Goal: Task Accomplishment & Management: Use online tool/utility

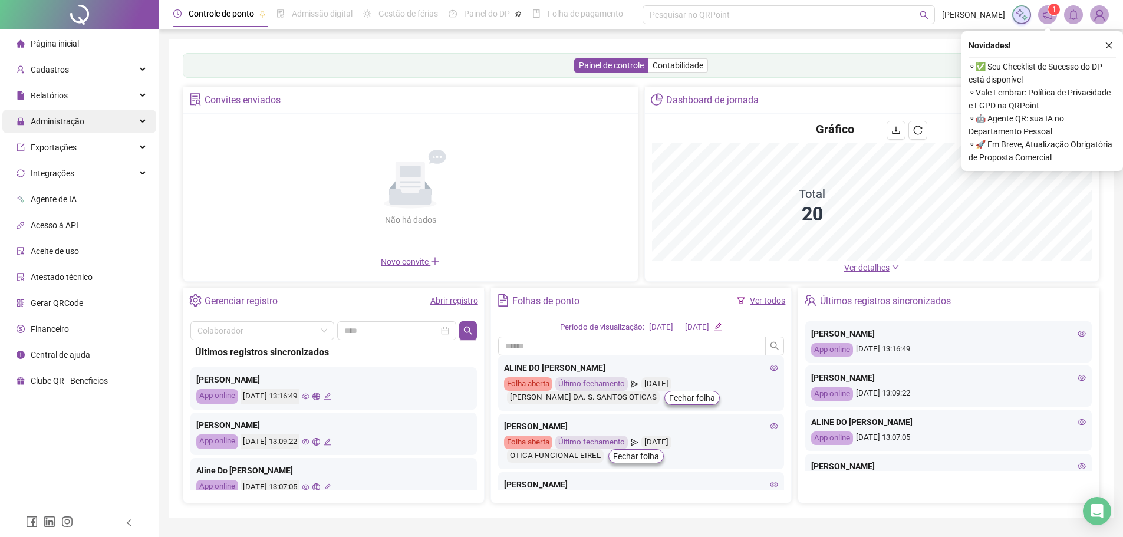
click at [77, 120] on span "Administração" at bounding box center [58, 121] width 54 height 9
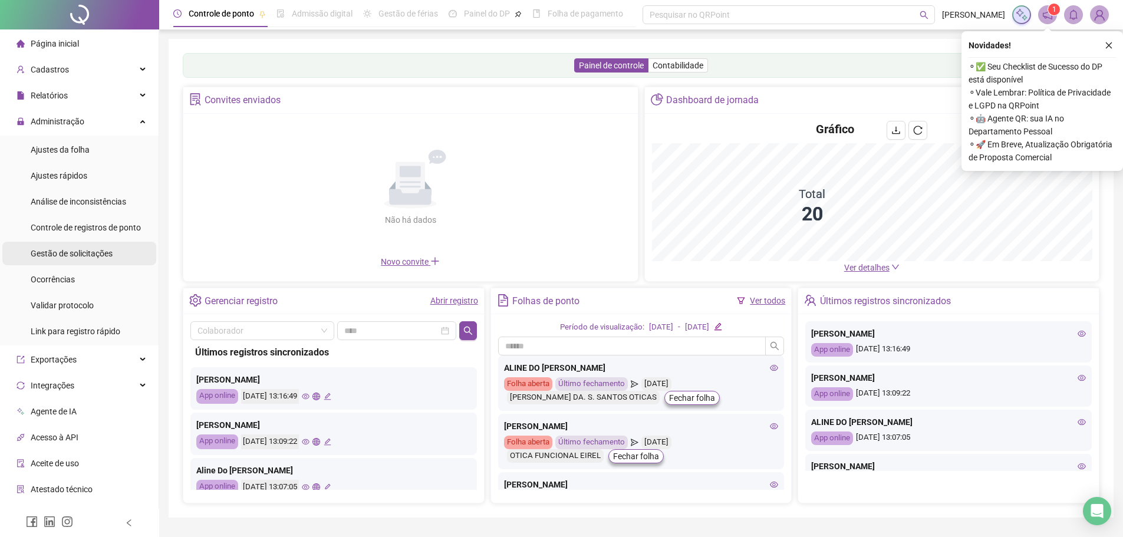
click at [114, 255] on li "Gestão de solicitações" at bounding box center [79, 254] width 154 height 24
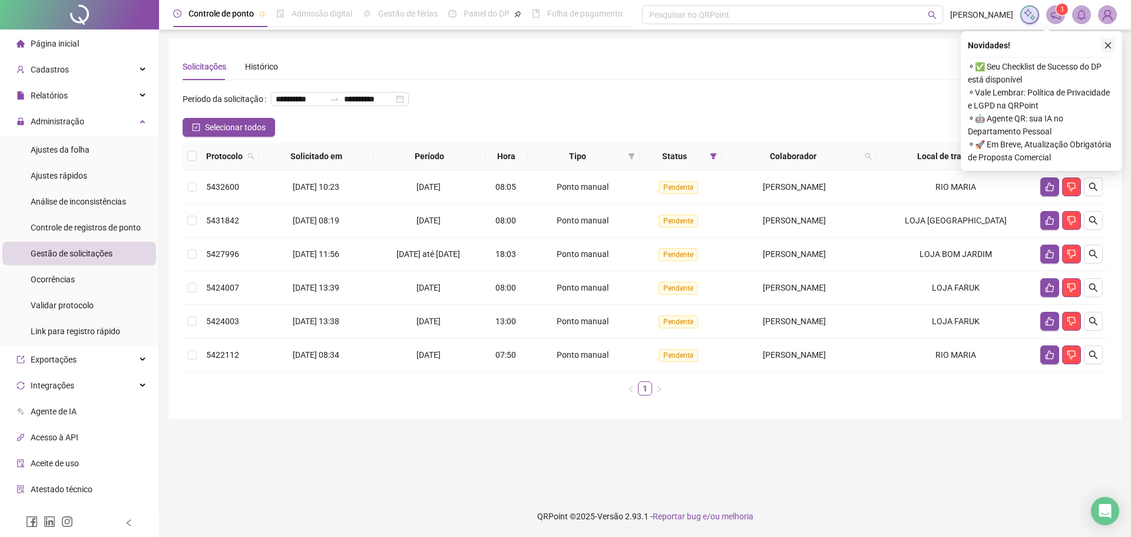
click at [1104, 48] on icon "close" at bounding box center [1108, 45] width 8 height 8
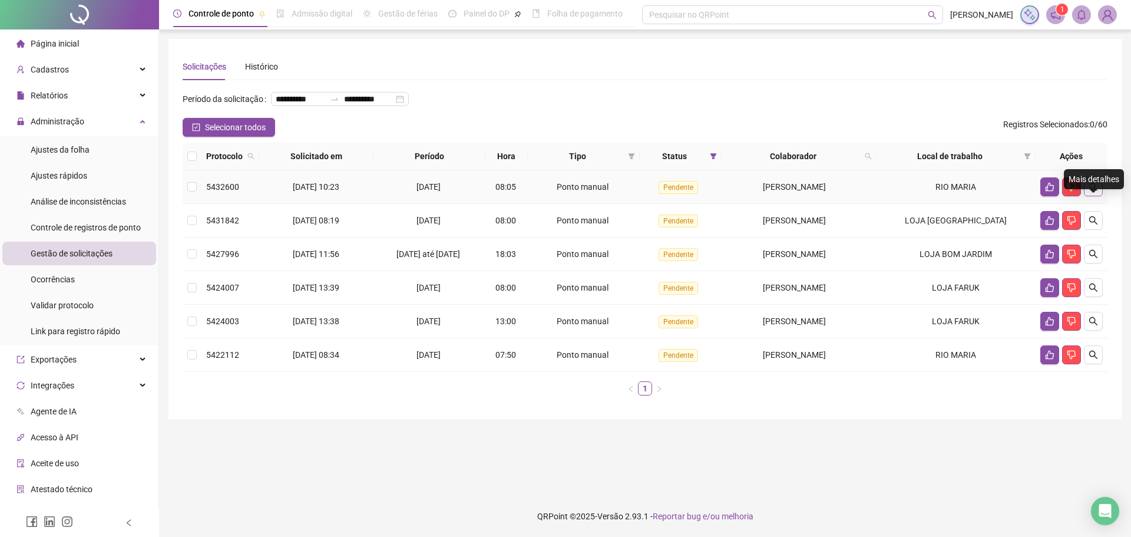
click at [1100, 196] on button "button" at bounding box center [1093, 186] width 19 height 19
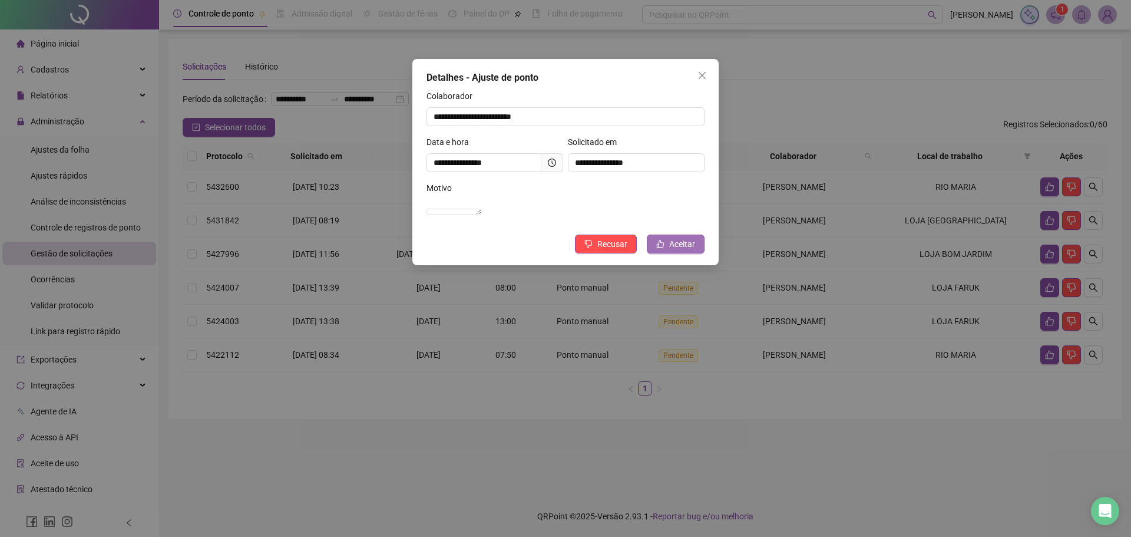
click at [681, 250] on span "Aceitar" at bounding box center [682, 243] width 26 height 13
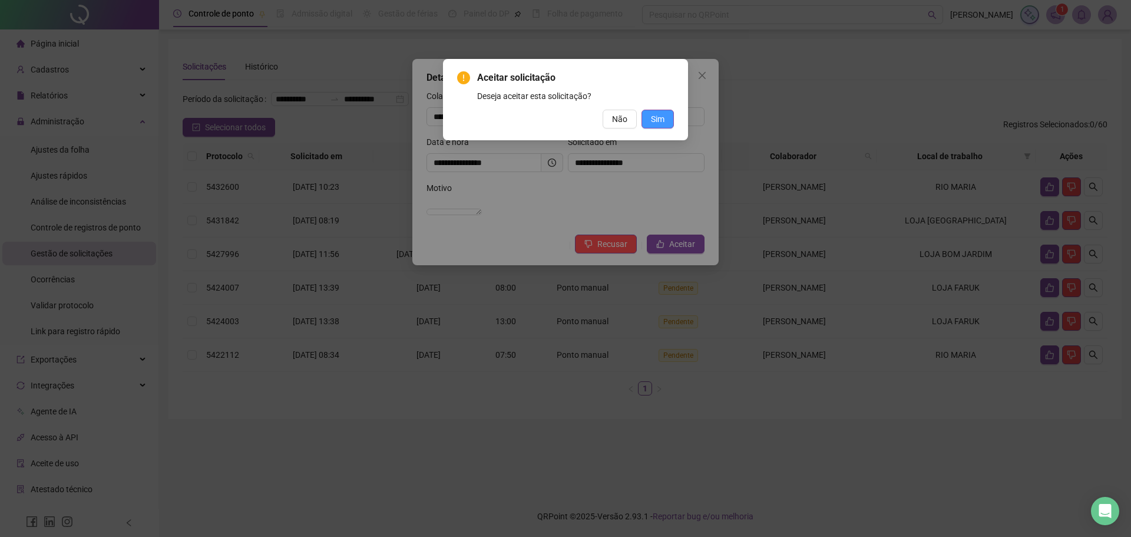
click at [658, 117] on span "Sim" at bounding box center [658, 119] width 14 height 13
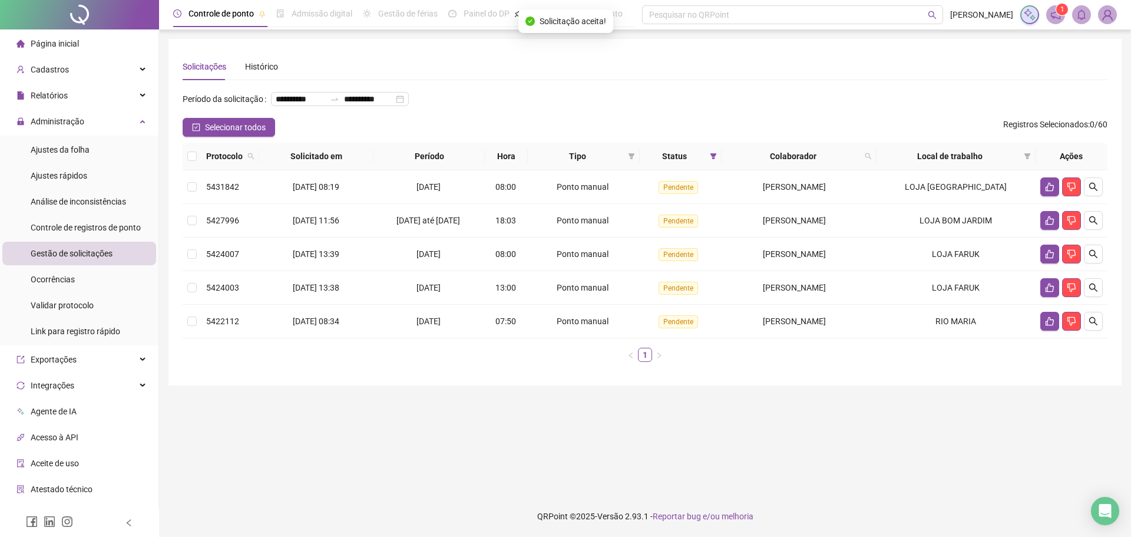
click at [1090, 191] on icon "search" at bounding box center [1094, 187] width 8 height 8
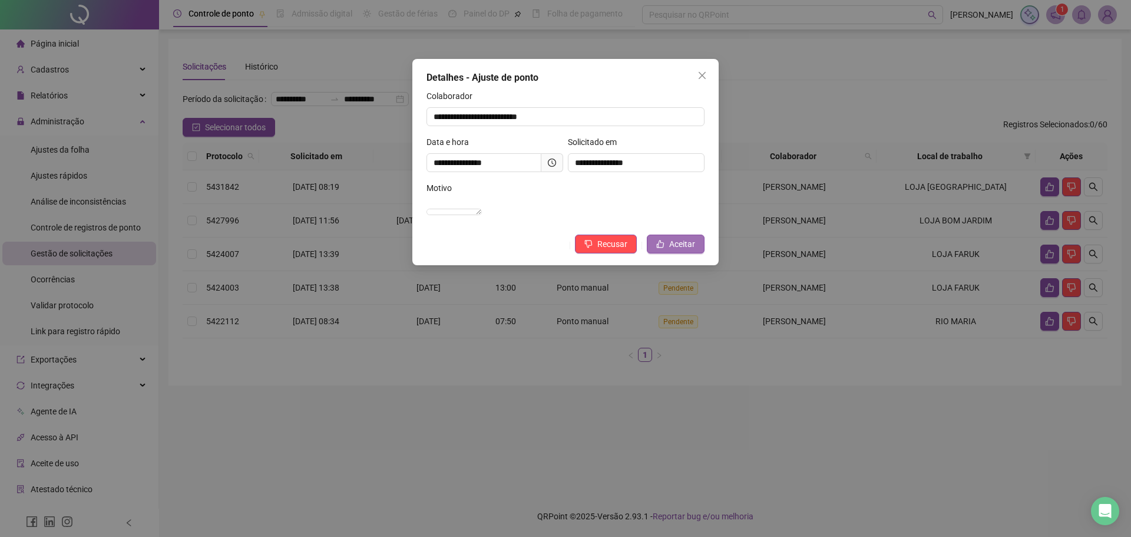
click at [658, 250] on button "Aceitar" at bounding box center [676, 244] width 58 height 19
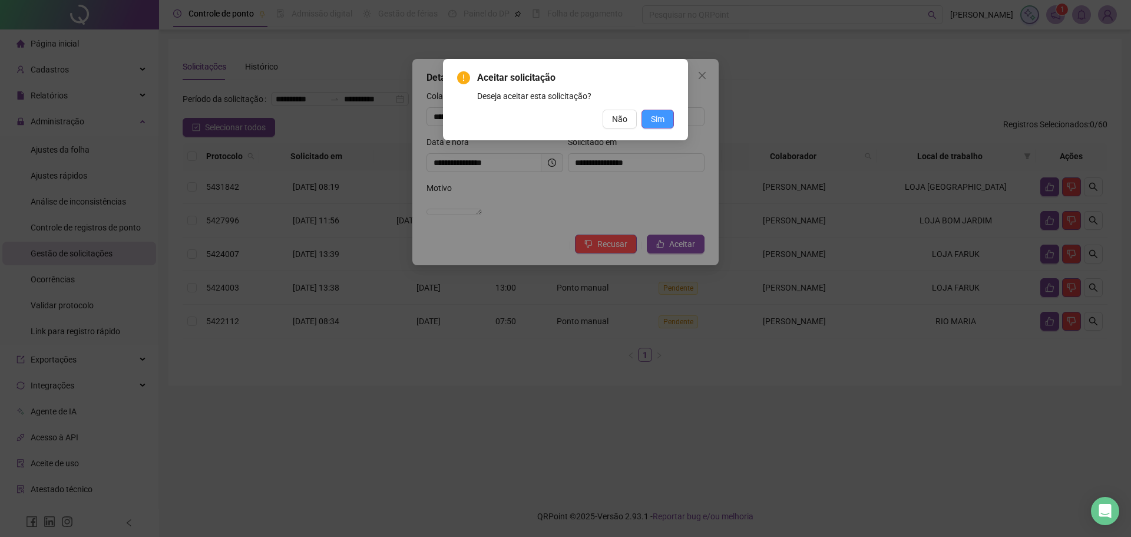
click at [661, 114] on span "Sim" at bounding box center [658, 119] width 14 height 13
click at [644, 114] on button "Sim" at bounding box center [658, 119] width 32 height 19
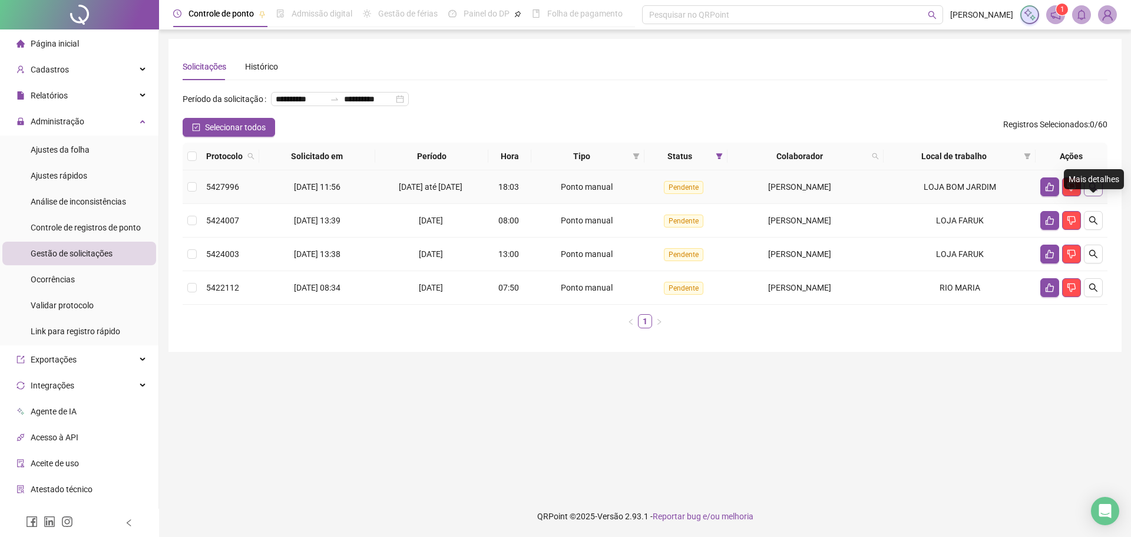
click at [1101, 196] on button "button" at bounding box center [1093, 186] width 19 height 19
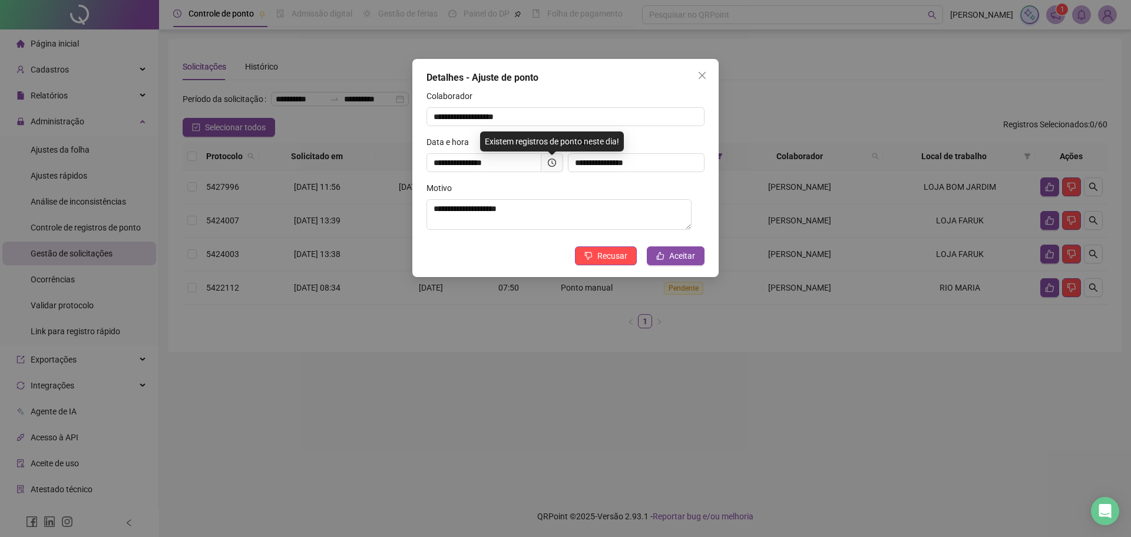
click at [682, 246] on div "**********" at bounding box center [566, 168] width 306 height 218
click at [672, 256] on span "Aceitar" at bounding box center [682, 255] width 26 height 13
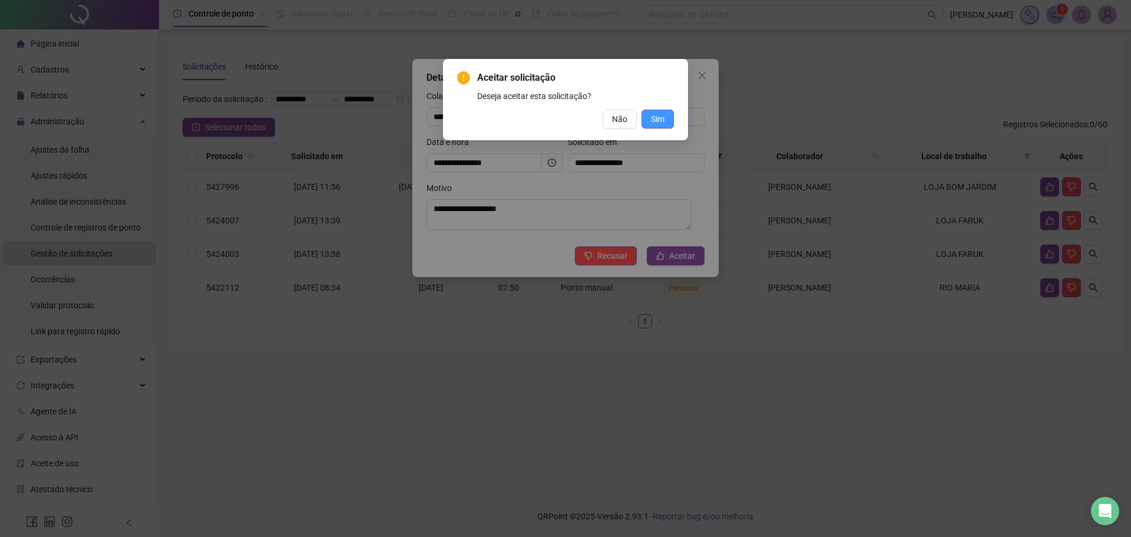
click at [661, 111] on button "Sim" at bounding box center [658, 119] width 32 height 19
click at [654, 121] on span "Sim" at bounding box center [658, 119] width 14 height 13
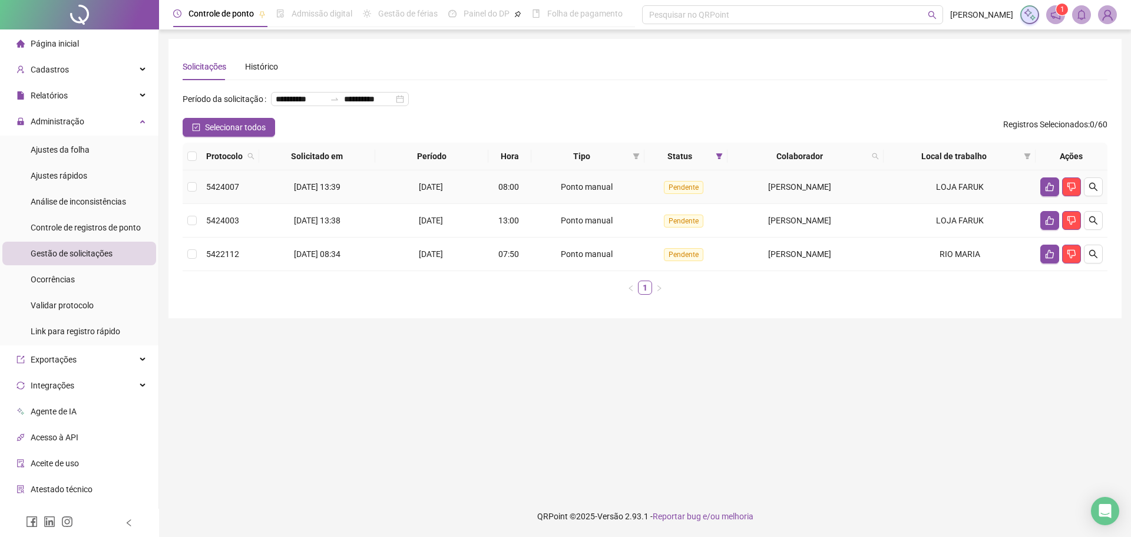
click at [1107, 204] on td at bounding box center [1072, 187] width 72 height 34
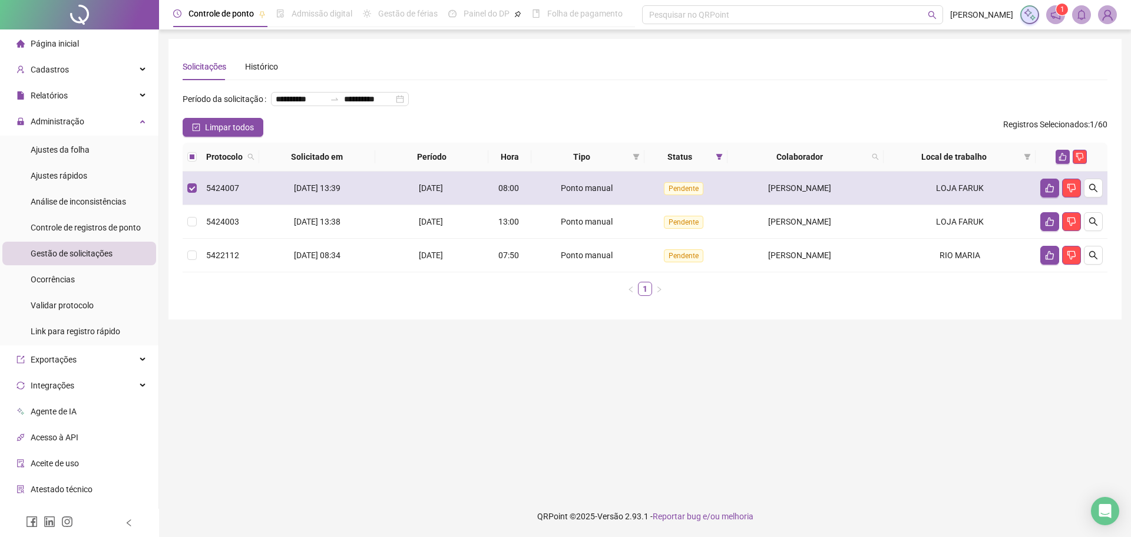
click at [1104, 205] on td at bounding box center [1072, 188] width 72 height 34
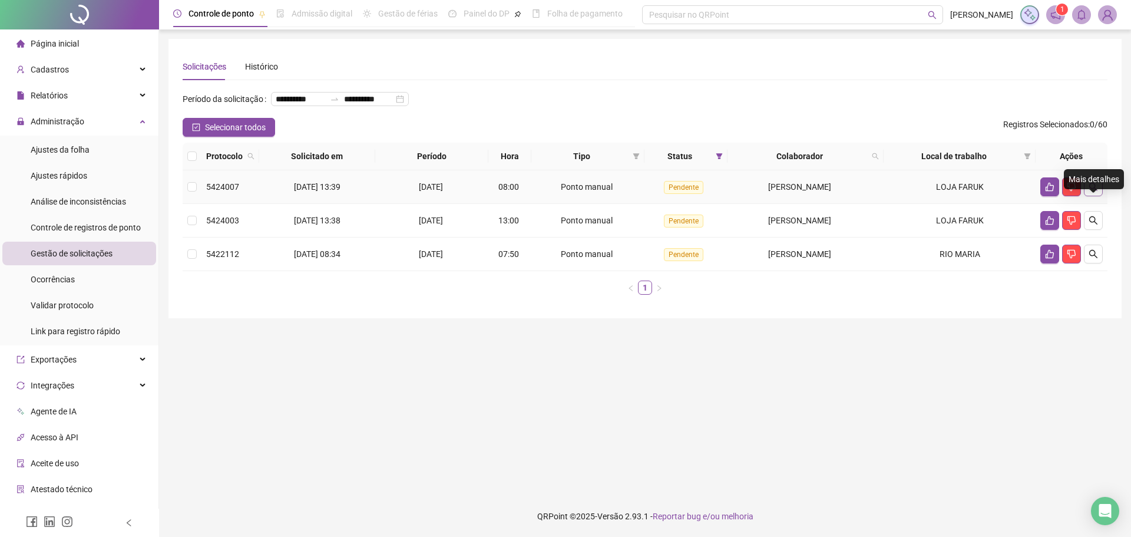
click at [1095, 196] on button "button" at bounding box center [1093, 186] width 19 height 19
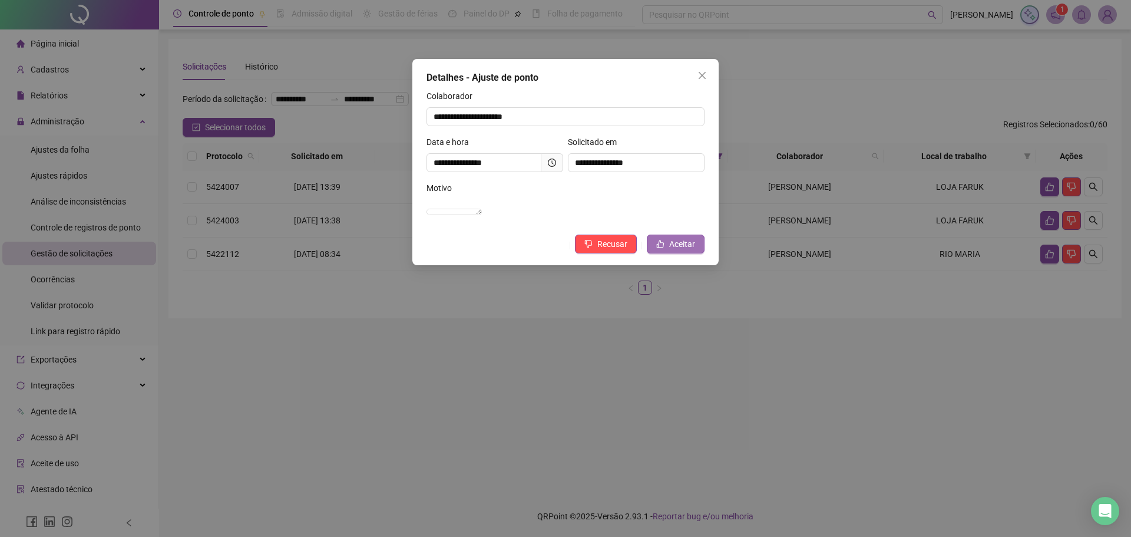
click at [687, 250] on span "Aceitar" at bounding box center [682, 243] width 26 height 13
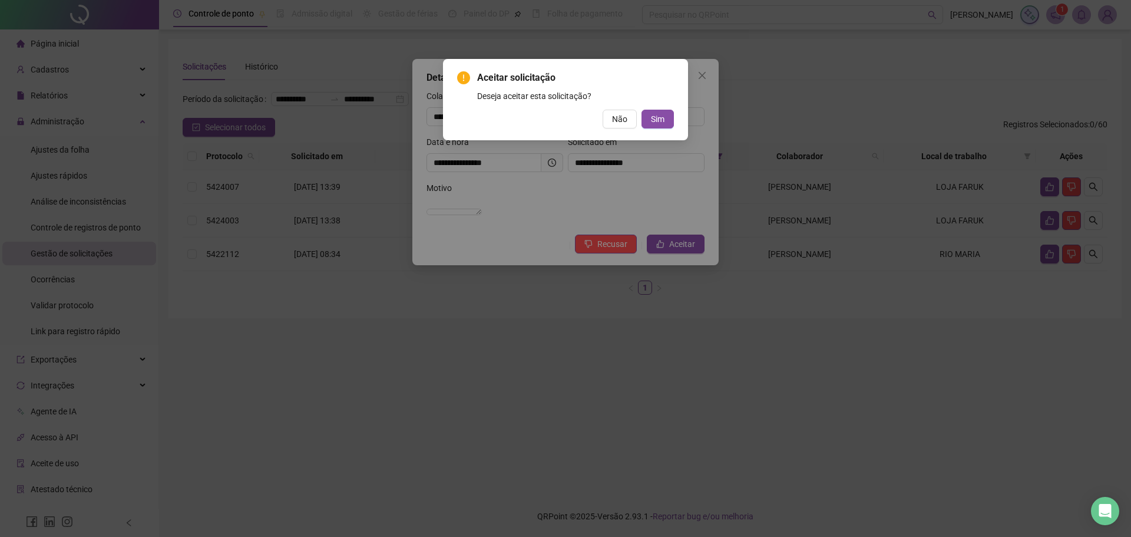
click at [656, 130] on div "Aceitar solicitação Deseja aceitar esta solicitação? Não Sim" at bounding box center [565, 99] width 245 height 81
click at [658, 123] on span "Sim" at bounding box center [658, 119] width 14 height 13
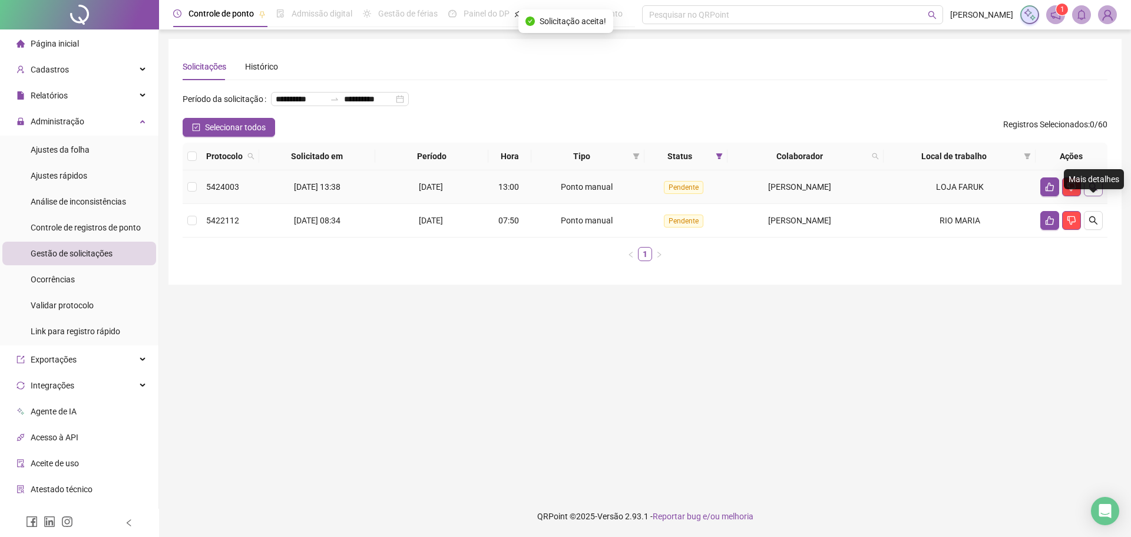
click at [1094, 192] on icon "search" at bounding box center [1093, 186] width 9 height 9
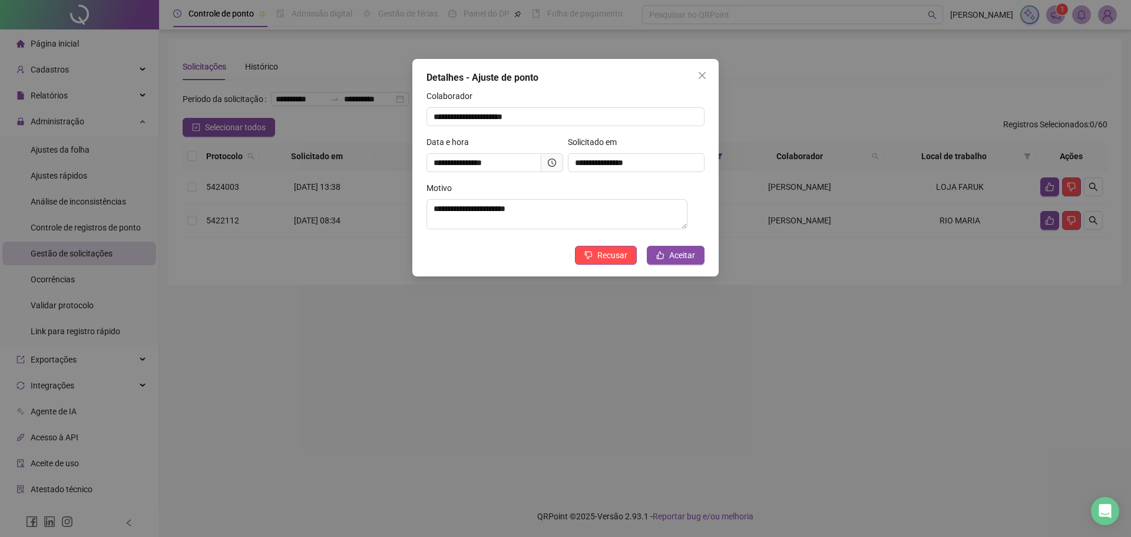
click at [564, 189] on div "Motivo" at bounding box center [566, 191] width 278 height 18
click at [679, 256] on span "Aceitar" at bounding box center [682, 255] width 26 height 13
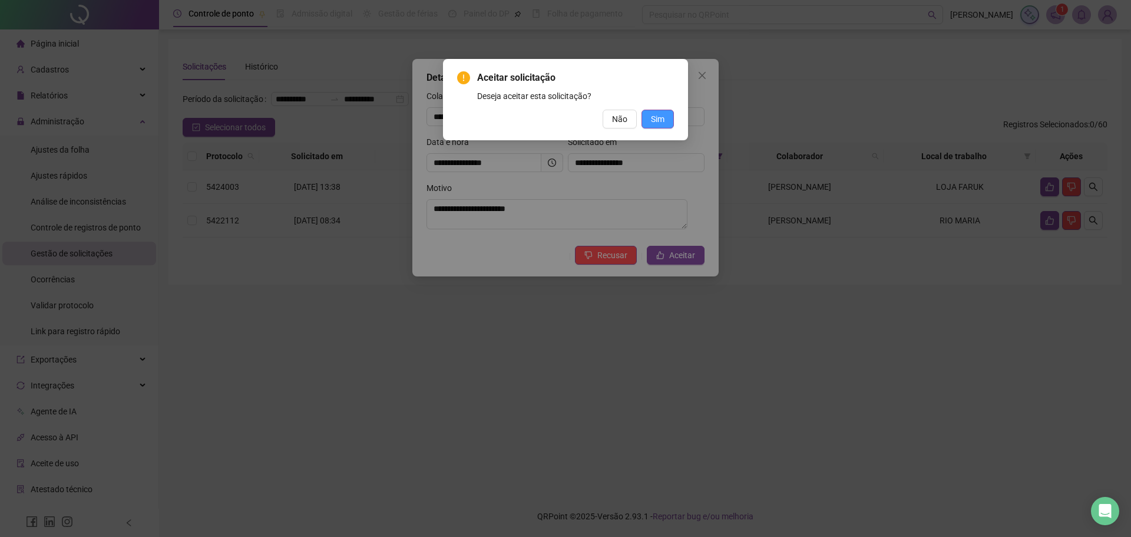
click at [652, 113] on span "Sim" at bounding box center [658, 119] width 14 height 13
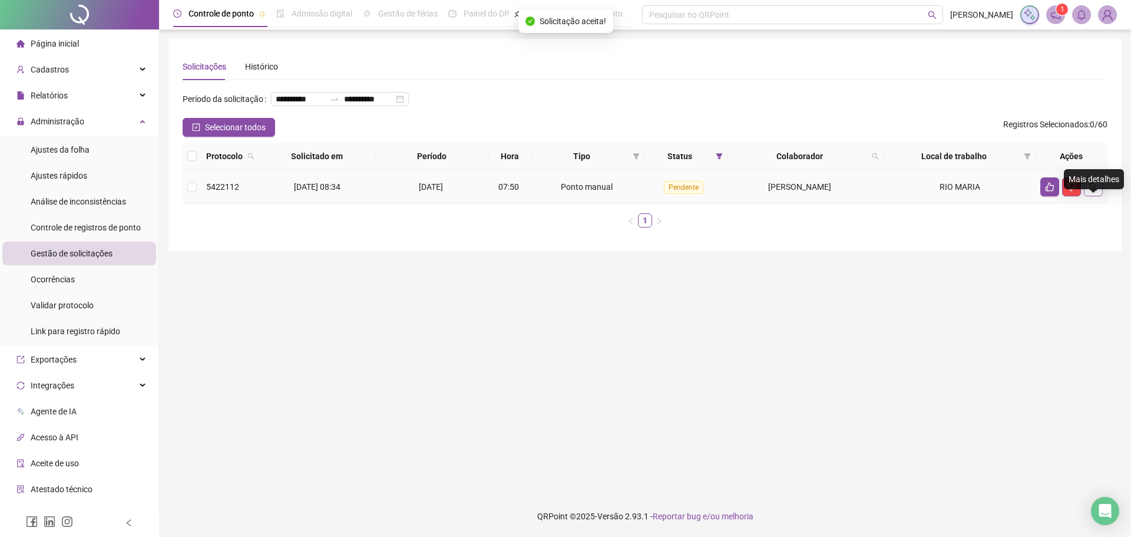
click at [1091, 192] on icon "search" at bounding box center [1093, 186] width 9 height 9
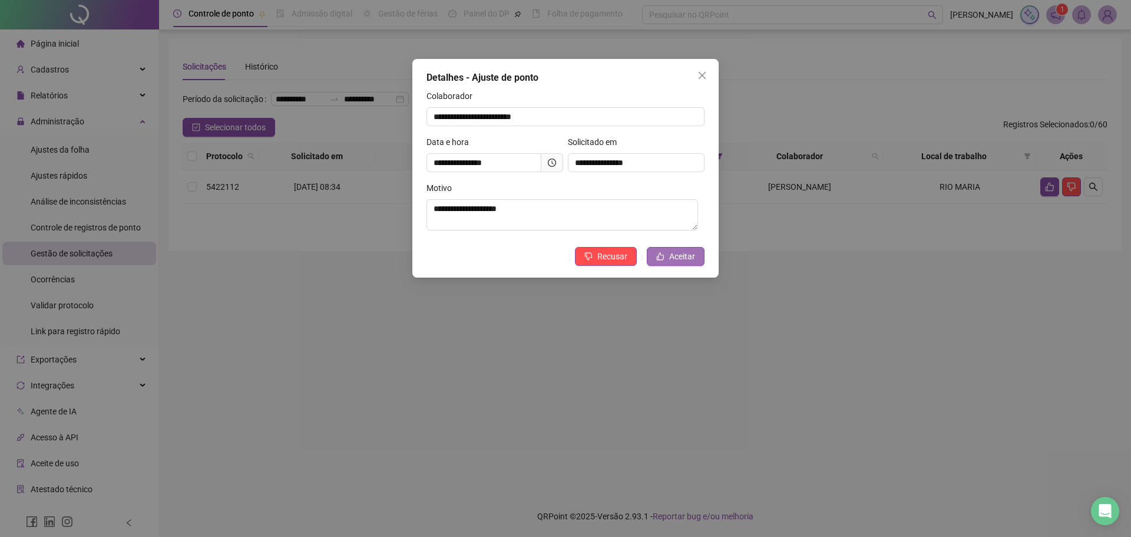
click at [696, 263] on button "Aceitar" at bounding box center [676, 256] width 58 height 19
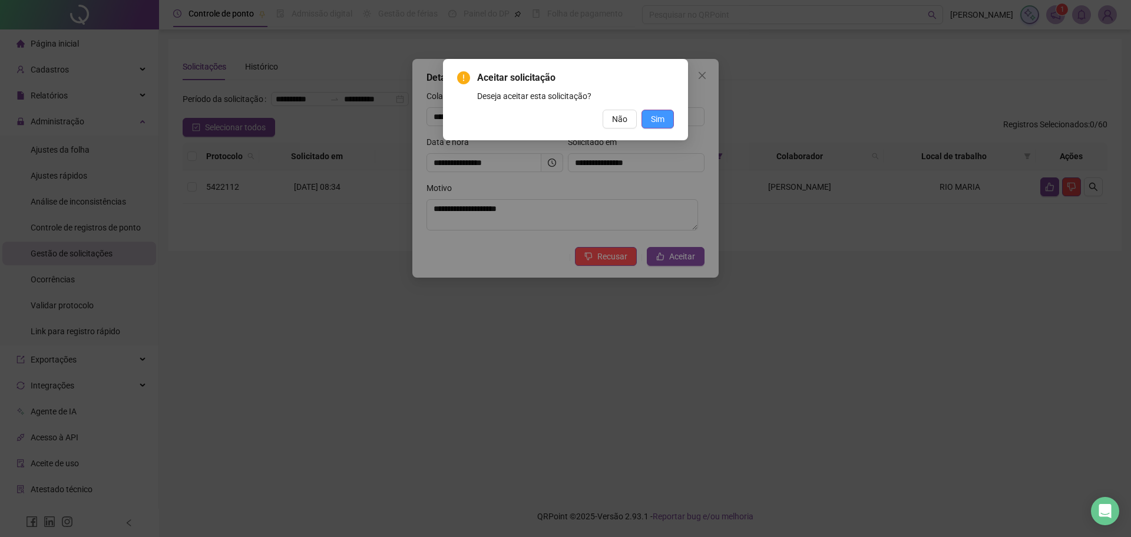
click at [664, 112] on button "Sim" at bounding box center [658, 119] width 32 height 19
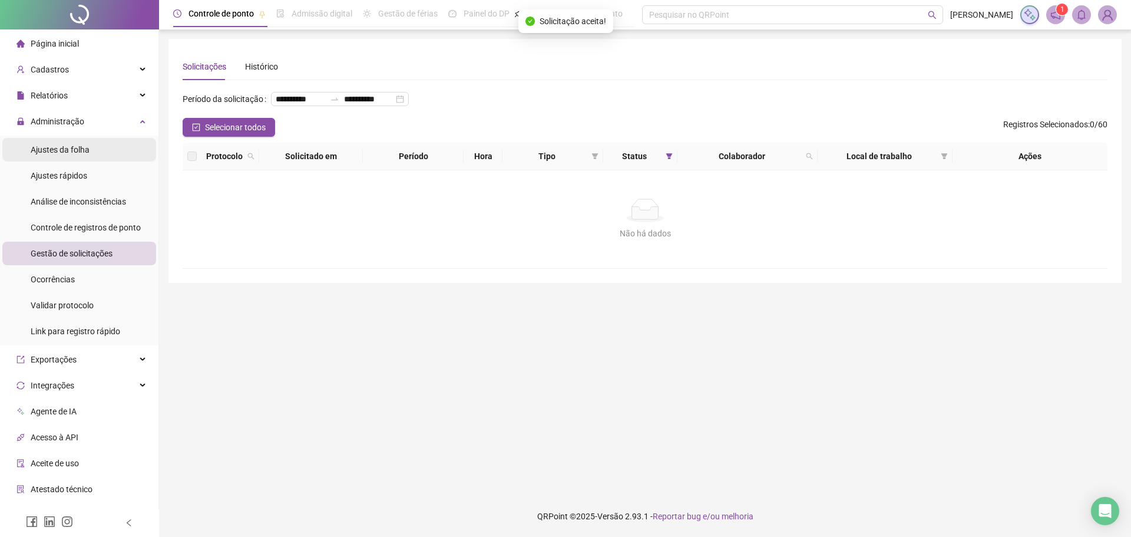
click at [94, 142] on li "Ajustes da folha" at bounding box center [79, 150] width 154 height 24
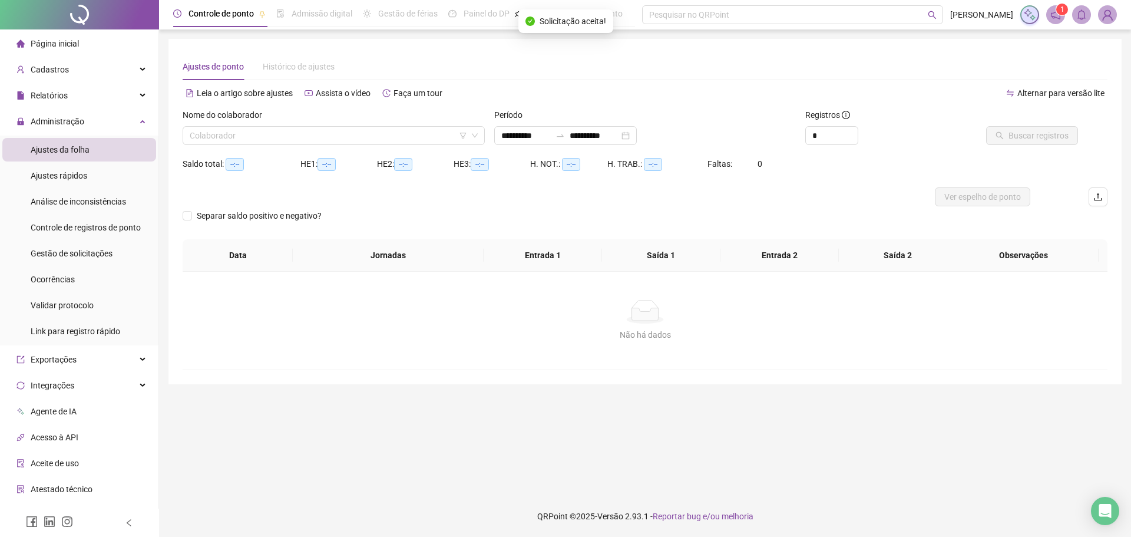
type input "**********"
click at [228, 139] on input "search" at bounding box center [329, 136] width 278 height 18
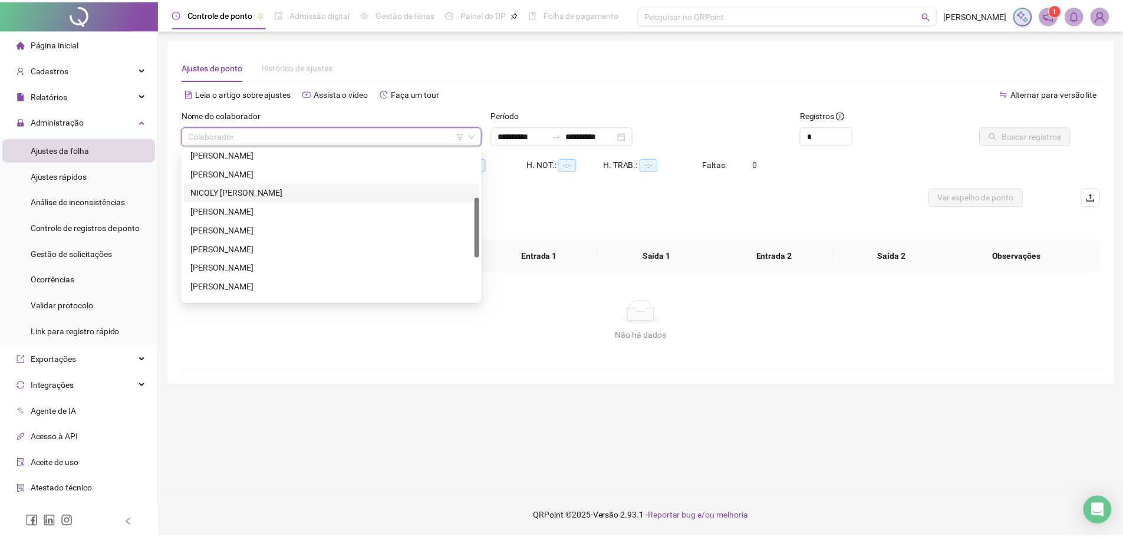
scroll to position [59, 0]
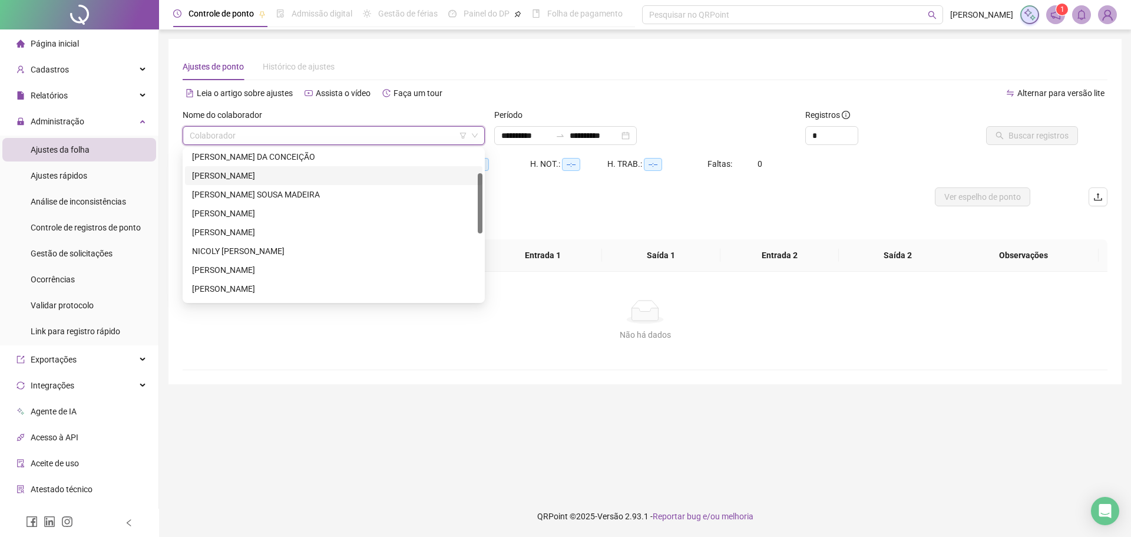
click at [286, 168] on div "[PERSON_NAME]" at bounding box center [334, 175] width 298 height 19
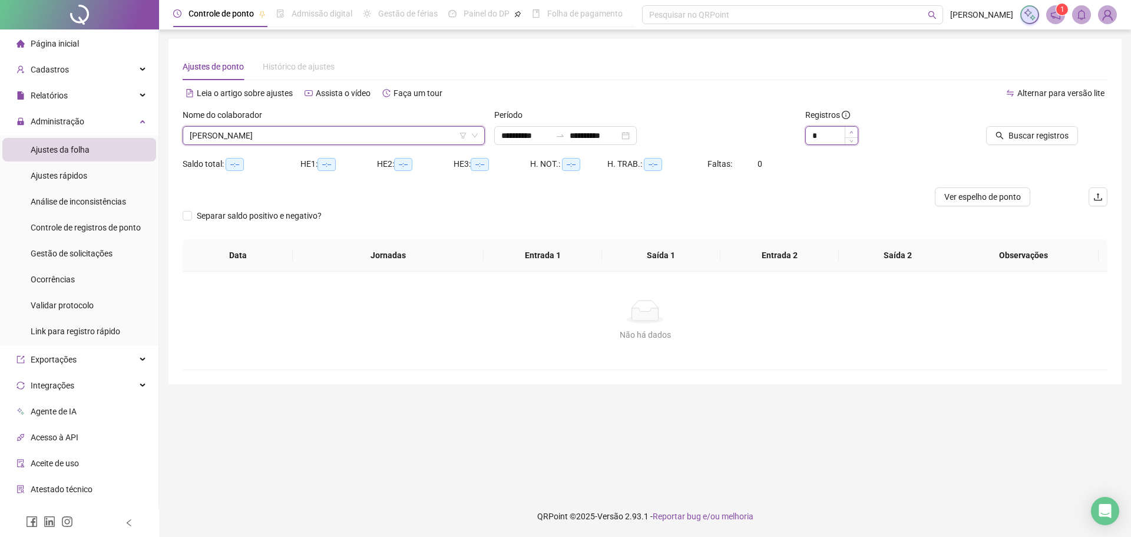
click at [853, 130] on icon "up" at bounding box center [852, 132] width 4 height 4
type input "*"
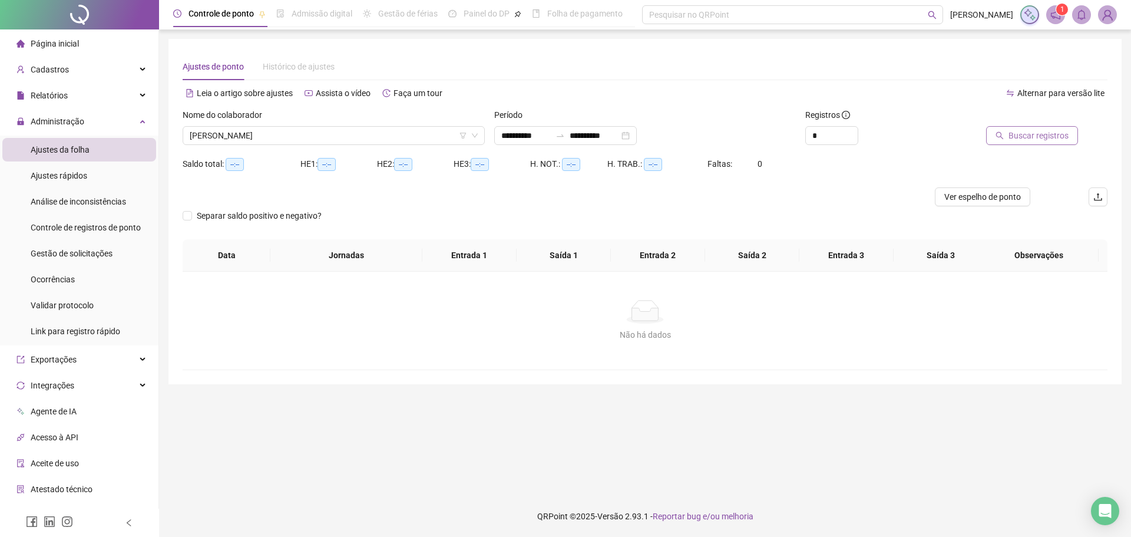
click at [1024, 131] on span "Buscar registros" at bounding box center [1039, 135] width 60 height 13
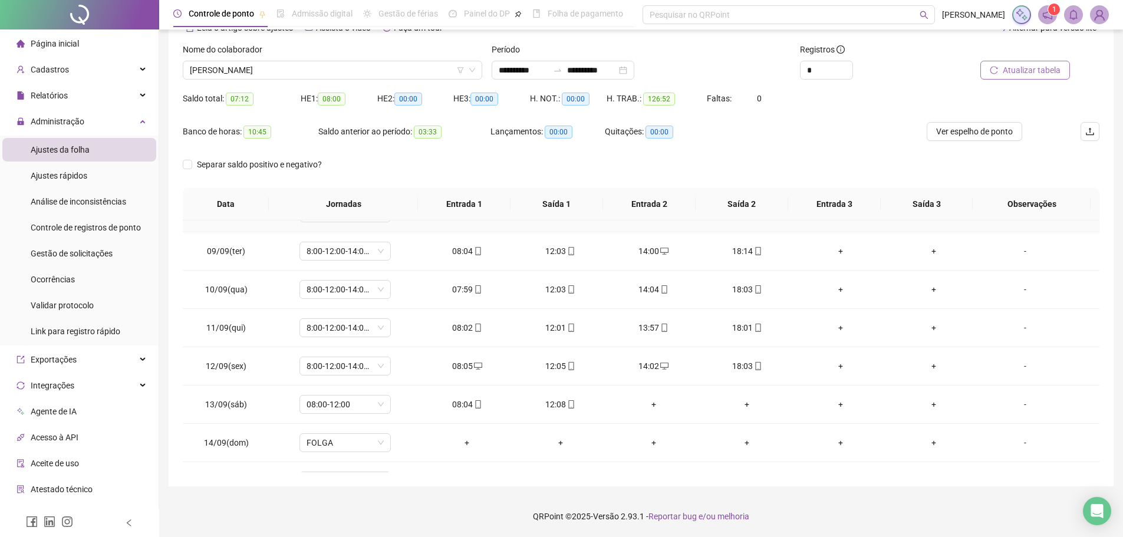
scroll to position [438, 0]
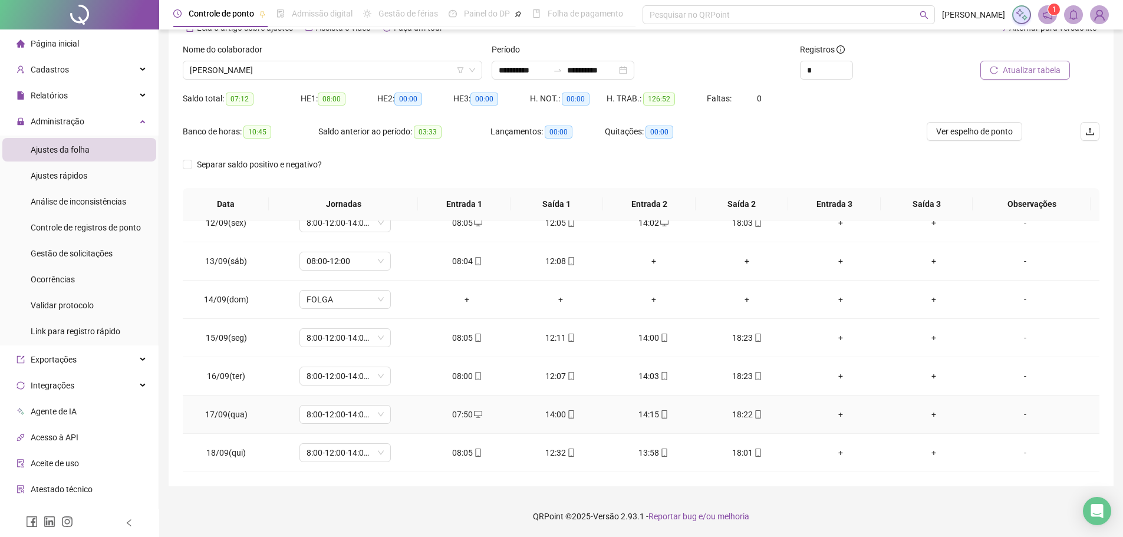
click at [236, 415] on span "17/09(qua)" at bounding box center [226, 414] width 42 height 9
copy span "17/09(qua)"
click at [431, 501] on footer "QRPoint © 2025 - Versão 2.93.1 - Reportar bug e/ou melhoria" at bounding box center [640, 516] width 963 height 41
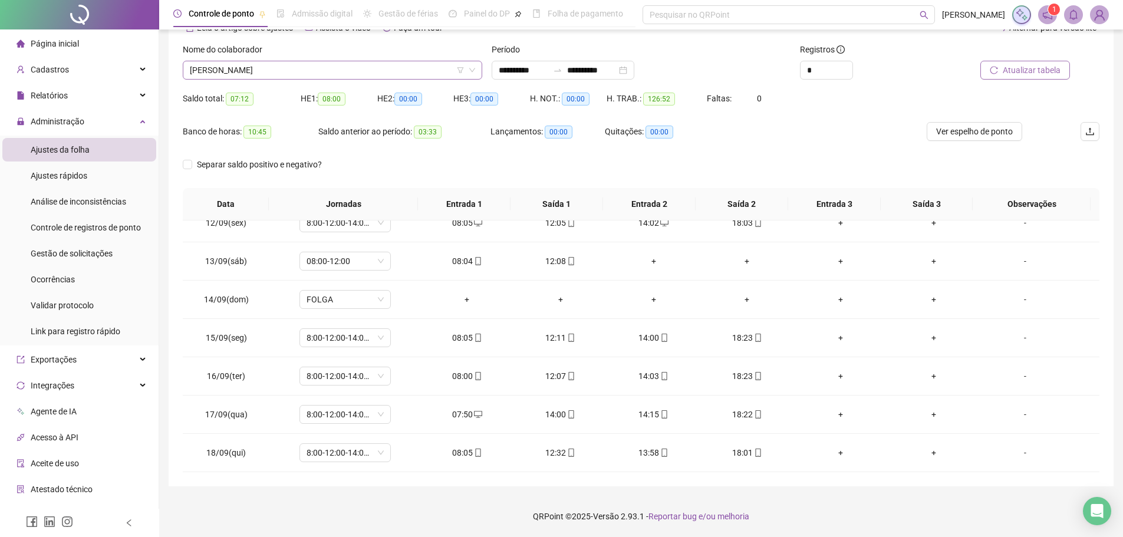
click at [407, 67] on span "[PERSON_NAME]" at bounding box center [332, 70] width 285 height 18
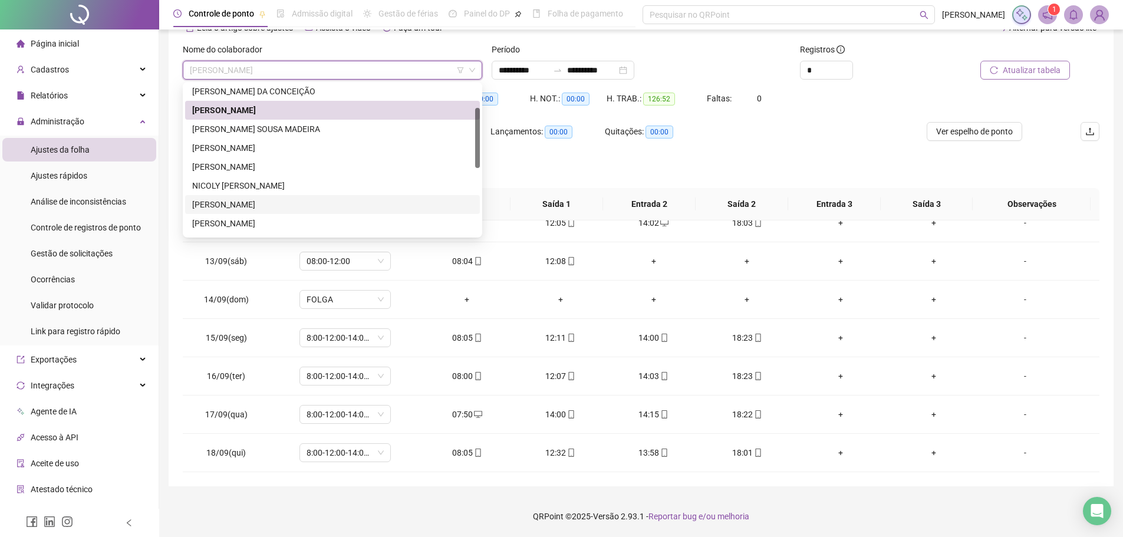
scroll to position [0, 0]
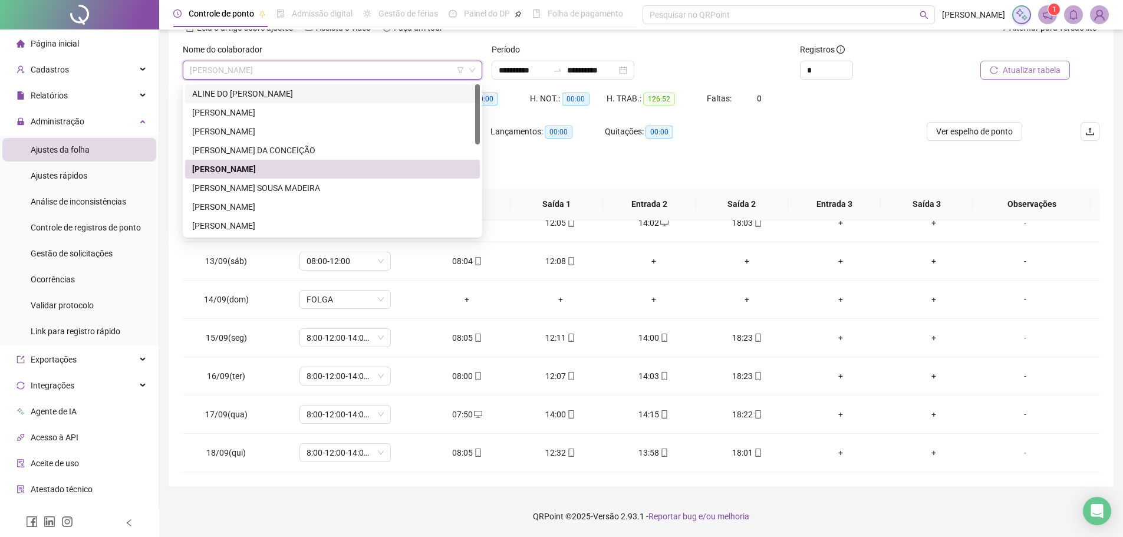
click at [381, 91] on div "ALINE DO [PERSON_NAME]" at bounding box center [332, 93] width 281 height 13
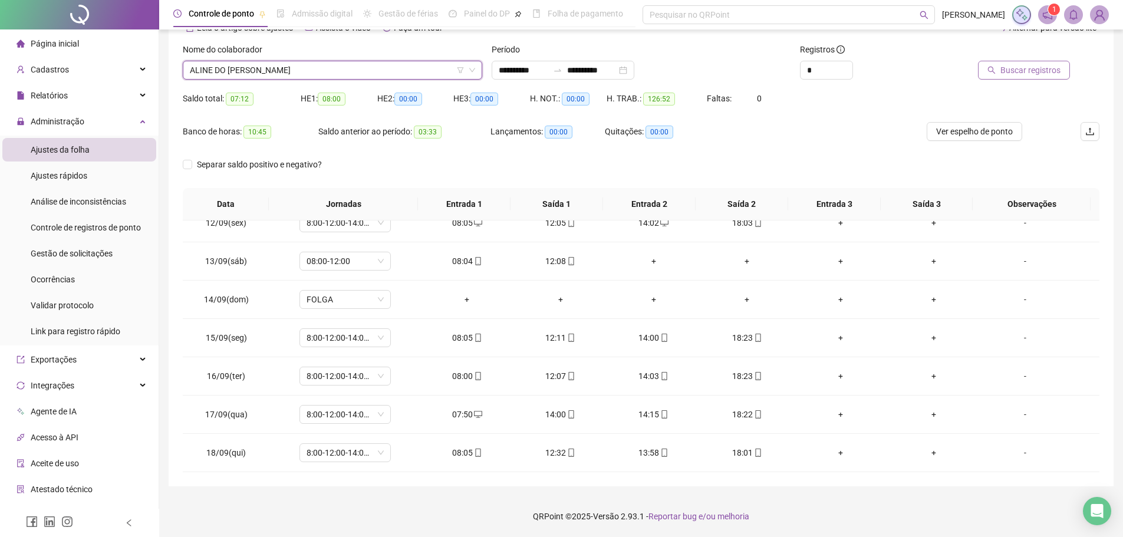
click at [1014, 74] on span "Buscar registros" at bounding box center [1030, 70] width 60 height 13
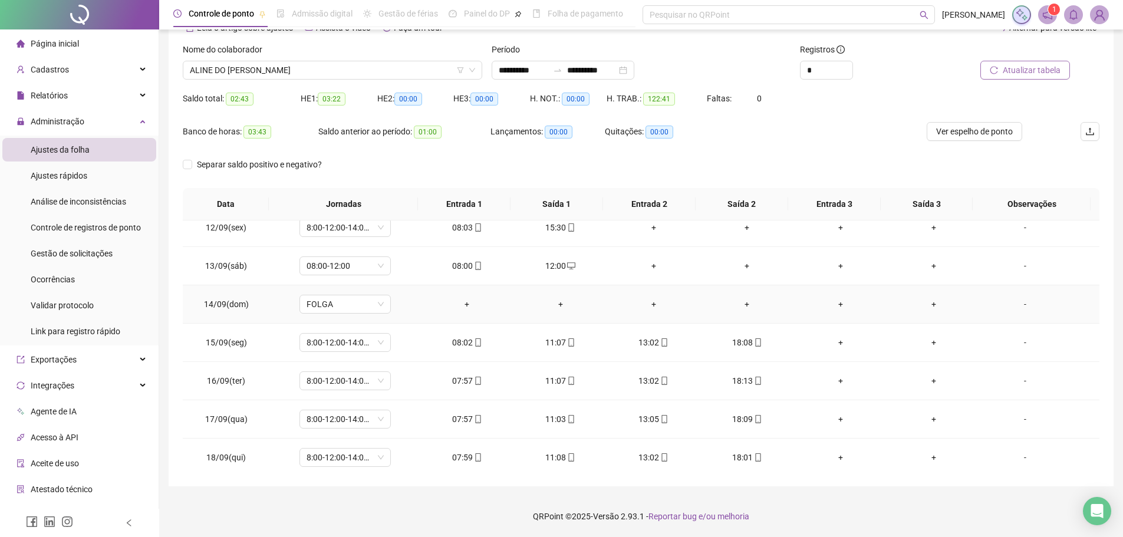
scroll to position [438, 0]
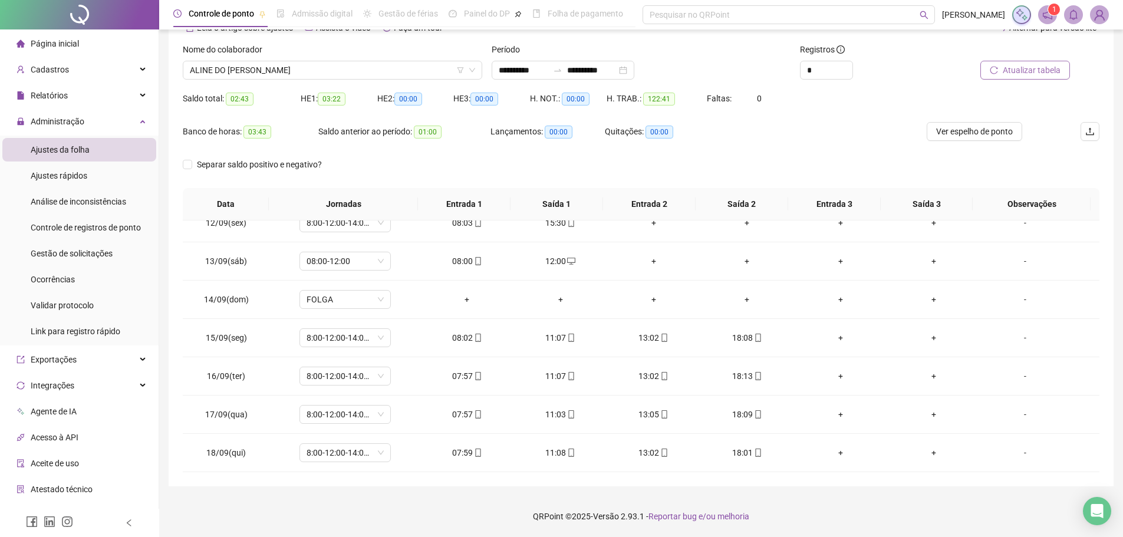
click at [407, 56] on div "Nome do colaborador" at bounding box center [332, 52] width 299 height 18
click at [407, 67] on span "ALINE DO [PERSON_NAME]" at bounding box center [332, 70] width 285 height 18
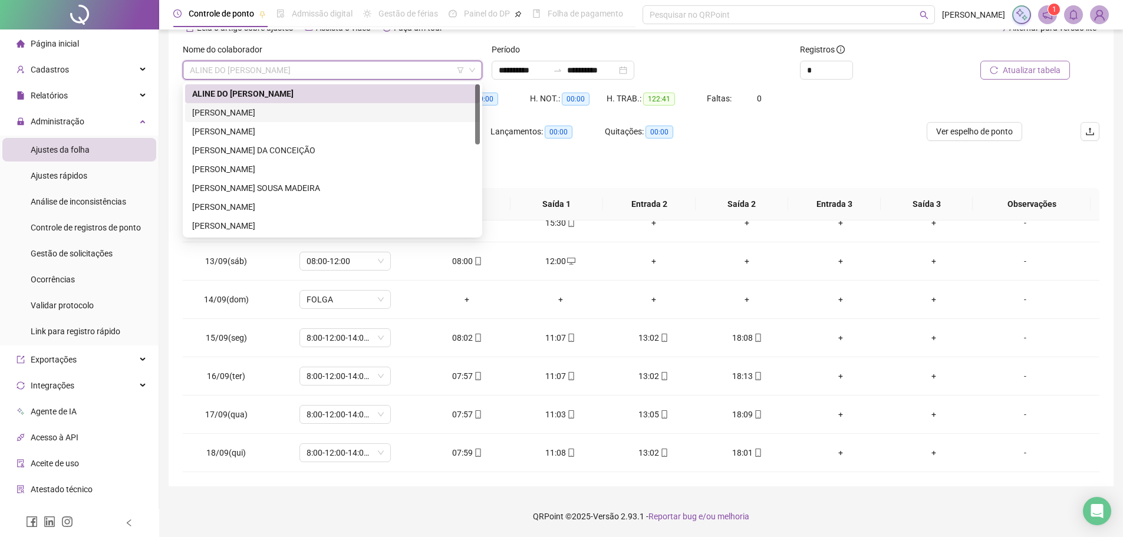
click at [350, 111] on div "[PERSON_NAME]" at bounding box center [332, 112] width 281 height 13
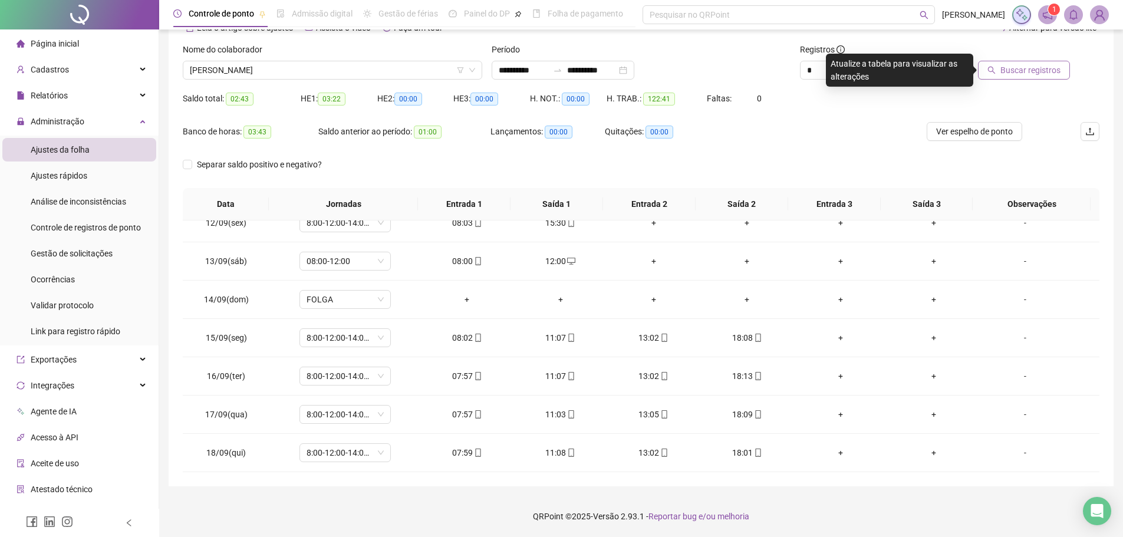
click at [1034, 75] on span "Buscar registros" at bounding box center [1030, 70] width 60 height 13
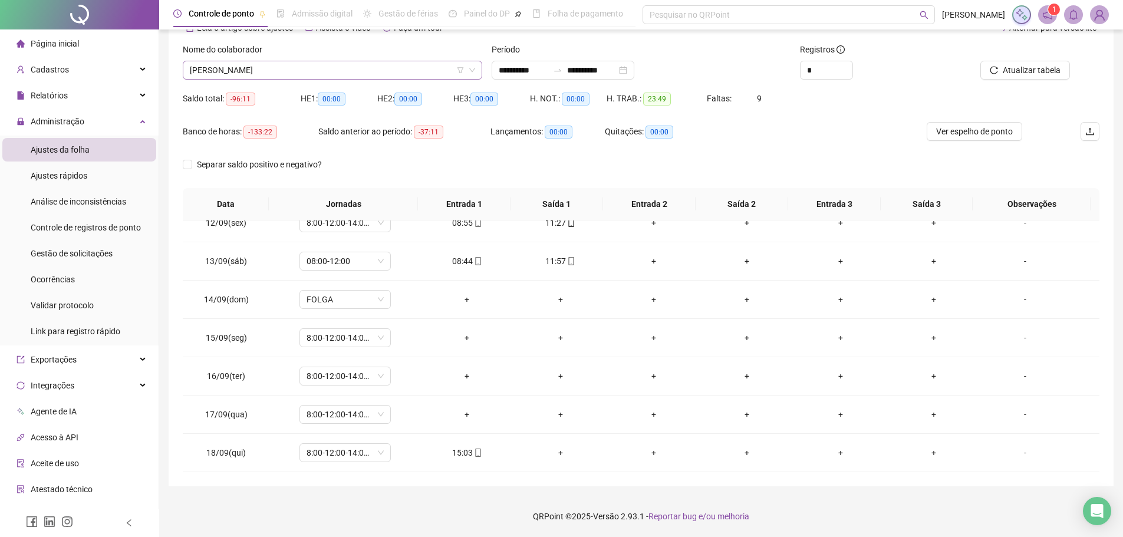
click at [434, 73] on span "[PERSON_NAME]" at bounding box center [332, 70] width 285 height 18
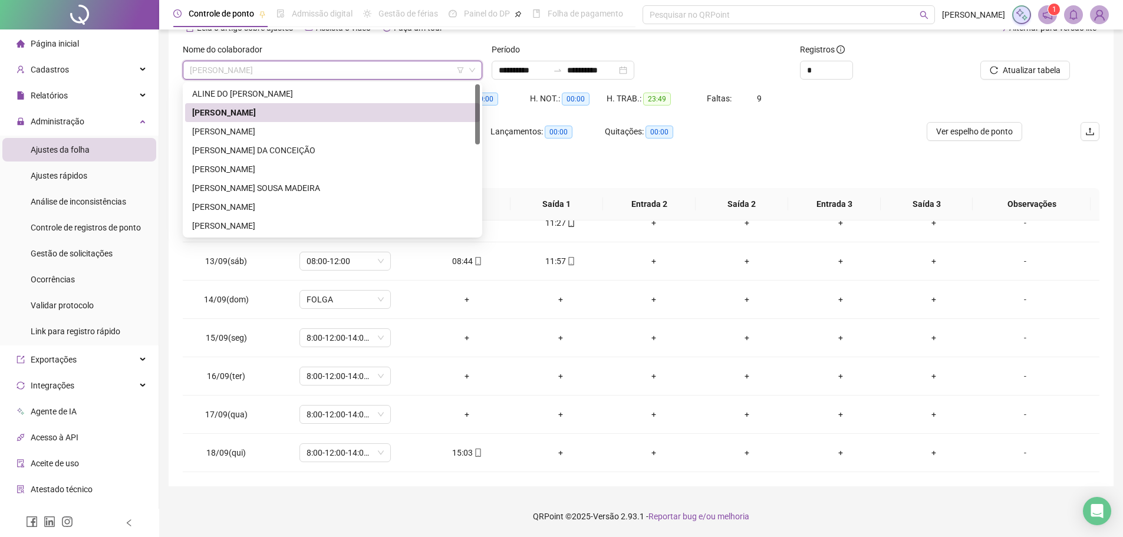
click at [435, 74] on span "[PERSON_NAME]" at bounding box center [332, 70] width 285 height 18
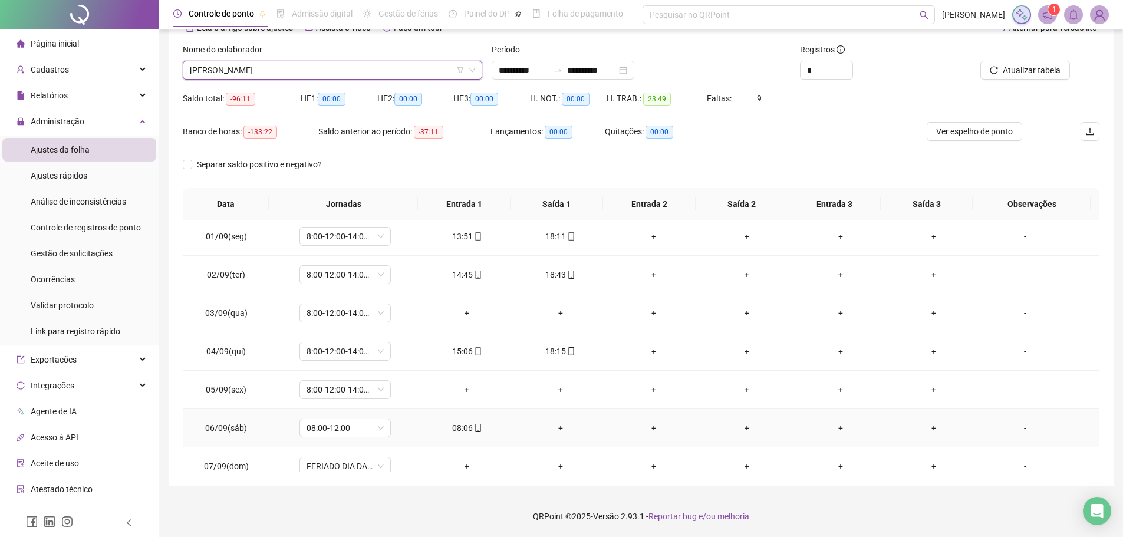
scroll to position [0, 0]
click at [399, 71] on span "[PERSON_NAME]" at bounding box center [332, 70] width 285 height 18
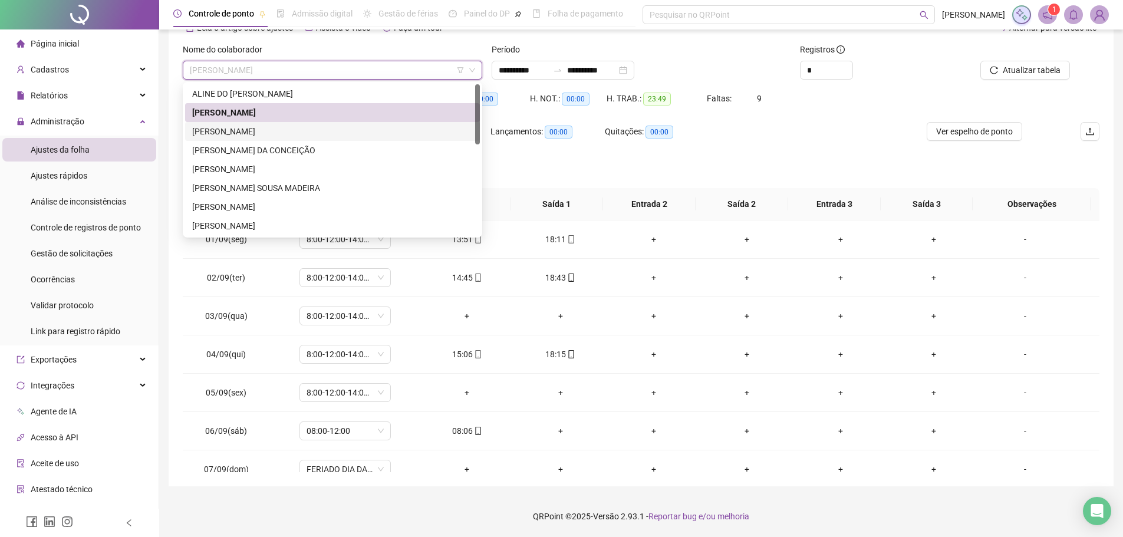
click at [362, 126] on div "[PERSON_NAME]" at bounding box center [332, 131] width 281 height 13
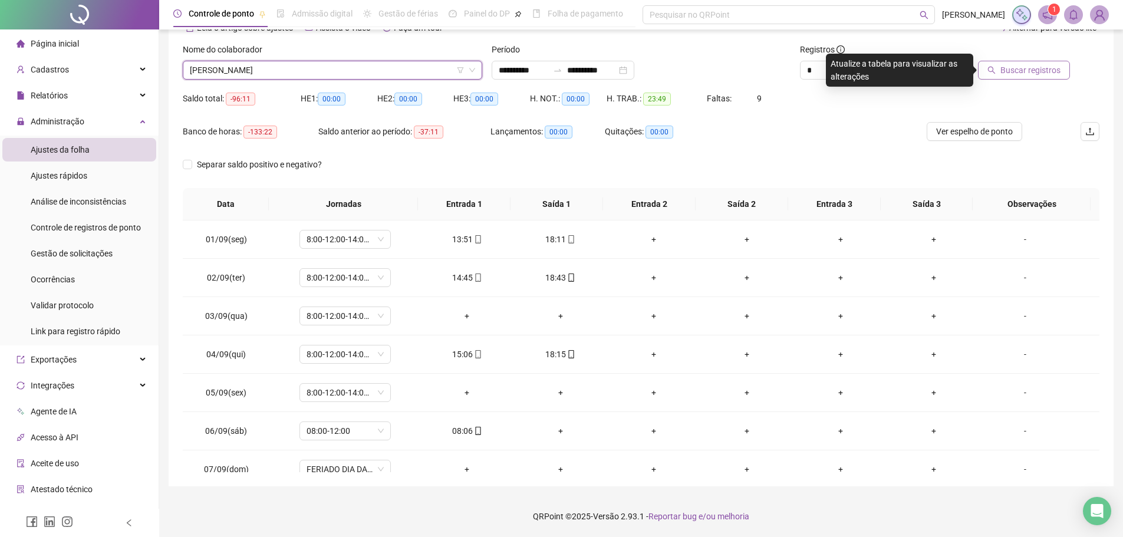
click at [1040, 69] on span "Buscar registros" at bounding box center [1030, 70] width 60 height 13
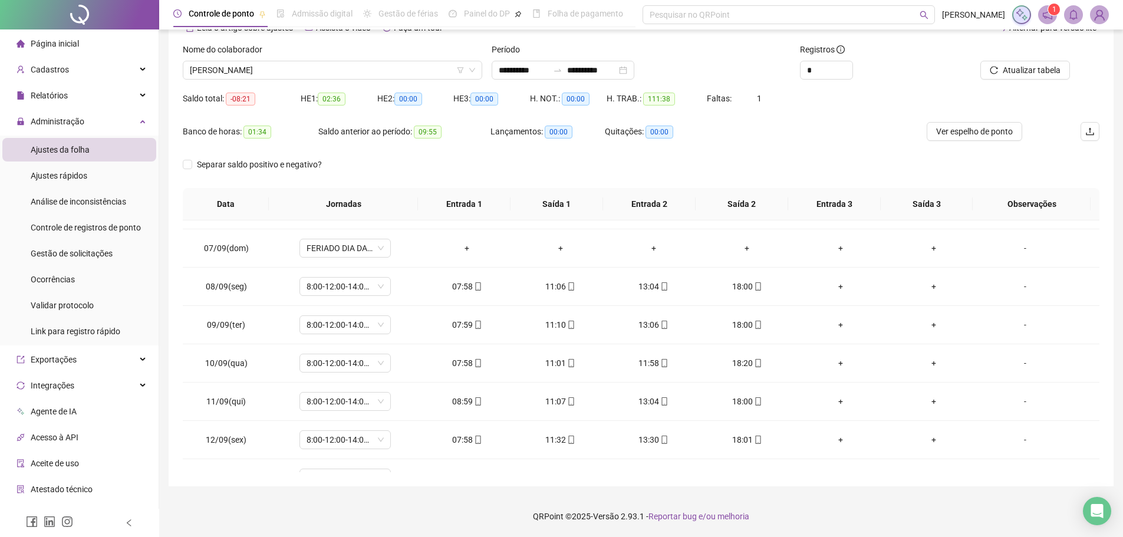
scroll to position [438, 0]
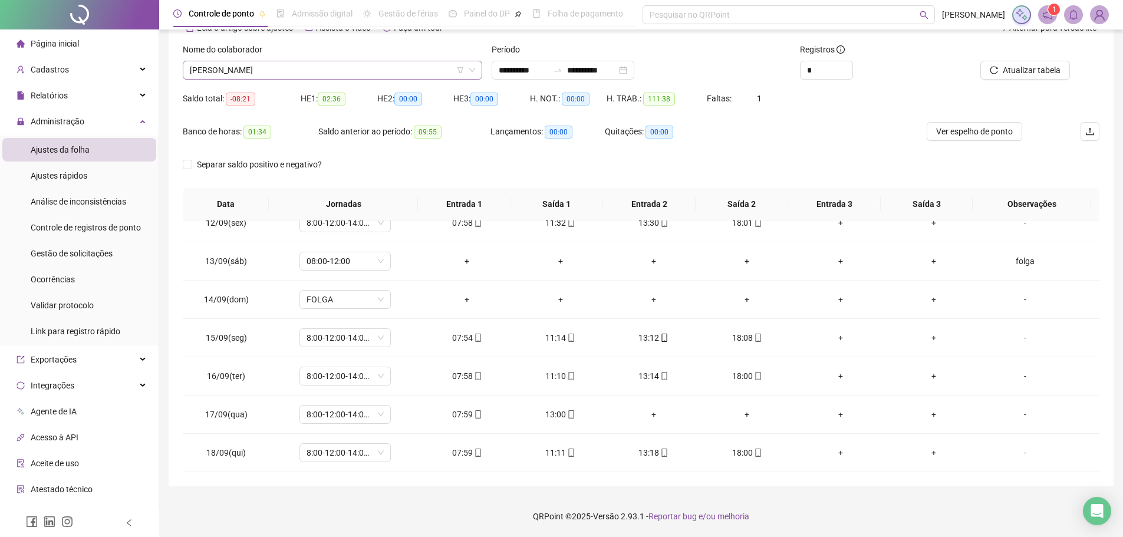
click at [426, 74] on span "[PERSON_NAME]" at bounding box center [332, 70] width 285 height 18
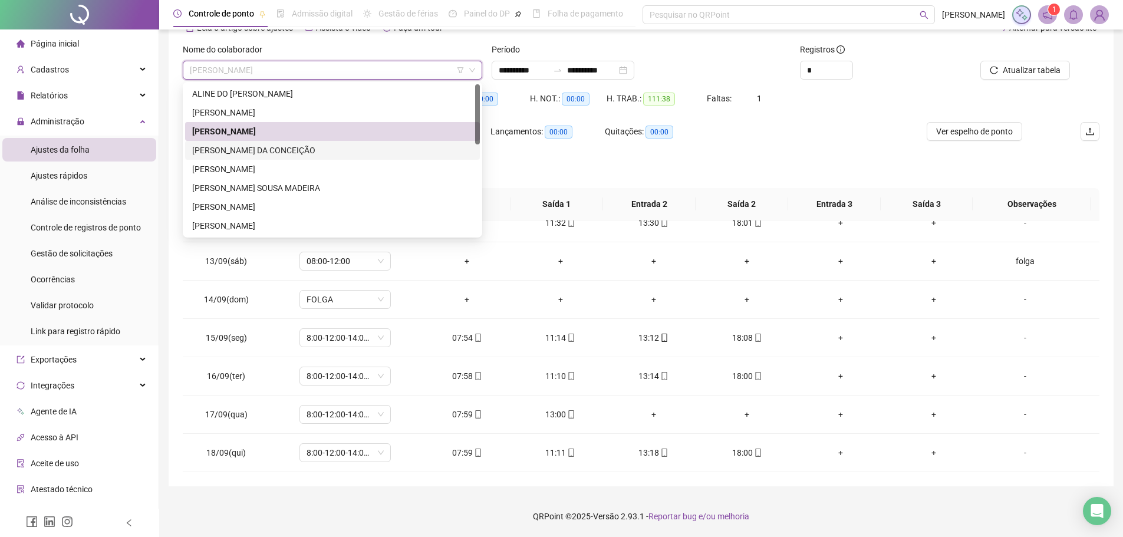
click at [410, 147] on div "[PERSON_NAME] DA CONCEIÇÃO" at bounding box center [332, 150] width 281 height 13
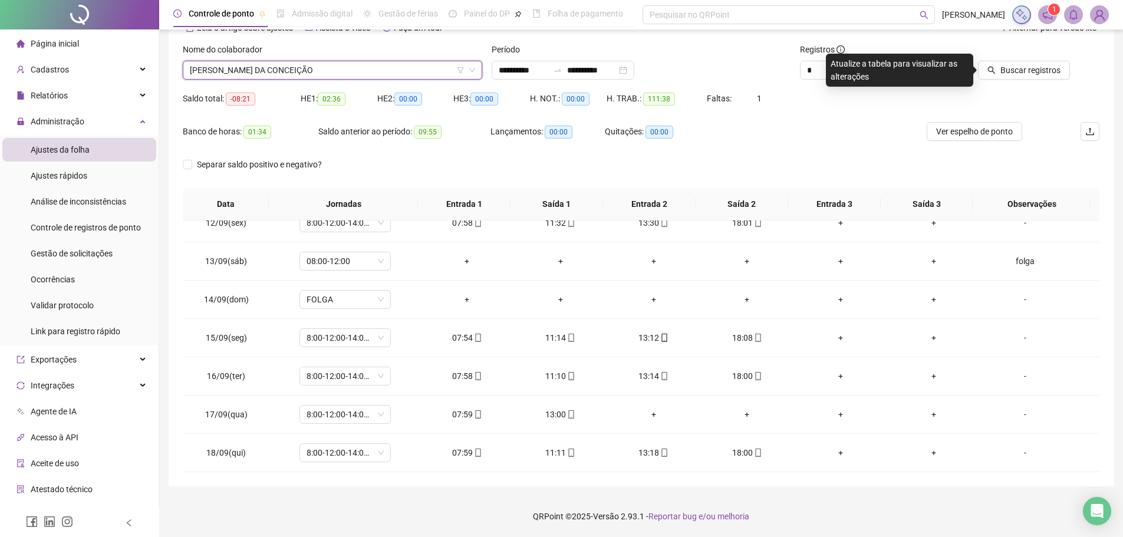
click at [1077, 71] on div "Buscar registros" at bounding box center [1026, 61] width 145 height 37
click at [1034, 71] on span "Buscar registros" at bounding box center [1030, 70] width 60 height 13
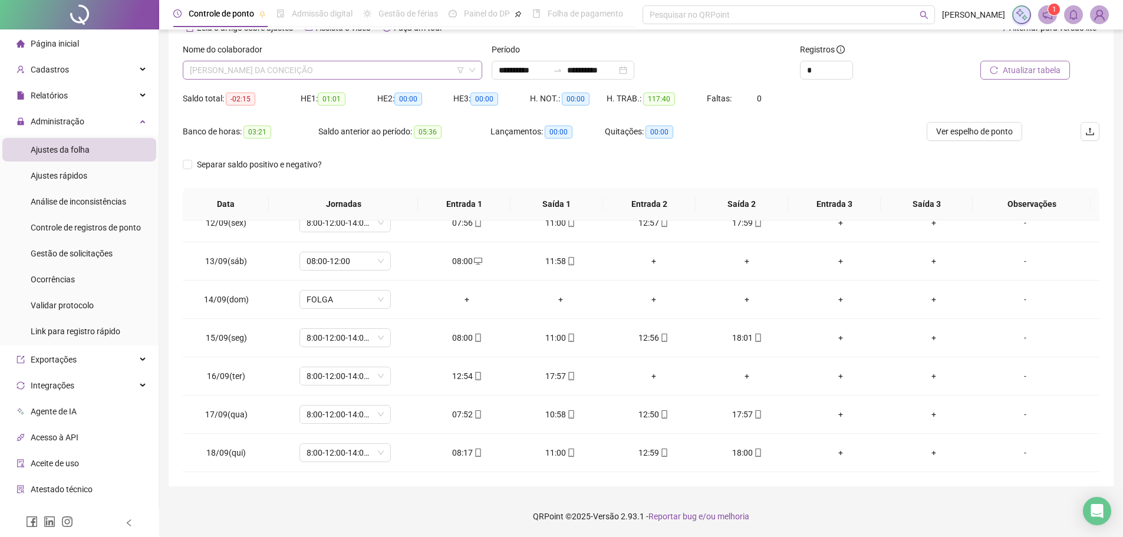
click at [402, 70] on span "[PERSON_NAME] DA CONCEIÇÃO" at bounding box center [332, 70] width 285 height 18
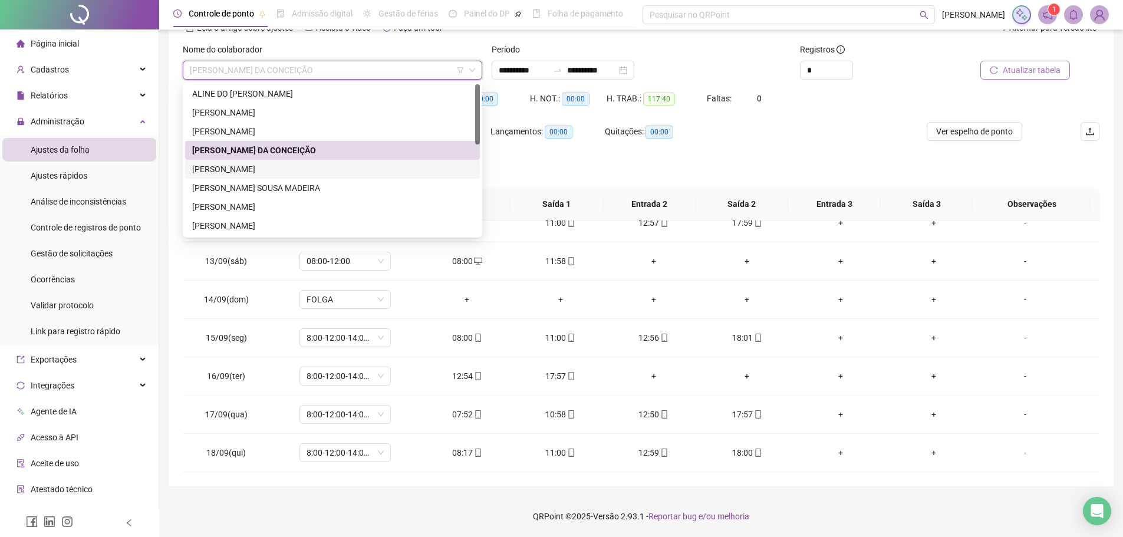
click at [362, 163] on div "[PERSON_NAME]" at bounding box center [332, 169] width 281 height 13
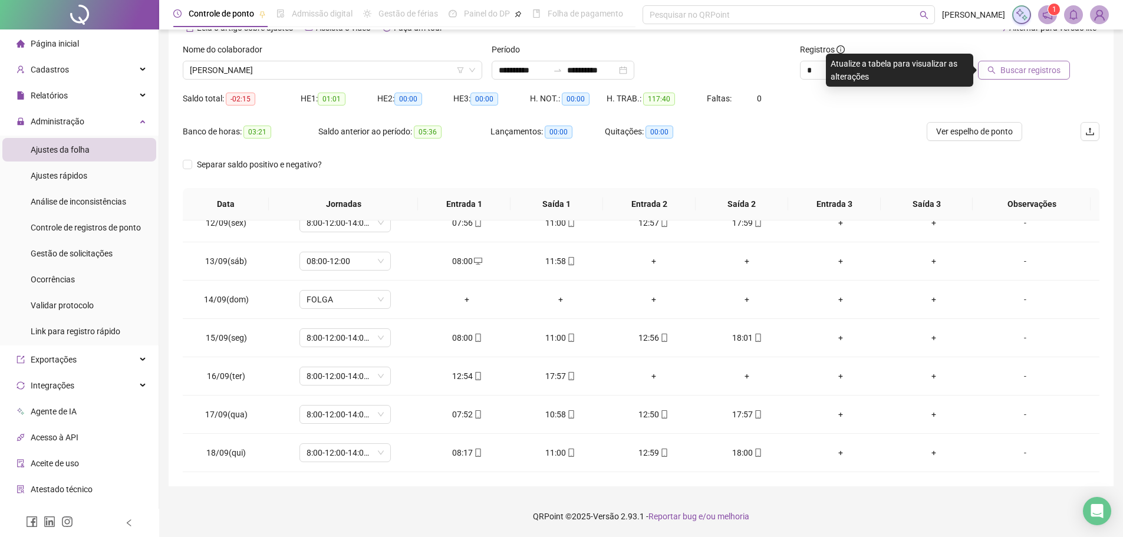
click at [1068, 72] on button "Buscar registros" at bounding box center [1024, 70] width 92 height 19
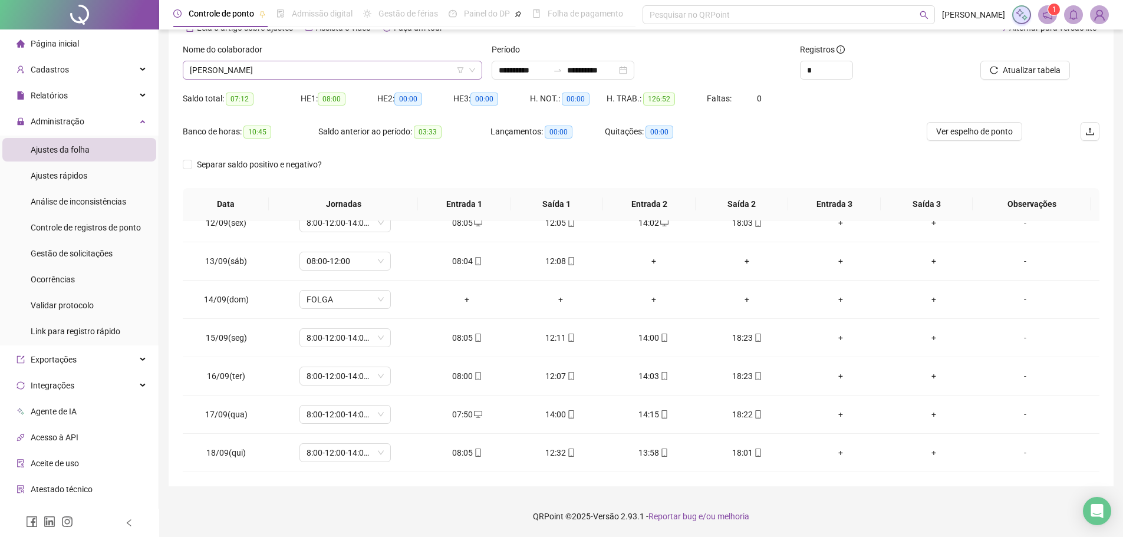
click at [402, 71] on span "[PERSON_NAME]" at bounding box center [332, 70] width 285 height 18
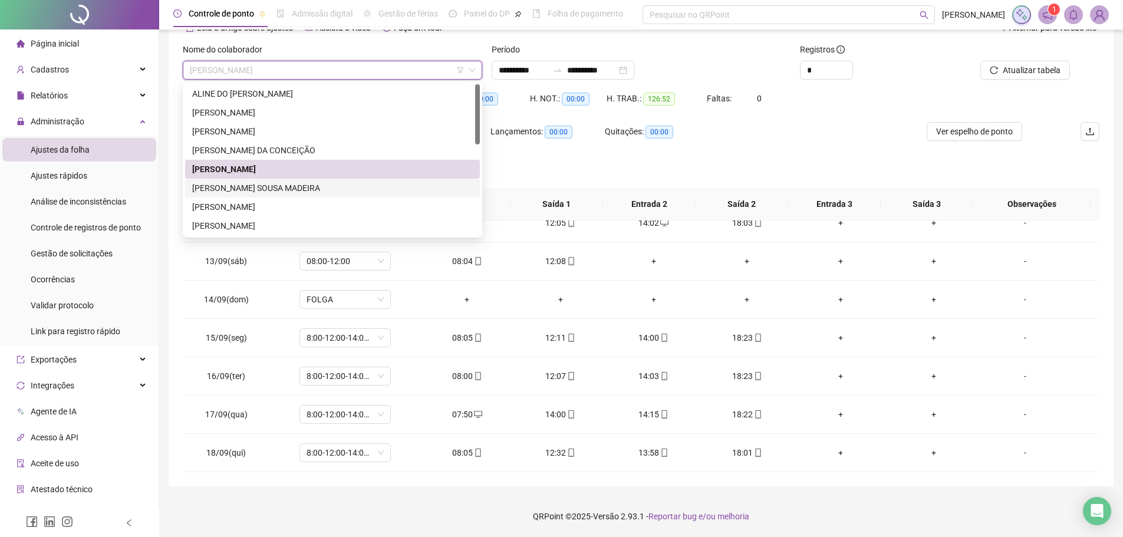
click at [440, 187] on div "[PERSON_NAME] SOUSA MADEIRA" at bounding box center [332, 188] width 281 height 13
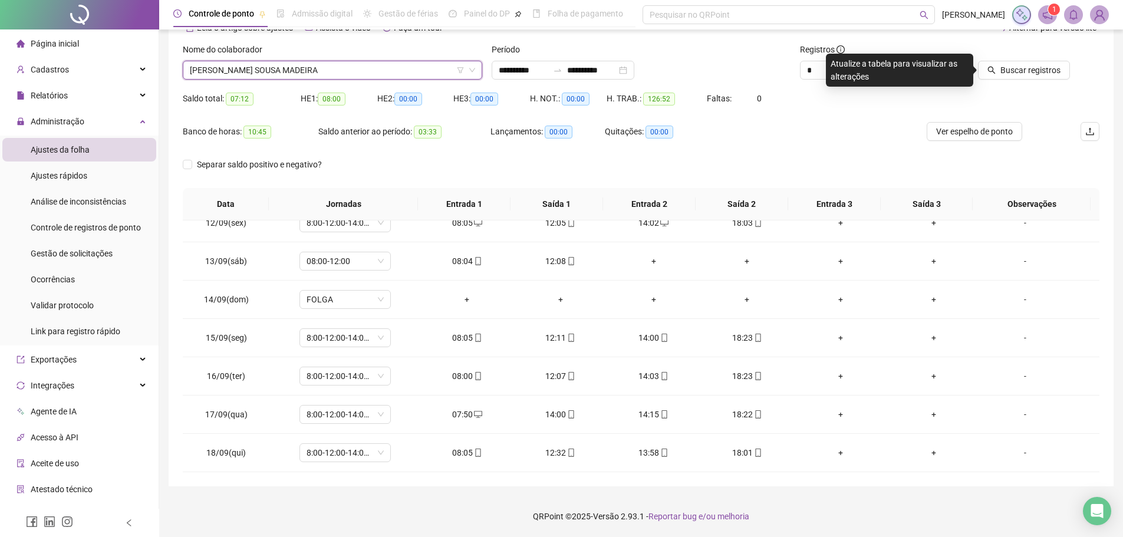
click at [1032, 60] on div at bounding box center [1012, 52] width 116 height 18
click at [1032, 64] on span "Buscar registros" at bounding box center [1030, 70] width 60 height 13
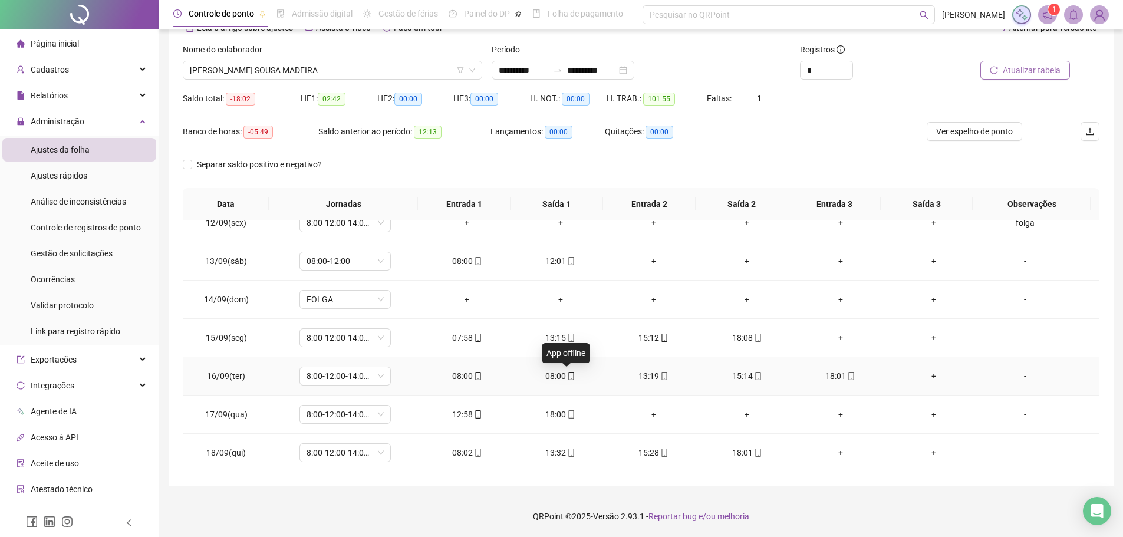
click at [570, 378] on icon "mobile" at bounding box center [571, 376] width 8 height 8
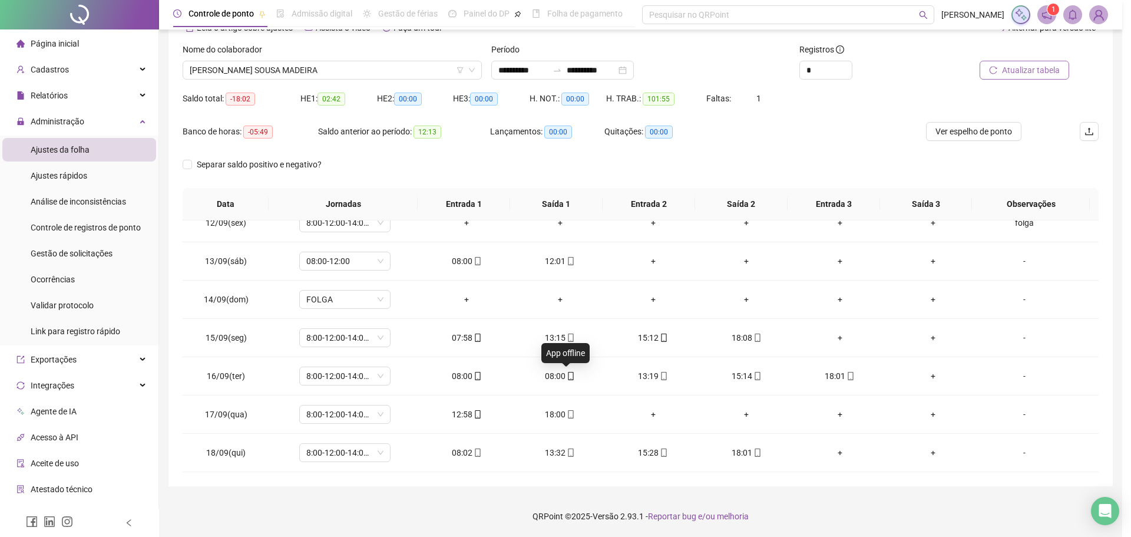
type input "**********"
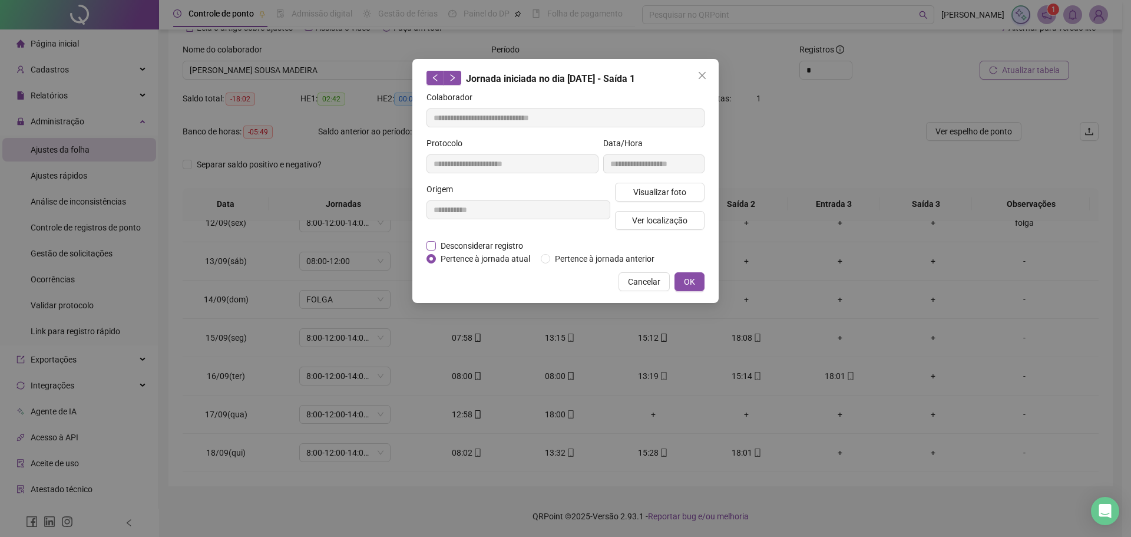
click at [516, 242] on span "Desconsiderar registro" at bounding box center [482, 245] width 92 height 13
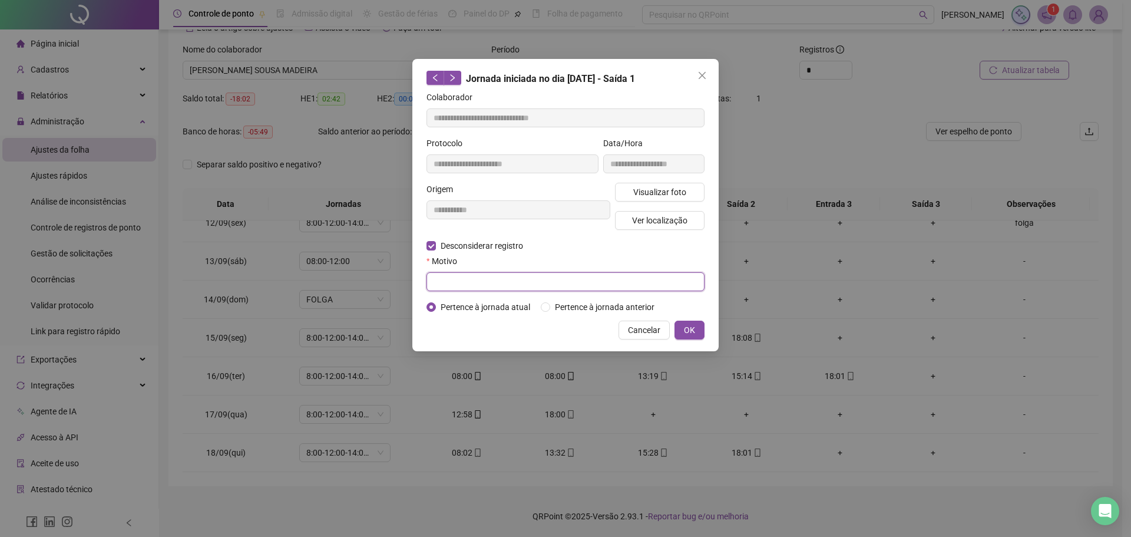
click at [534, 276] on input "text" at bounding box center [566, 281] width 278 height 19
type input "**********"
click at [690, 332] on span "OK" at bounding box center [689, 330] width 11 height 13
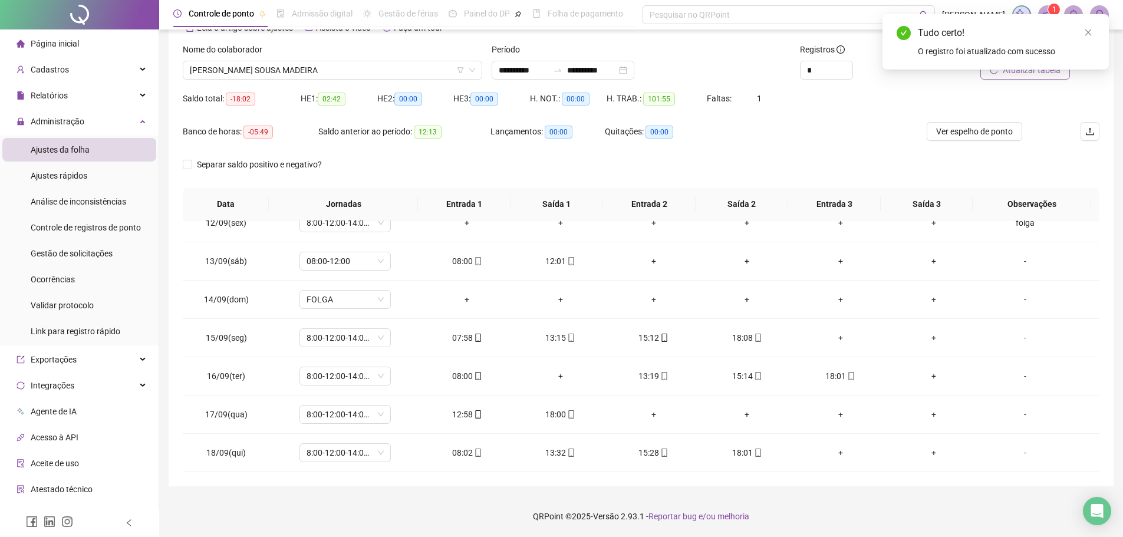
click at [1015, 70] on div "Tudo certo! O registro foi atualizado com sucesso" at bounding box center [995, 41] width 226 height 55
click at [1088, 32] on icon "close" at bounding box center [1088, 32] width 6 height 6
click at [1036, 74] on span "Atualizar tabela" at bounding box center [1031, 70] width 58 height 13
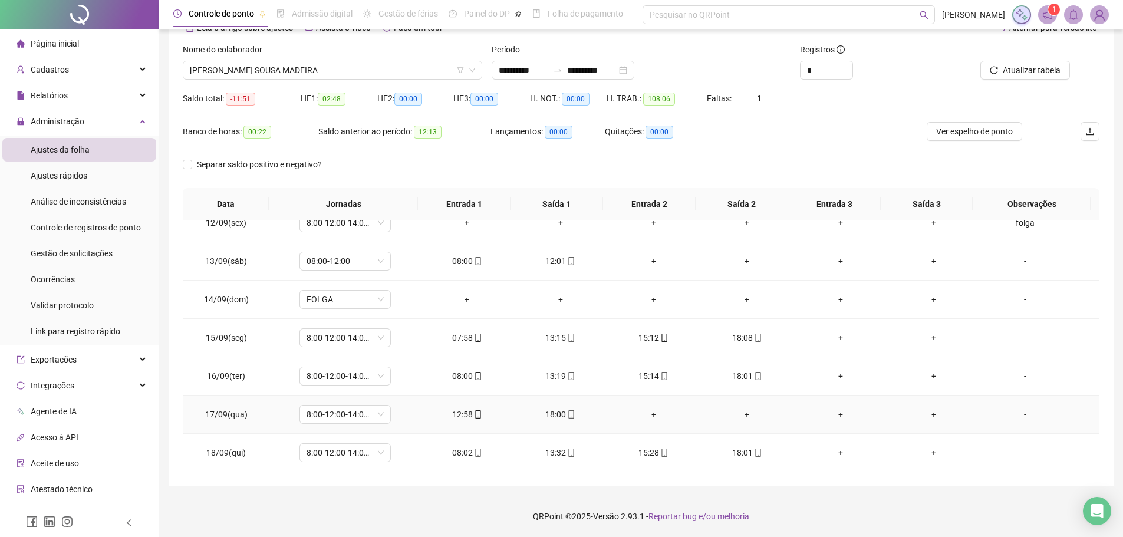
click at [1022, 417] on div "-" at bounding box center [1025, 414] width 70 height 13
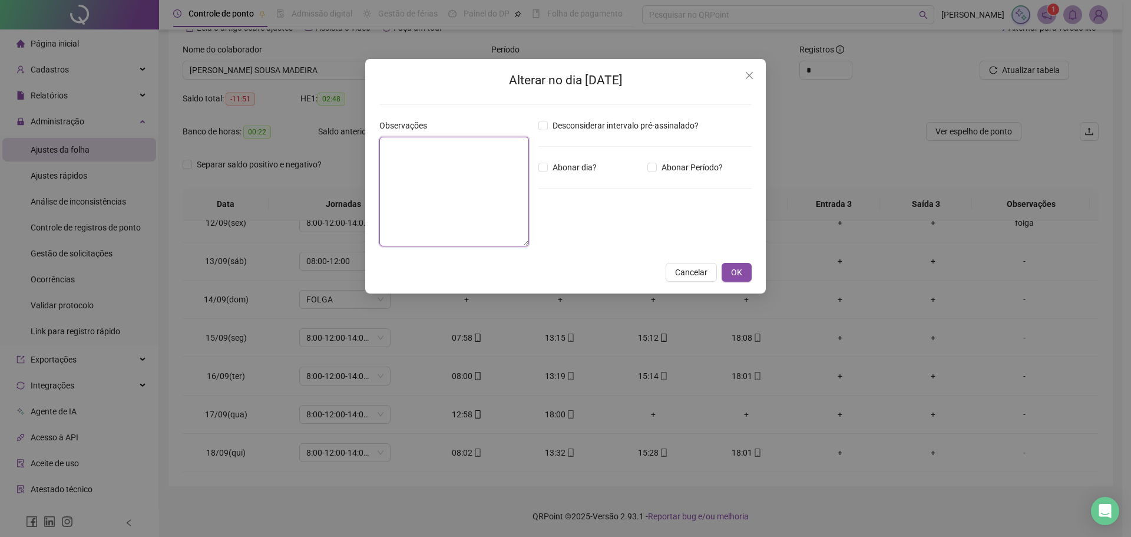
click at [457, 215] on textarea at bounding box center [455, 192] width 150 height 110
type textarea "**********"
click at [738, 269] on span "OK" at bounding box center [736, 272] width 11 height 13
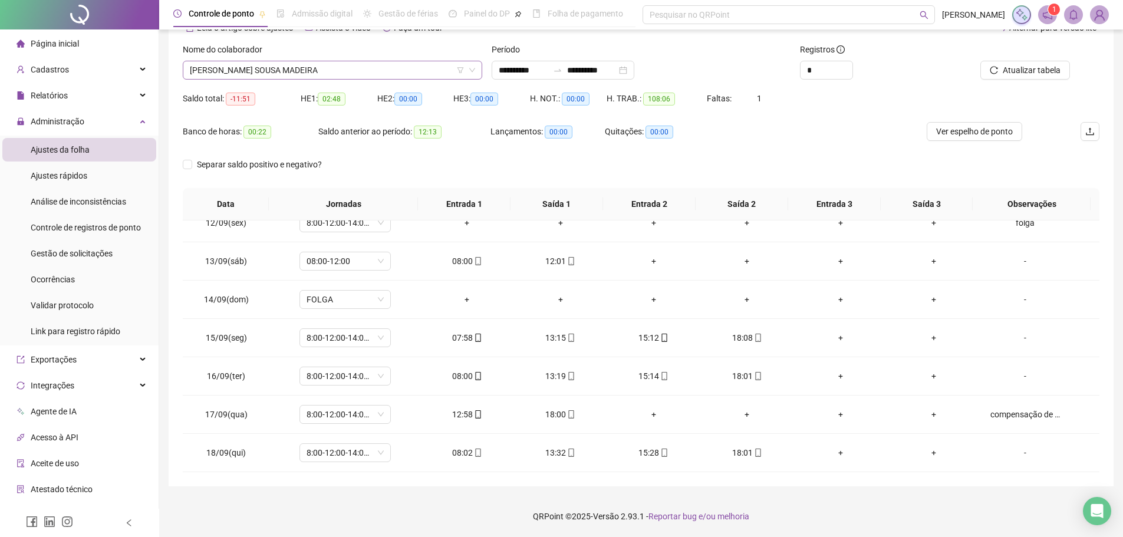
click at [430, 77] on span "[PERSON_NAME] SOUSA MADEIRA" at bounding box center [332, 70] width 285 height 18
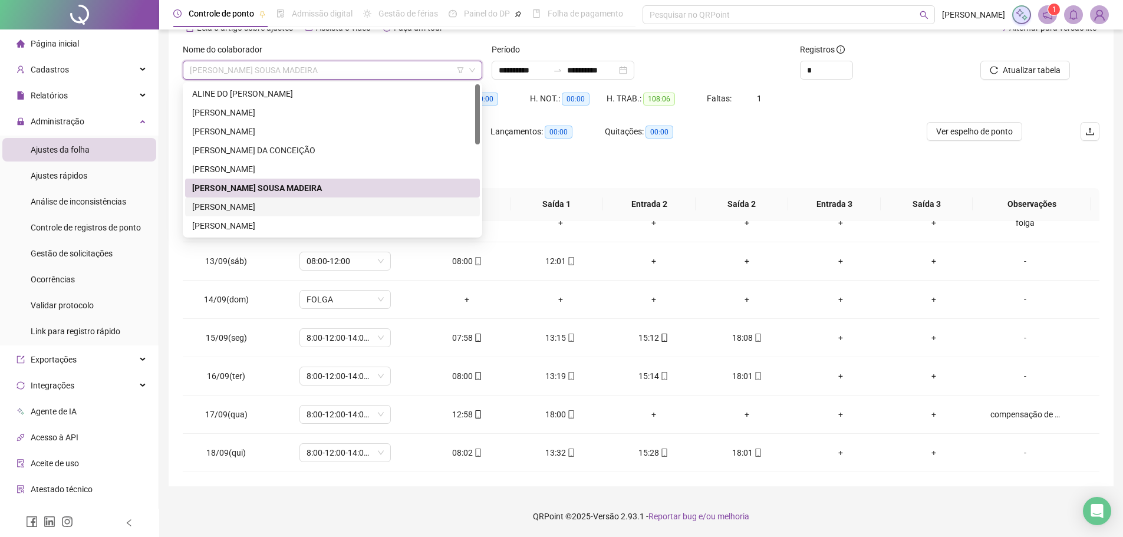
click at [352, 207] on div "[PERSON_NAME]" at bounding box center [332, 206] width 281 height 13
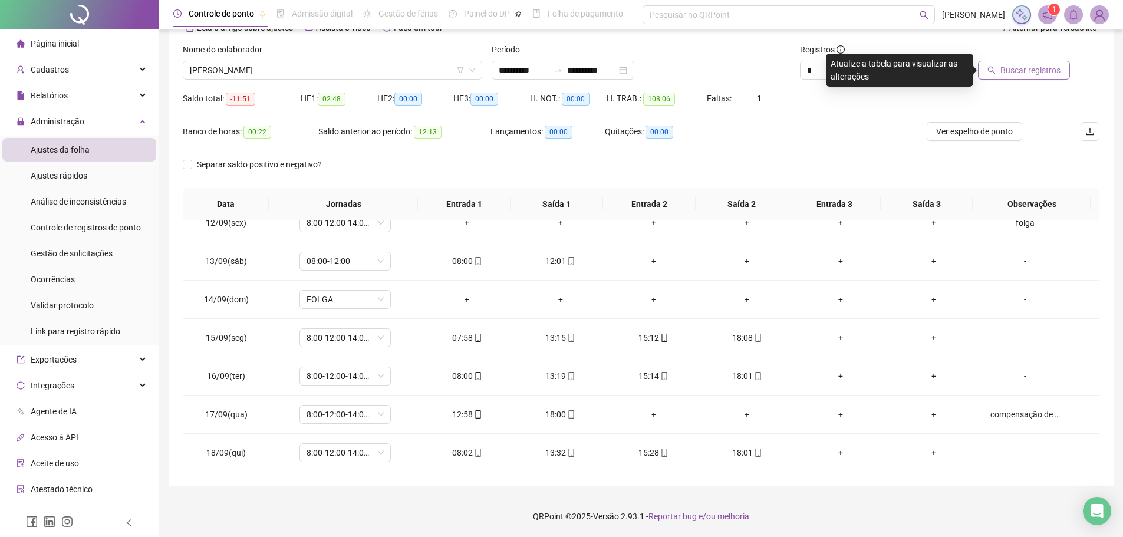
click at [1036, 70] on span "Buscar registros" at bounding box center [1030, 70] width 60 height 13
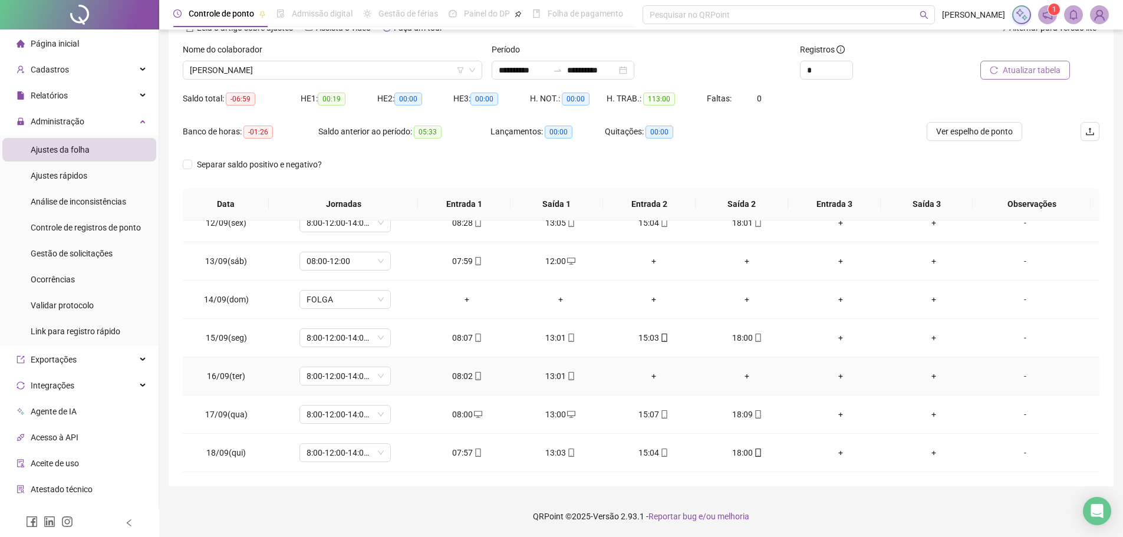
click at [608, 379] on td "+" at bounding box center [653, 376] width 93 height 38
click at [1018, 379] on div "-" at bounding box center [1025, 375] width 70 height 13
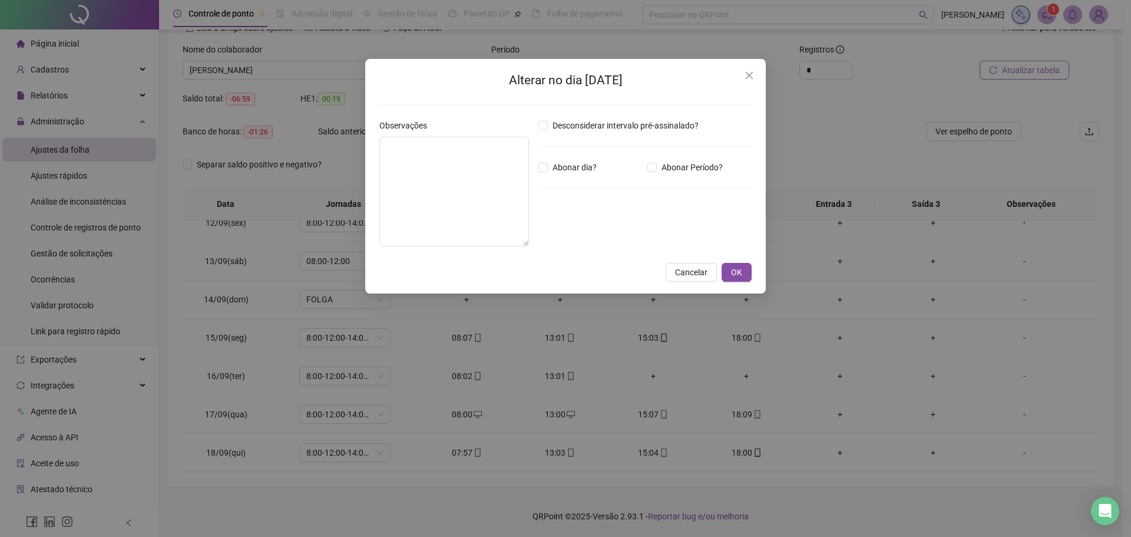
click at [344, 163] on div "Alterar no dia [DATE] Observações Desconsiderar intervalo pré-assinalado? Abona…" at bounding box center [565, 268] width 1131 height 537
click at [387, 171] on div "Alterar no dia [DATE] Observações Desconsiderar intervalo pré-assinalado? Abona…" at bounding box center [565, 268] width 1131 height 537
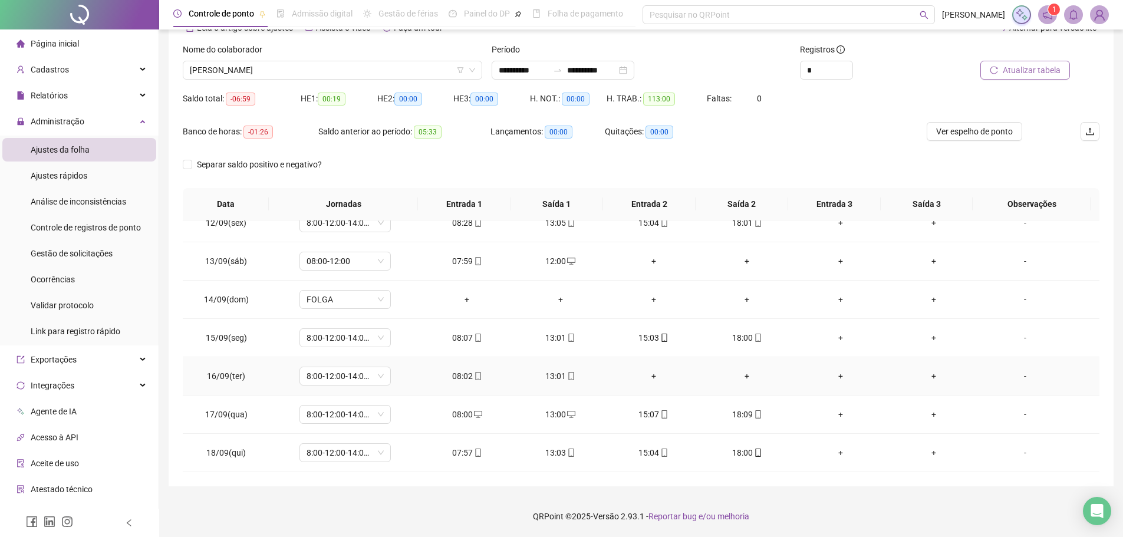
click at [1022, 379] on div "-" at bounding box center [1025, 375] width 70 height 13
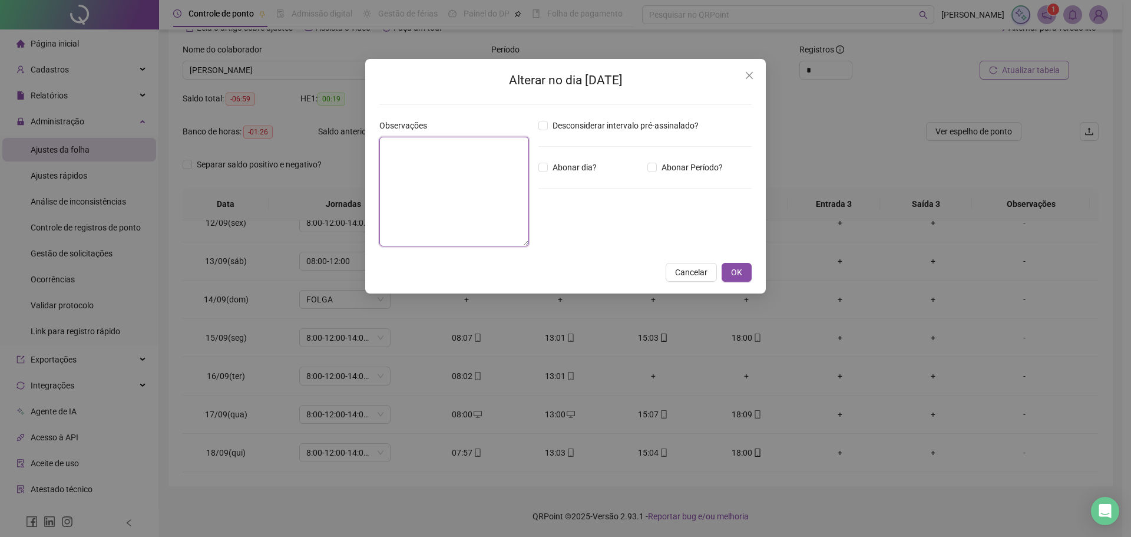
click at [426, 164] on textarea at bounding box center [455, 192] width 150 height 110
type textarea "**********"
click at [733, 271] on span "OK" at bounding box center [736, 272] width 11 height 13
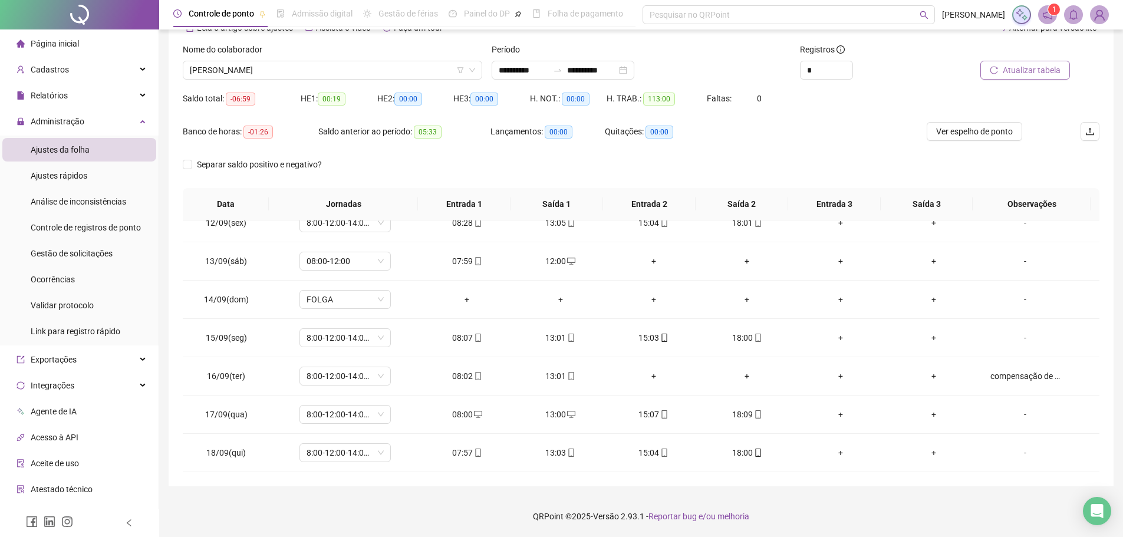
click at [1002, 58] on div at bounding box center [1012, 52] width 116 height 18
click at [1002, 68] on button "Atualizar tabela" at bounding box center [1025, 70] width 90 height 19
click at [332, 70] on span "[PERSON_NAME]" at bounding box center [332, 70] width 285 height 18
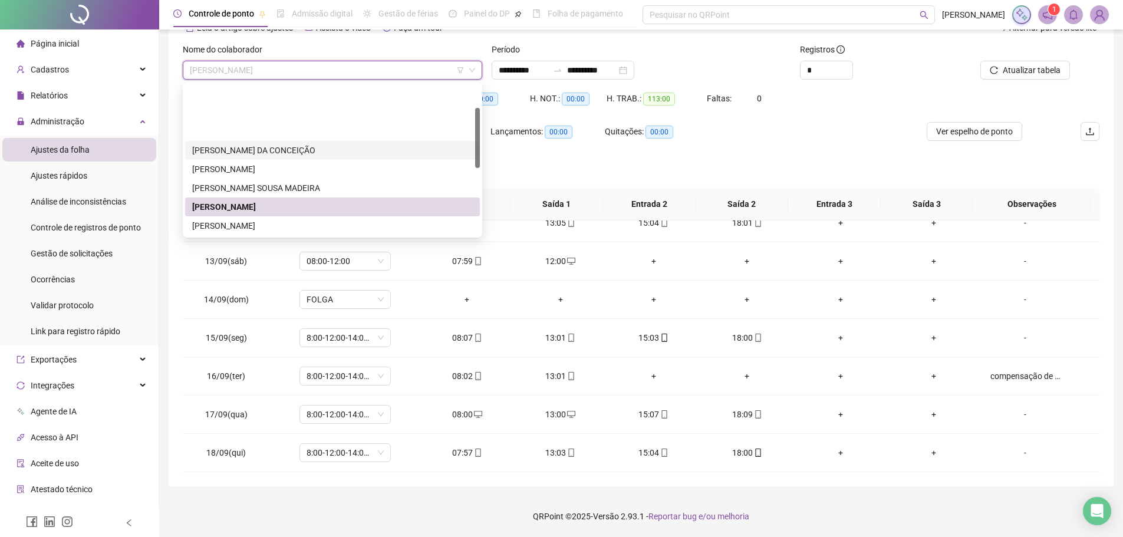
scroll to position [59, 0]
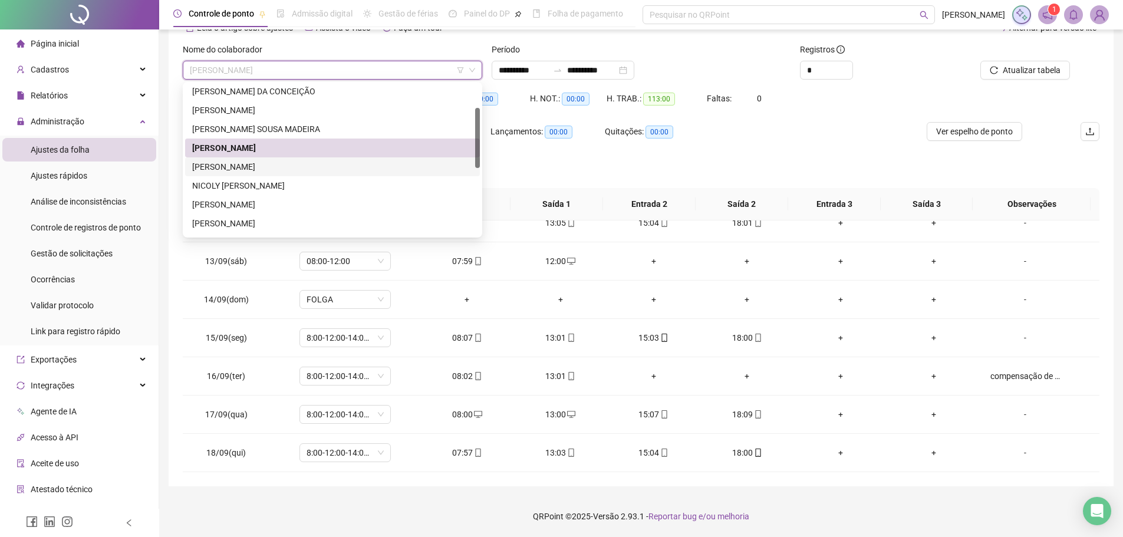
click at [309, 161] on div "[PERSON_NAME]" at bounding box center [332, 166] width 281 height 13
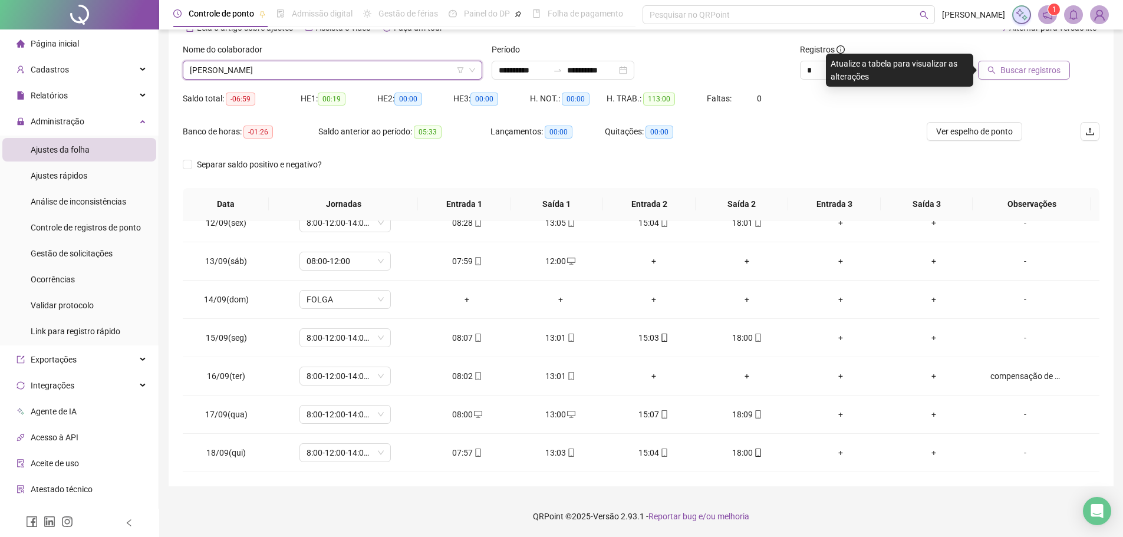
click at [1015, 71] on span "Buscar registros" at bounding box center [1030, 70] width 60 height 13
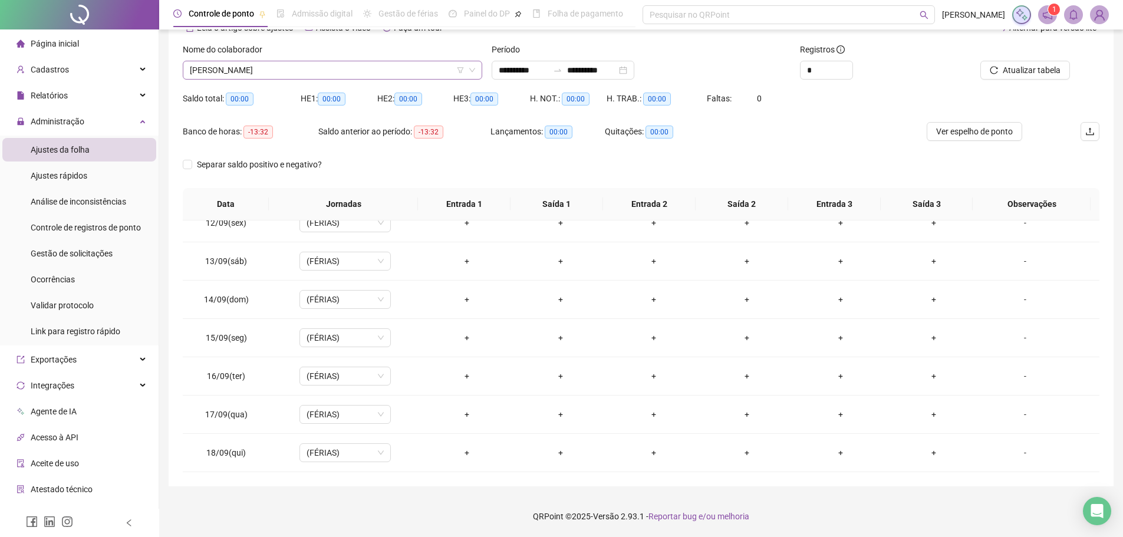
click at [372, 62] on span "[PERSON_NAME]" at bounding box center [332, 70] width 285 height 18
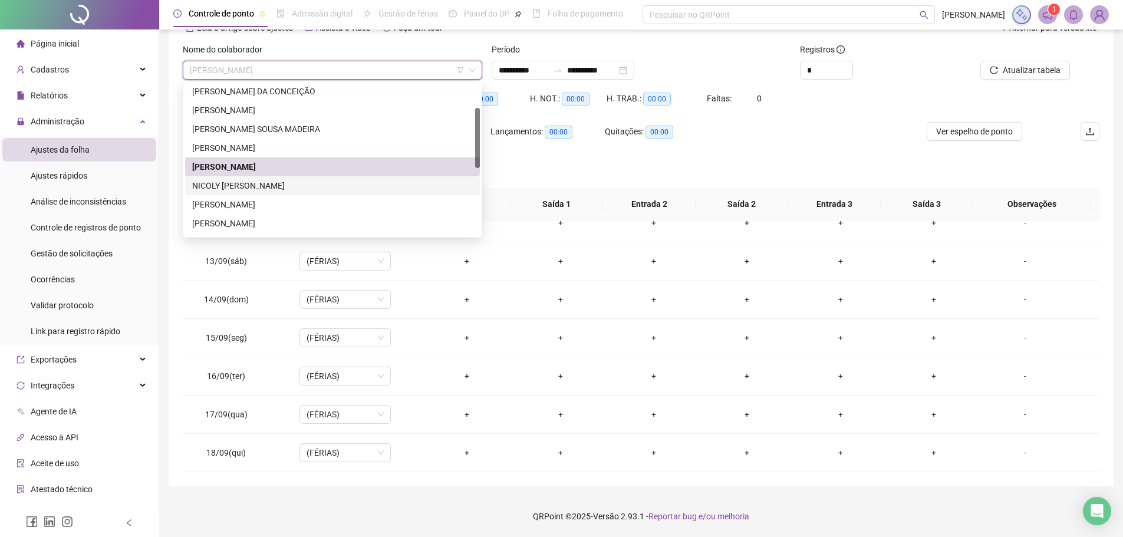
click at [302, 180] on div "NICOLY [PERSON_NAME]" at bounding box center [332, 185] width 281 height 13
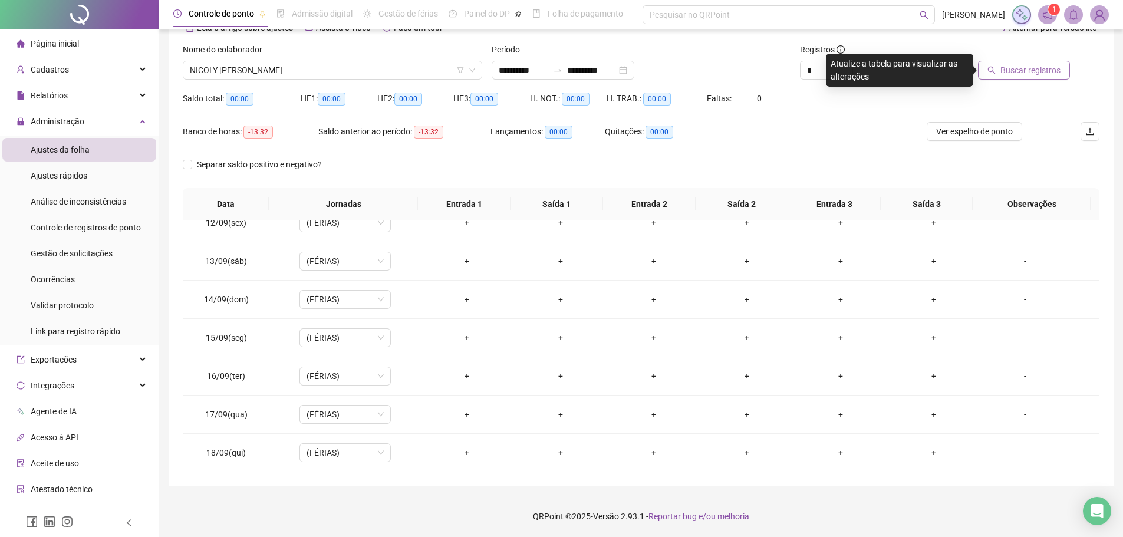
click at [1041, 69] on span "Buscar registros" at bounding box center [1030, 70] width 60 height 13
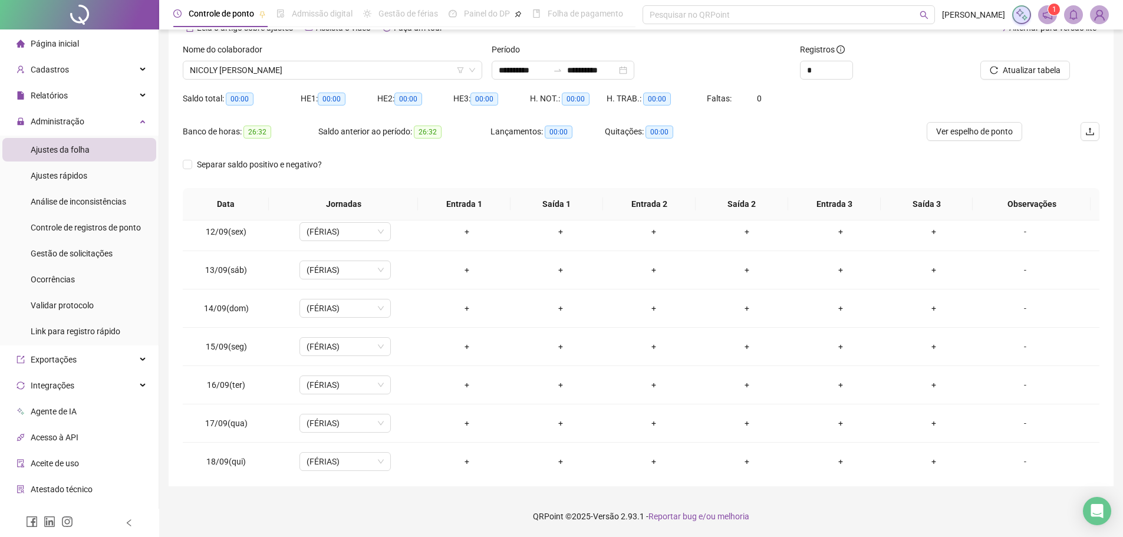
scroll to position [438, 0]
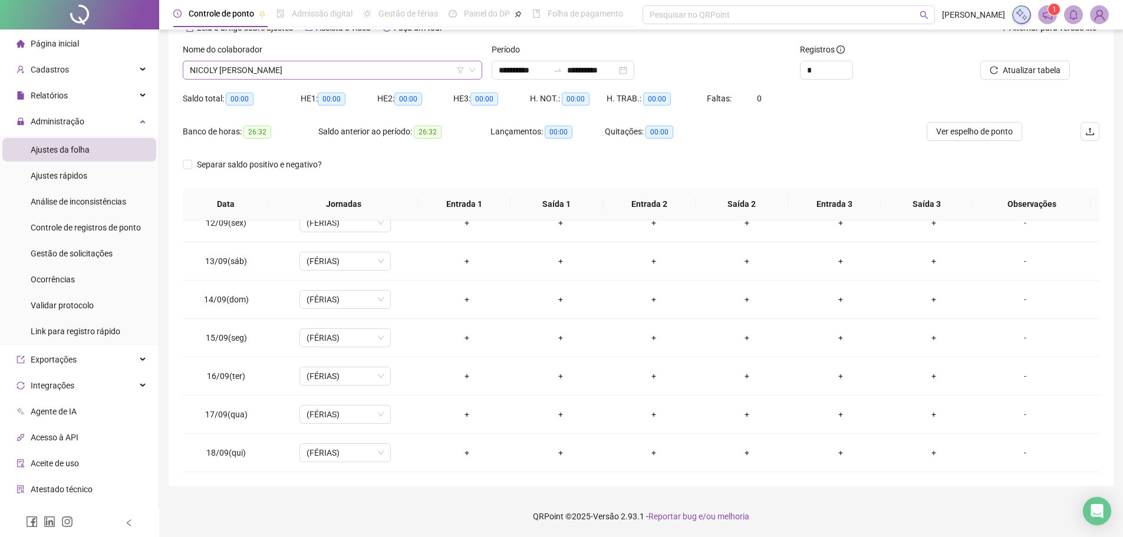
click at [353, 71] on span "NICOLY [PERSON_NAME]" at bounding box center [332, 70] width 285 height 18
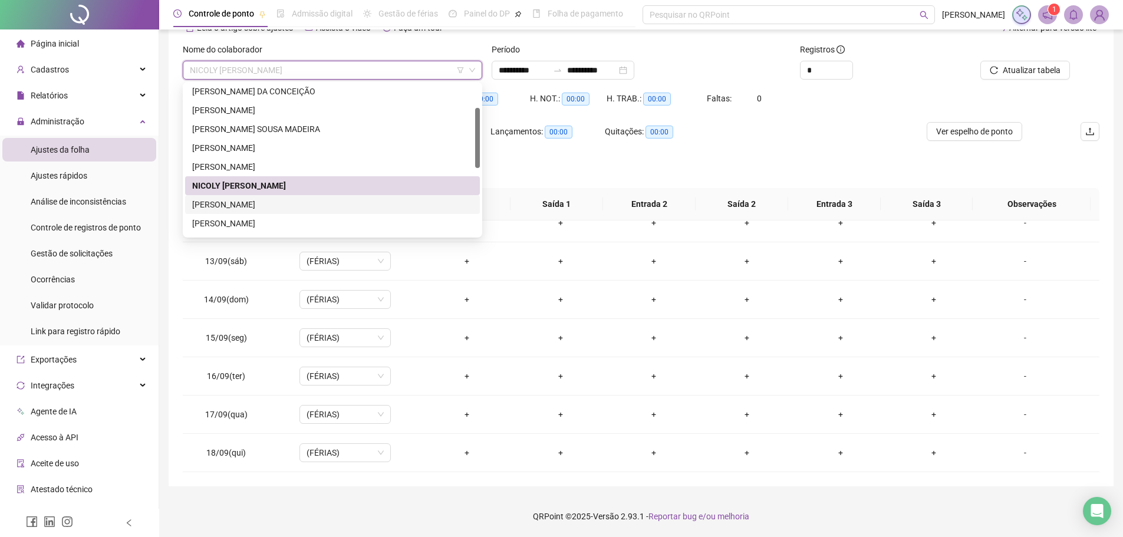
click at [347, 207] on div "[PERSON_NAME]" at bounding box center [332, 204] width 281 height 13
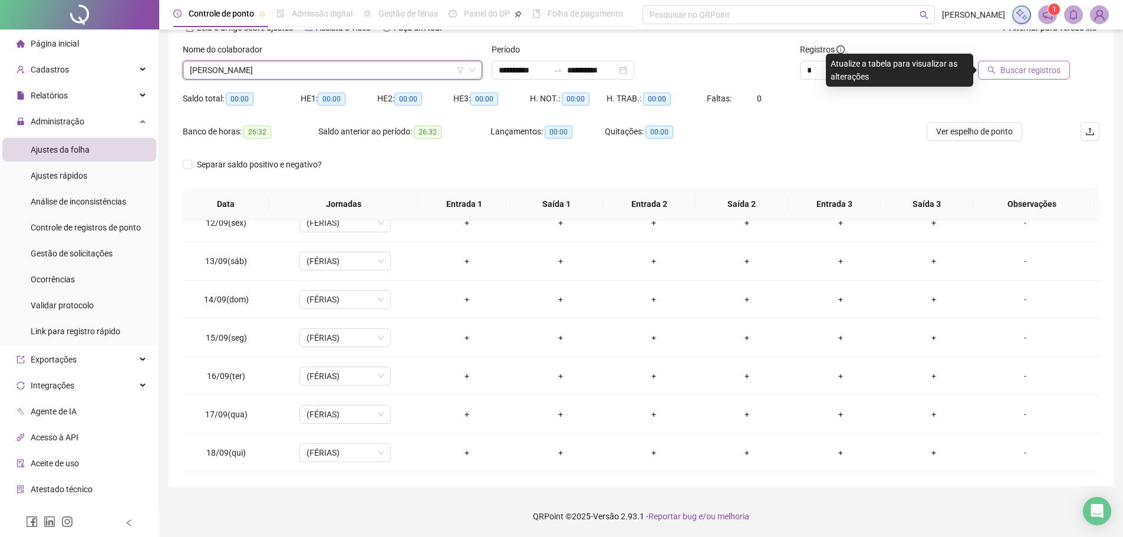
click at [1025, 67] on span "Buscar registros" at bounding box center [1030, 70] width 60 height 13
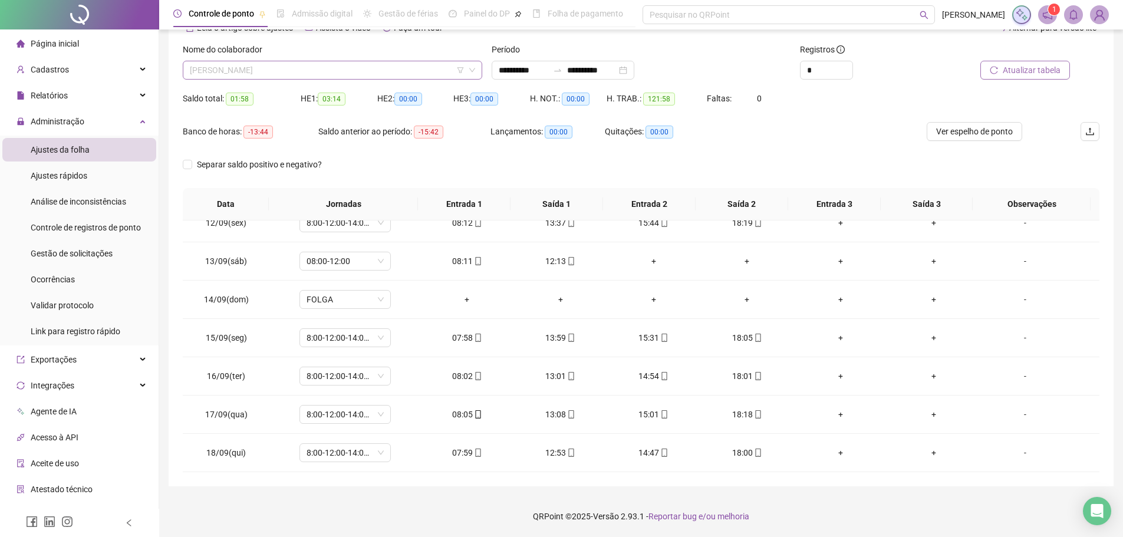
click at [407, 72] on span "[PERSON_NAME]" at bounding box center [332, 70] width 285 height 18
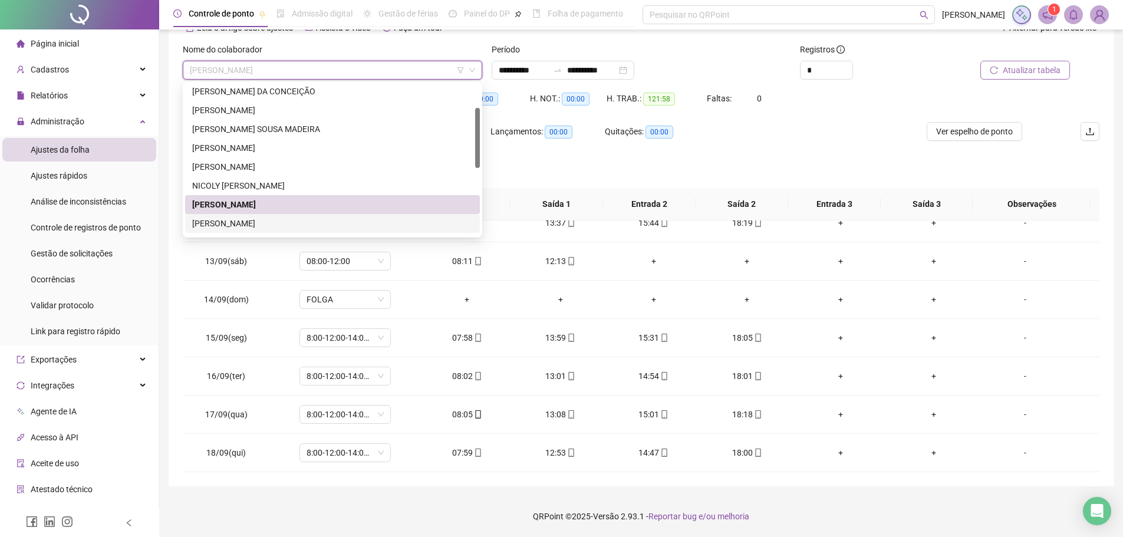
click at [328, 219] on div "[PERSON_NAME]" at bounding box center [332, 223] width 281 height 13
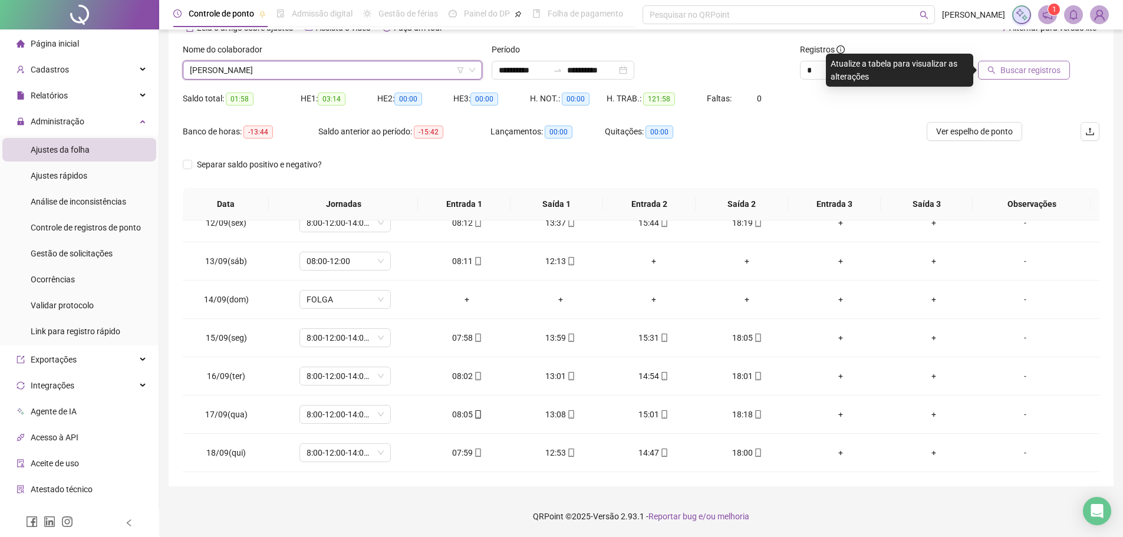
click at [1037, 61] on button "Buscar registros" at bounding box center [1024, 70] width 92 height 19
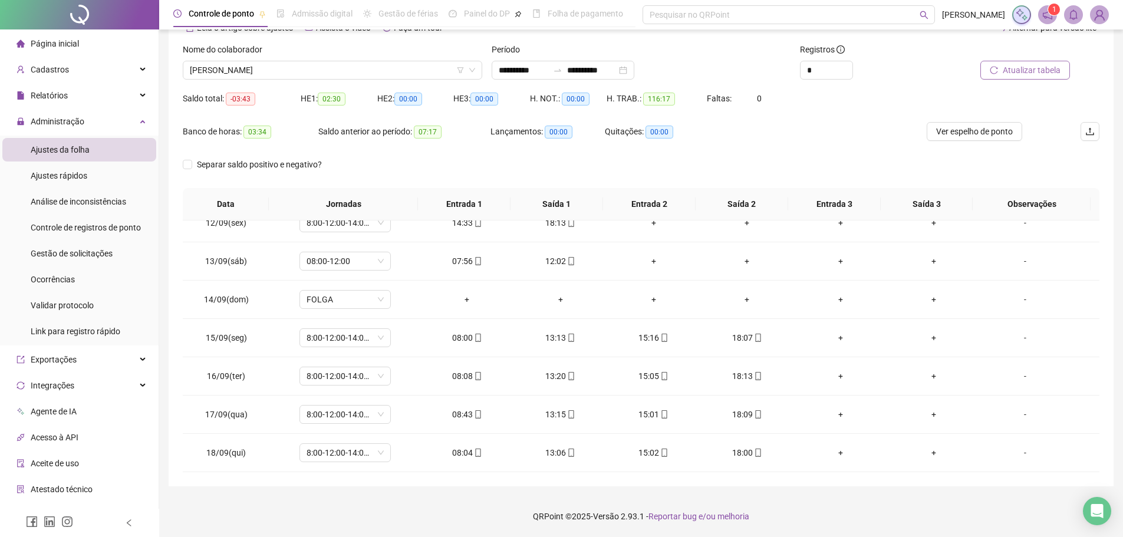
click at [1040, 66] on span "Atualizar tabela" at bounding box center [1031, 70] width 58 height 13
click at [430, 77] on span "[PERSON_NAME]" at bounding box center [332, 70] width 285 height 18
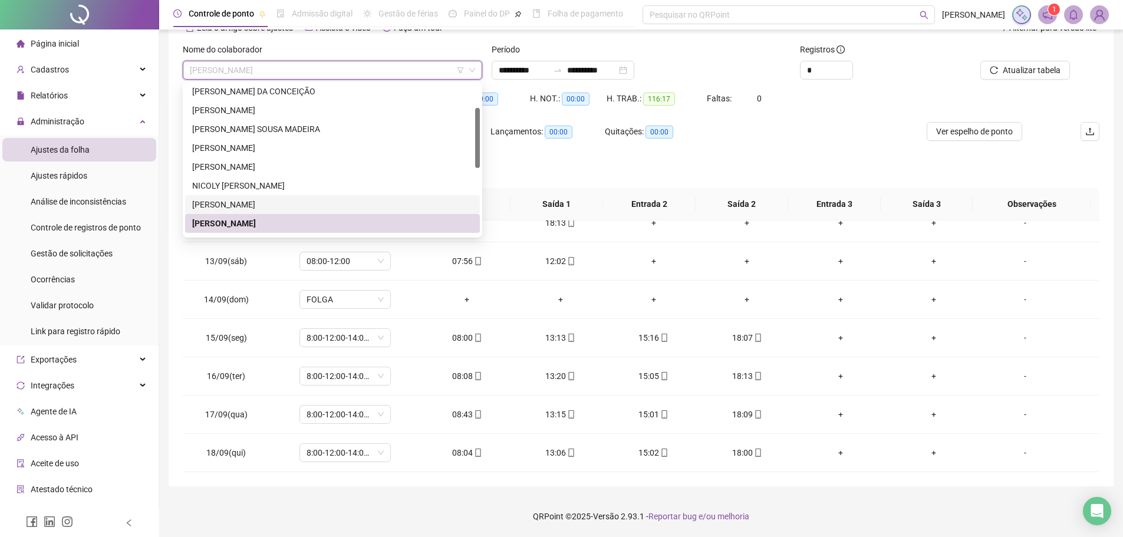
scroll to position [177, 0]
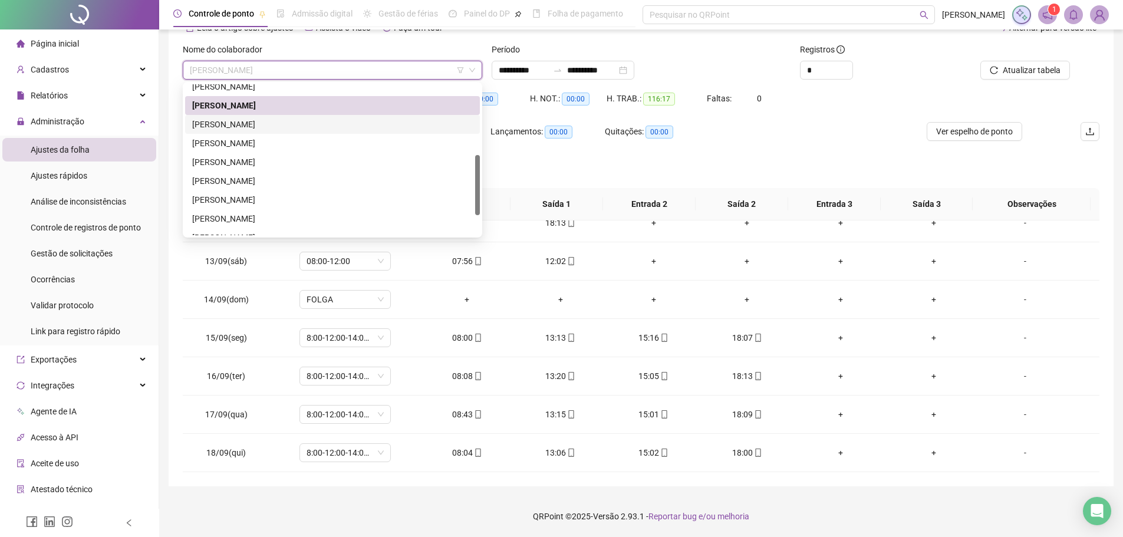
click at [402, 117] on div "[PERSON_NAME]" at bounding box center [332, 124] width 295 height 19
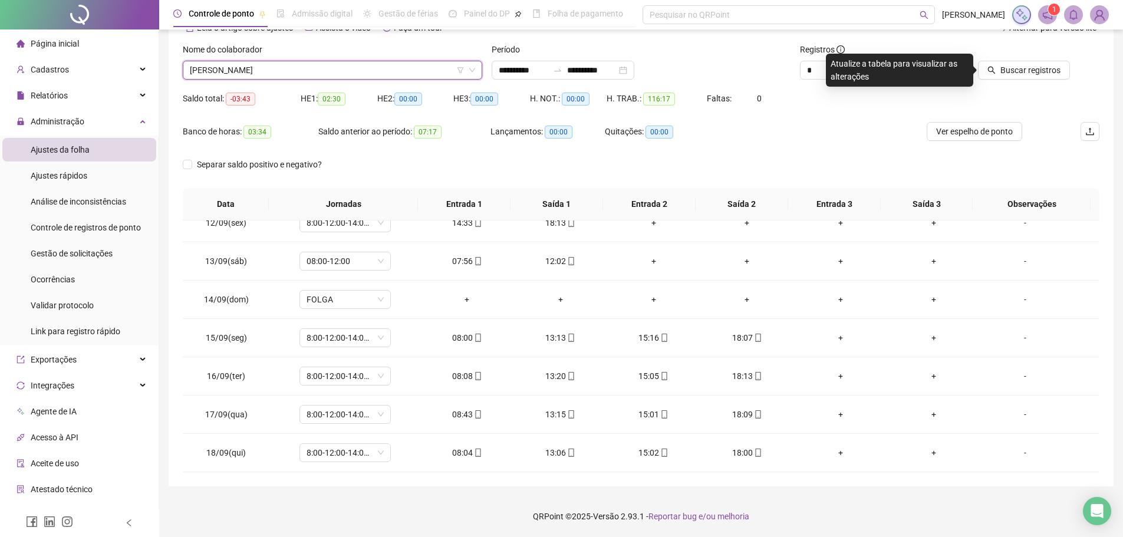
click at [390, 67] on span "[PERSON_NAME]" at bounding box center [332, 70] width 285 height 18
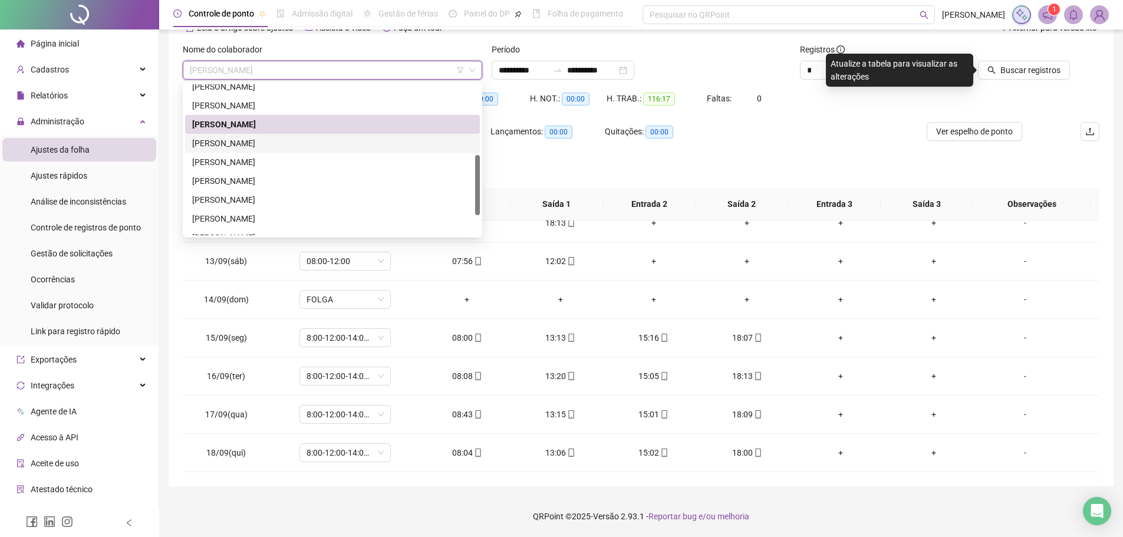
click at [348, 146] on div "[PERSON_NAME]" at bounding box center [332, 143] width 281 height 13
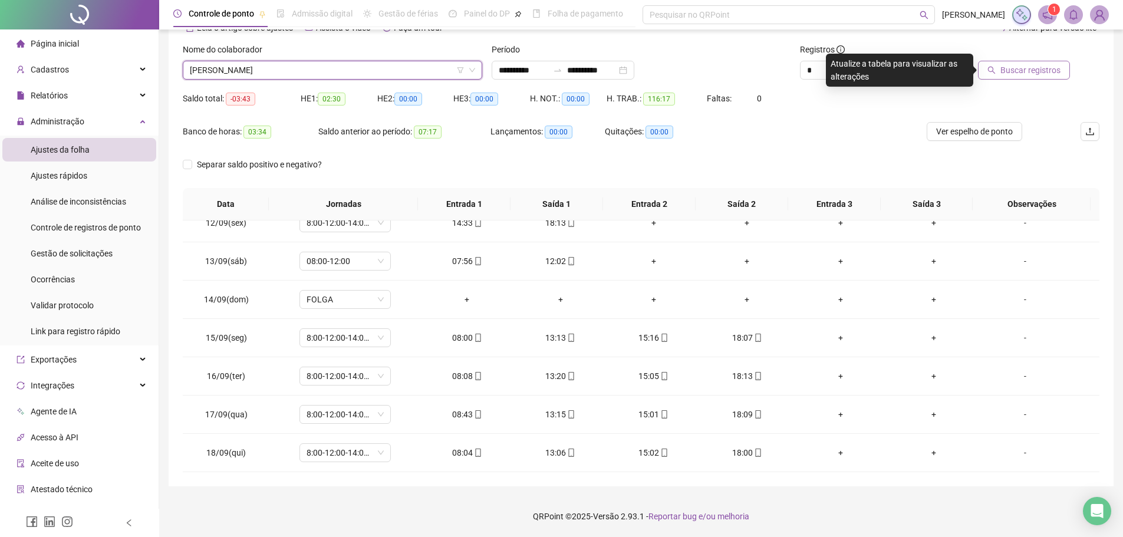
drag, startPoint x: 1080, startPoint y: 74, endPoint x: 992, endPoint y: 74, distance: 87.8
click at [1079, 74] on div "Buscar registros" at bounding box center [1026, 61] width 145 height 37
click at [992, 74] on button "Buscar registros" at bounding box center [1024, 70] width 92 height 19
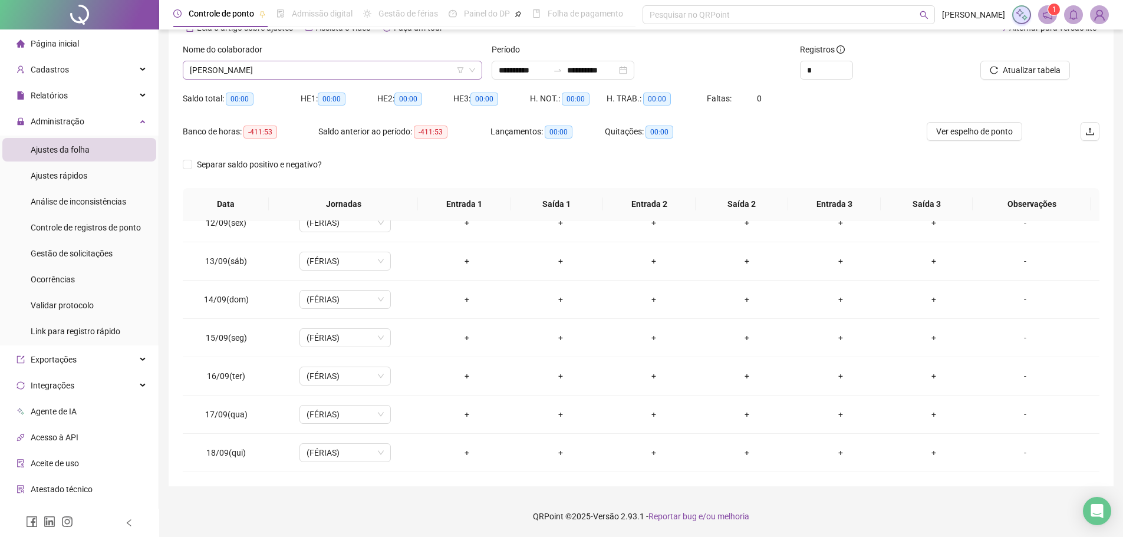
click at [418, 77] on span "[PERSON_NAME]" at bounding box center [332, 70] width 285 height 18
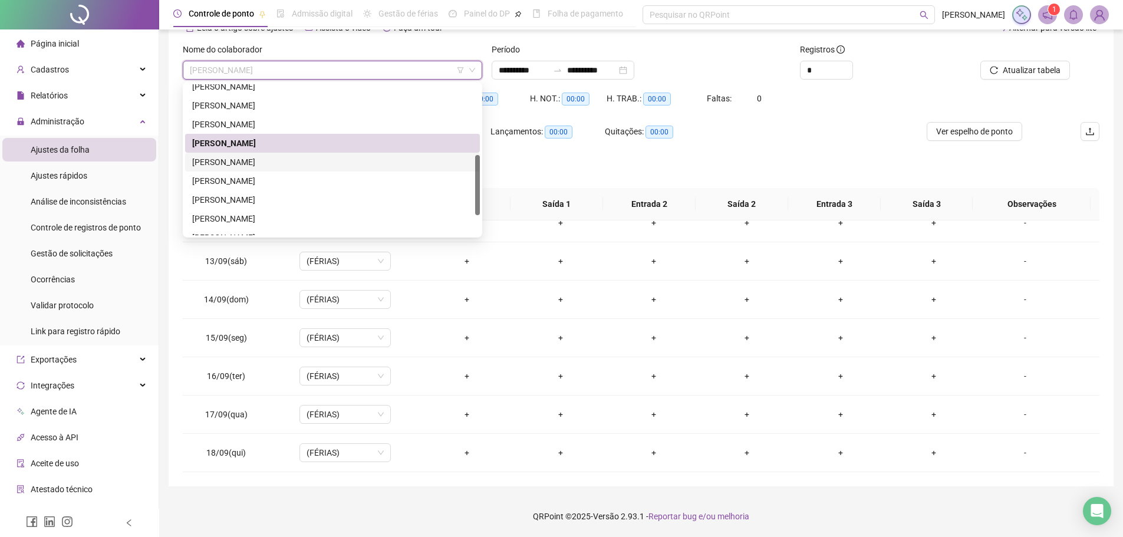
click at [321, 166] on div "[PERSON_NAME]" at bounding box center [332, 162] width 281 height 13
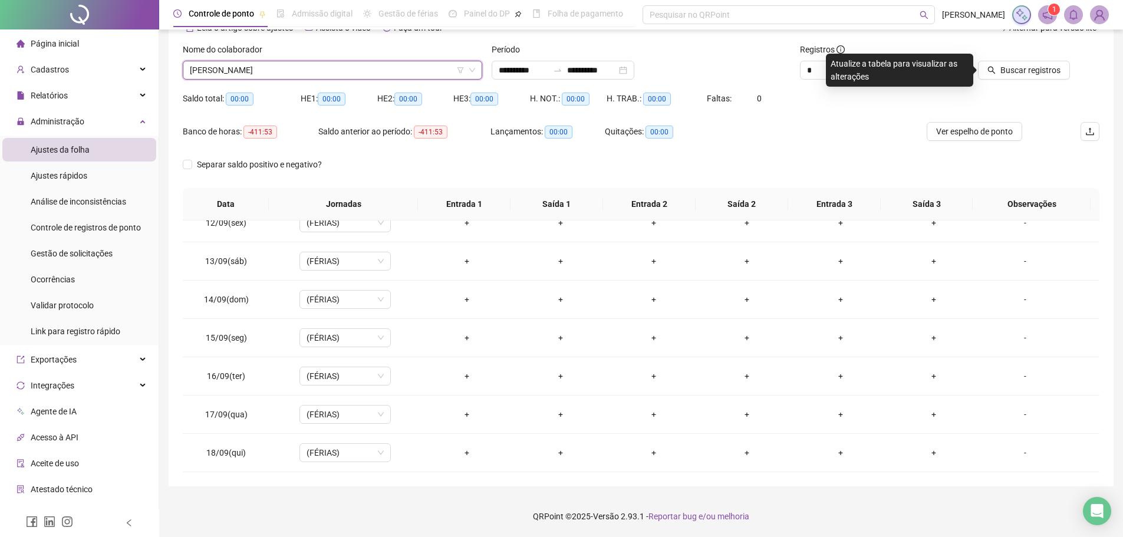
click at [1016, 60] on div at bounding box center [1012, 52] width 116 height 18
click at [1016, 65] on span "Buscar registros" at bounding box center [1030, 70] width 60 height 13
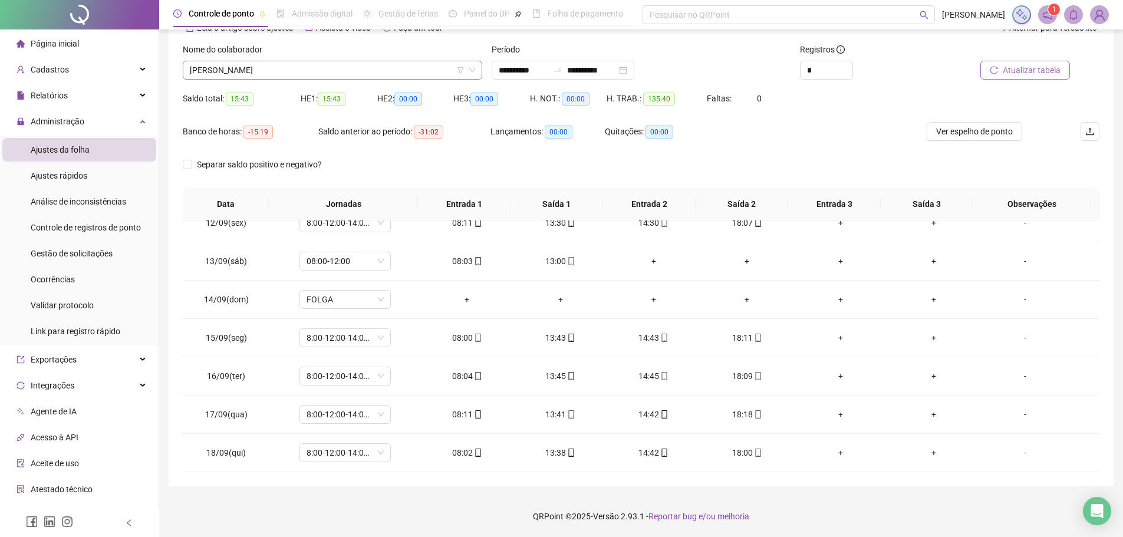
click at [417, 66] on span "[PERSON_NAME]" at bounding box center [332, 70] width 285 height 18
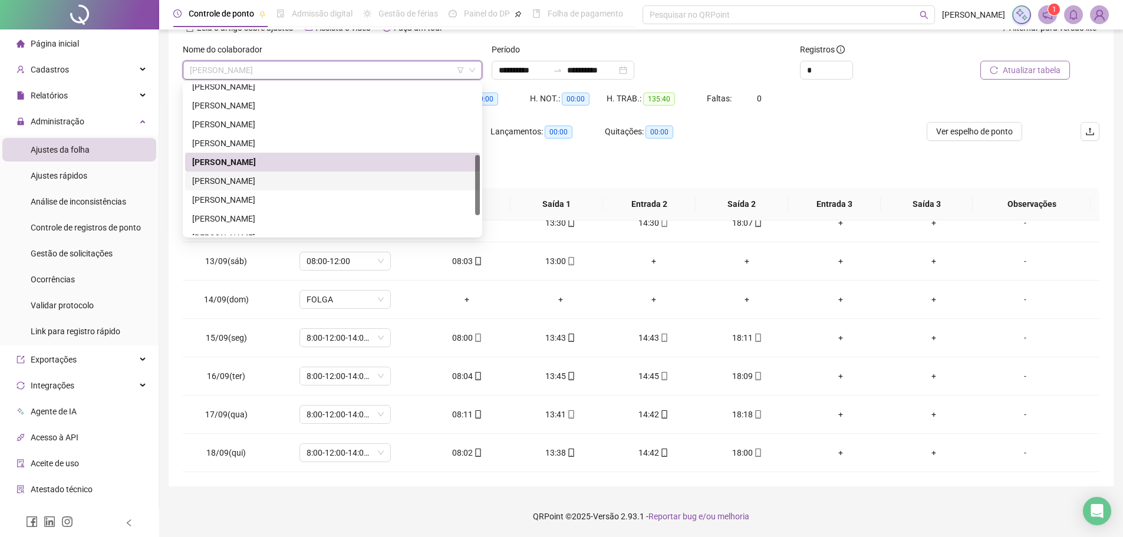
click at [380, 183] on div "[PERSON_NAME]" at bounding box center [332, 180] width 281 height 13
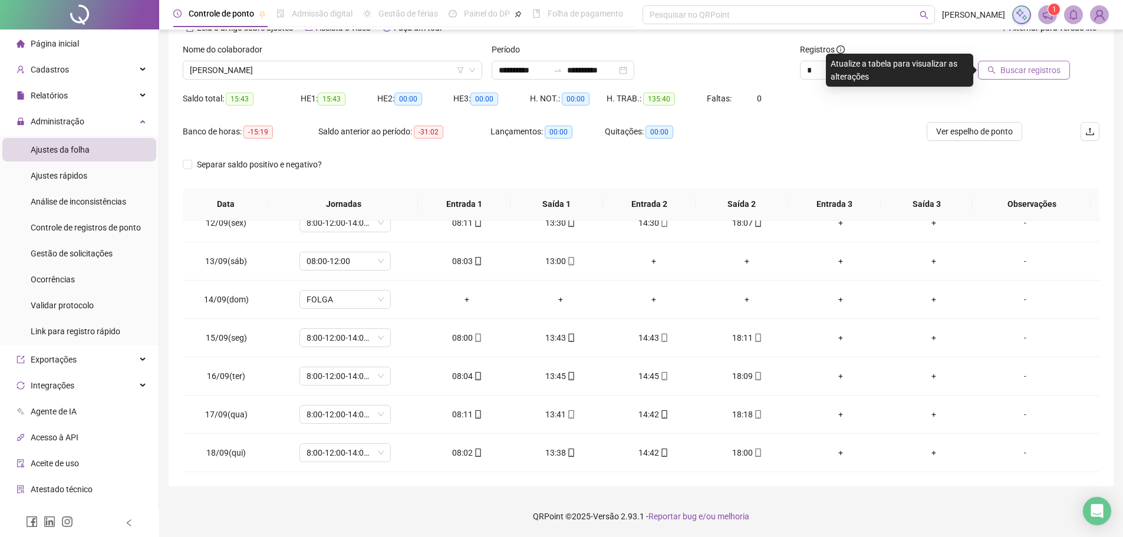
click at [1050, 67] on span "Buscar registros" at bounding box center [1030, 70] width 60 height 13
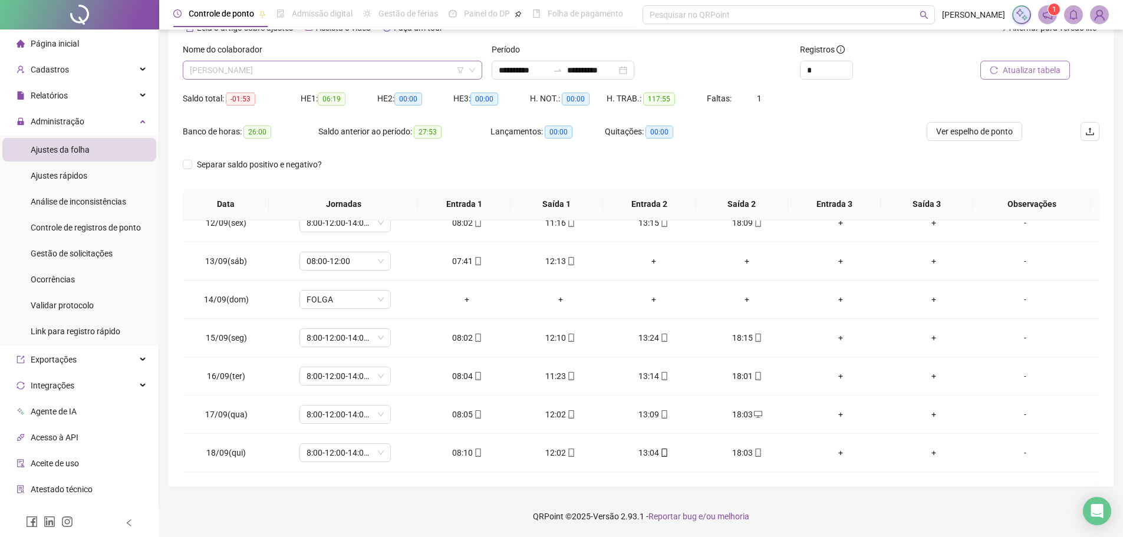
click at [345, 79] on div "[PERSON_NAME]" at bounding box center [332, 70] width 299 height 19
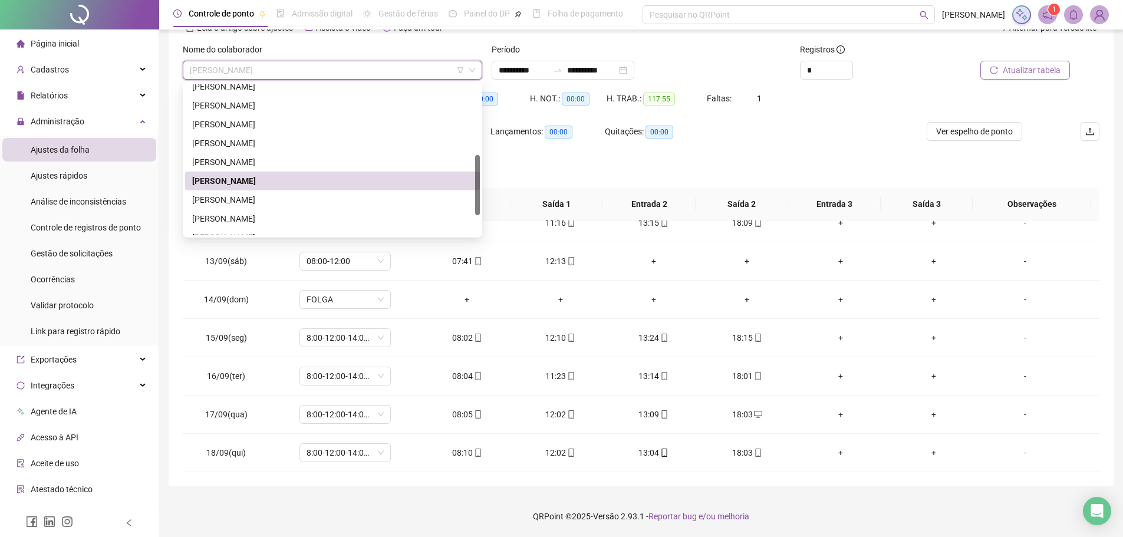
click at [345, 79] on div "[PERSON_NAME]" at bounding box center [332, 70] width 299 height 19
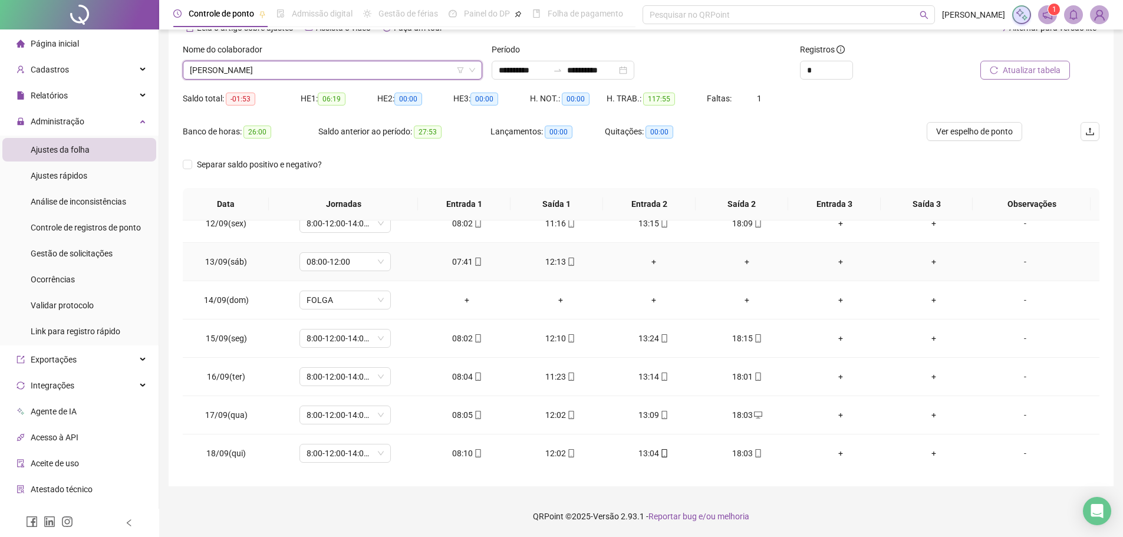
scroll to position [438, 0]
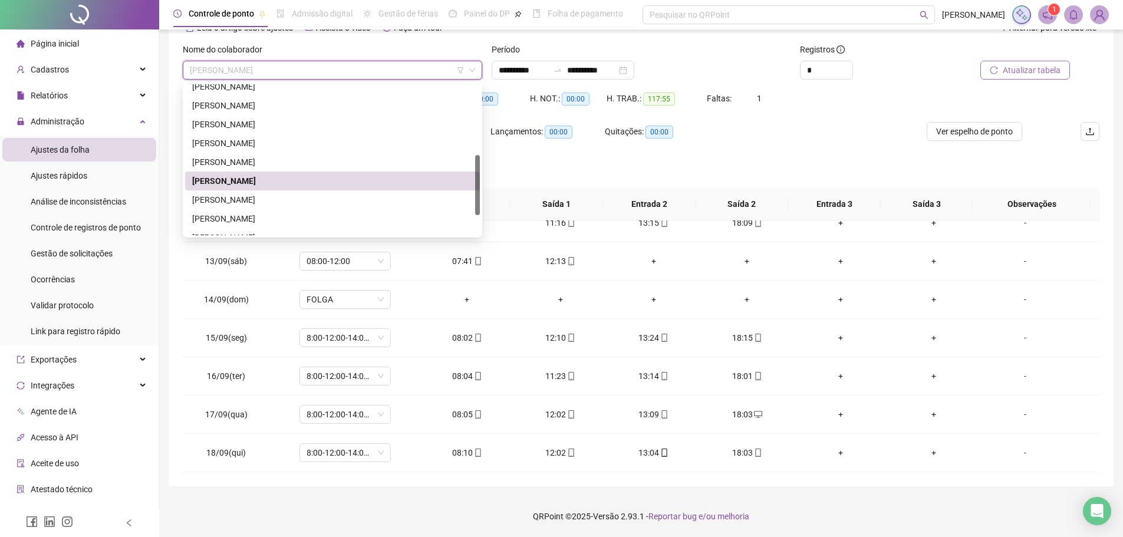
click at [411, 70] on span "[PERSON_NAME]" at bounding box center [332, 70] width 285 height 18
click at [405, 194] on div "[PERSON_NAME]" at bounding box center [332, 199] width 281 height 13
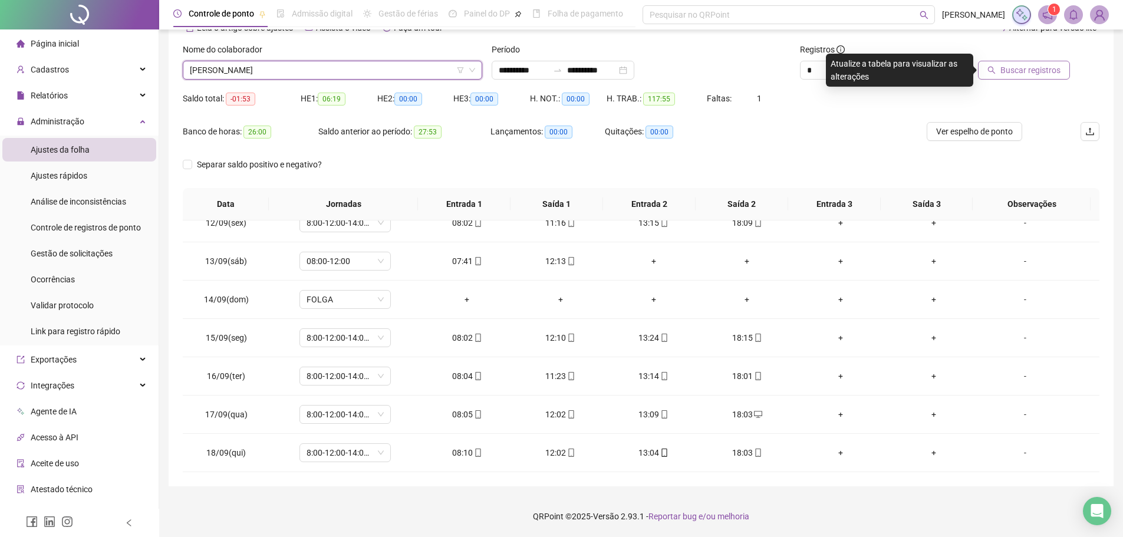
click at [1050, 68] on span "Buscar registros" at bounding box center [1030, 70] width 60 height 13
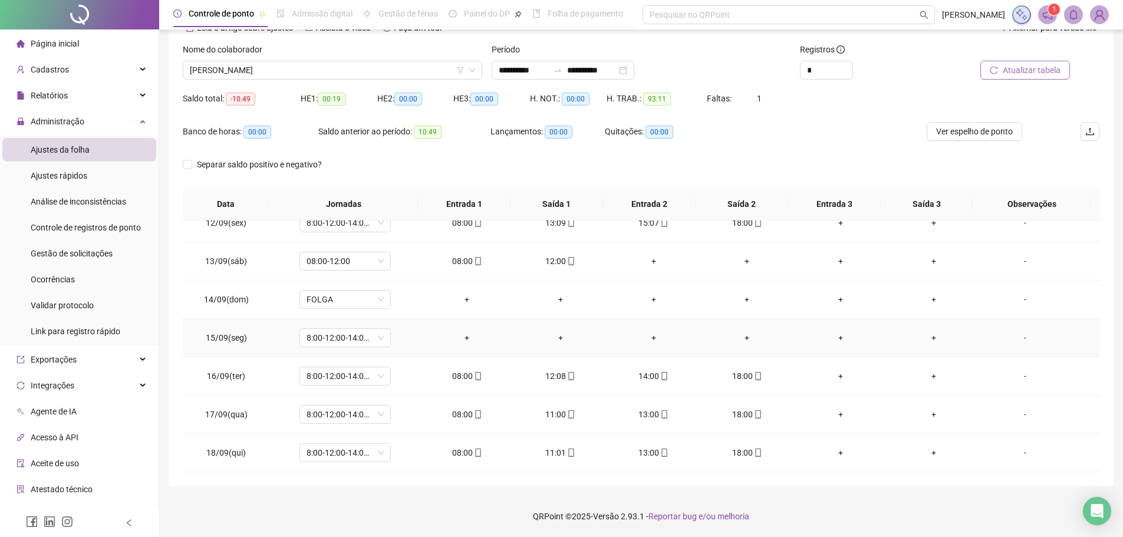
click at [220, 337] on span "15/09(seg)" at bounding box center [226, 337] width 41 height 9
click at [370, 69] on span "[PERSON_NAME]" at bounding box center [332, 70] width 285 height 18
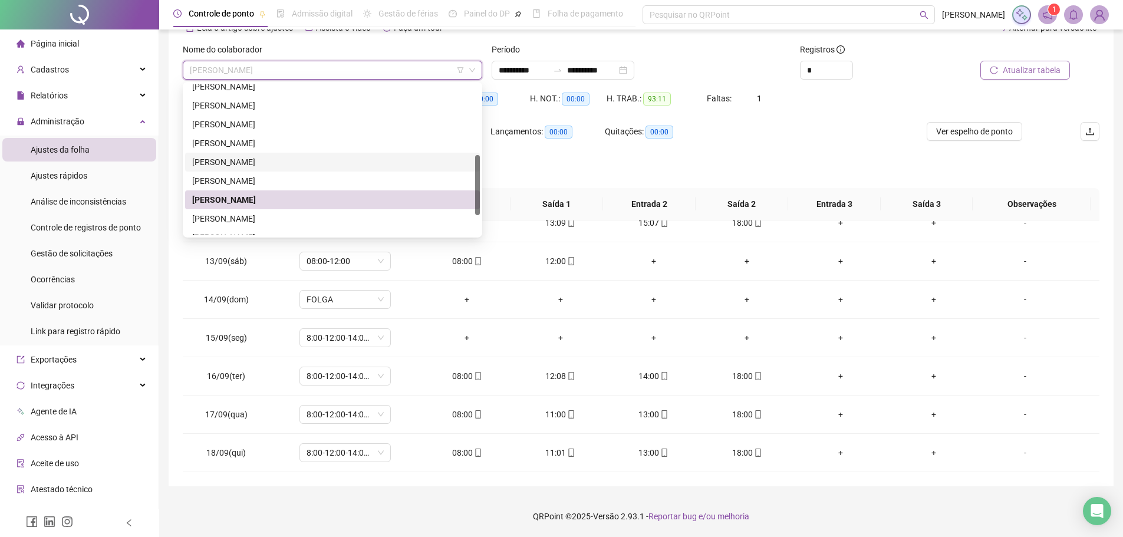
scroll to position [226, 0]
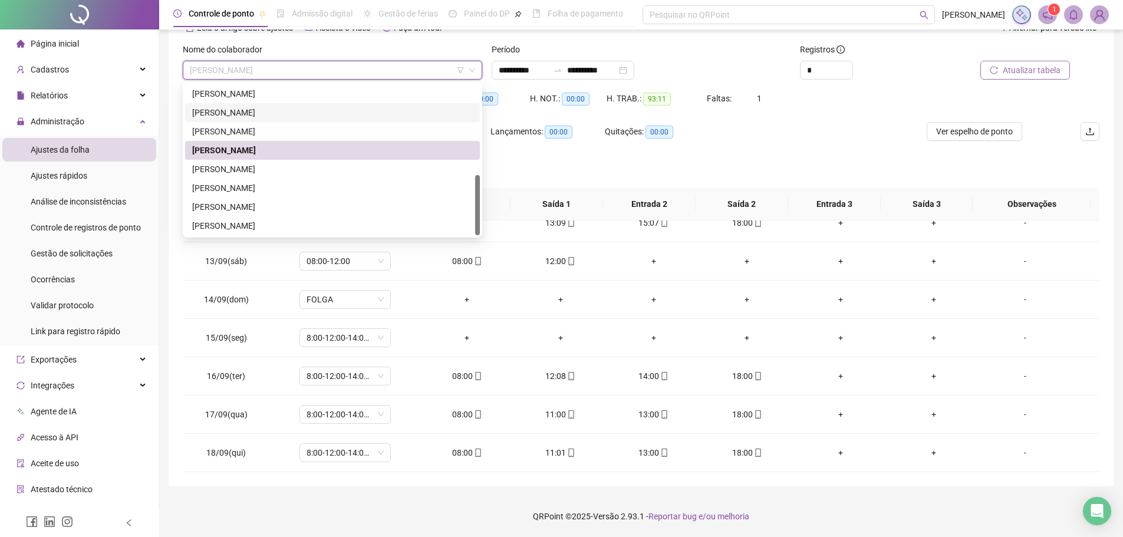
click at [371, 168] on div "[PERSON_NAME]" at bounding box center [332, 169] width 281 height 13
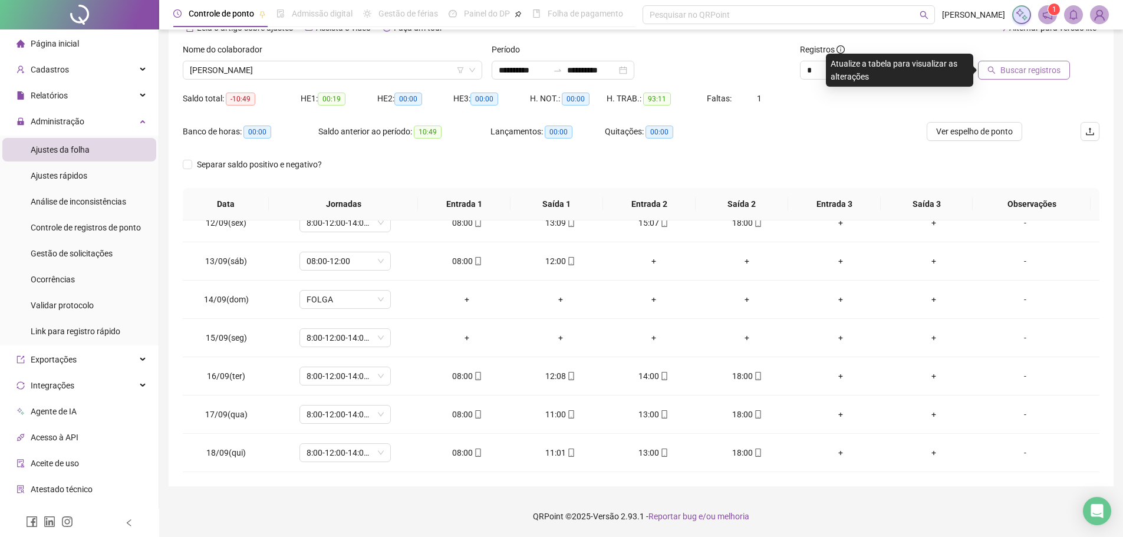
click at [1030, 75] on span "Buscar registros" at bounding box center [1030, 70] width 60 height 13
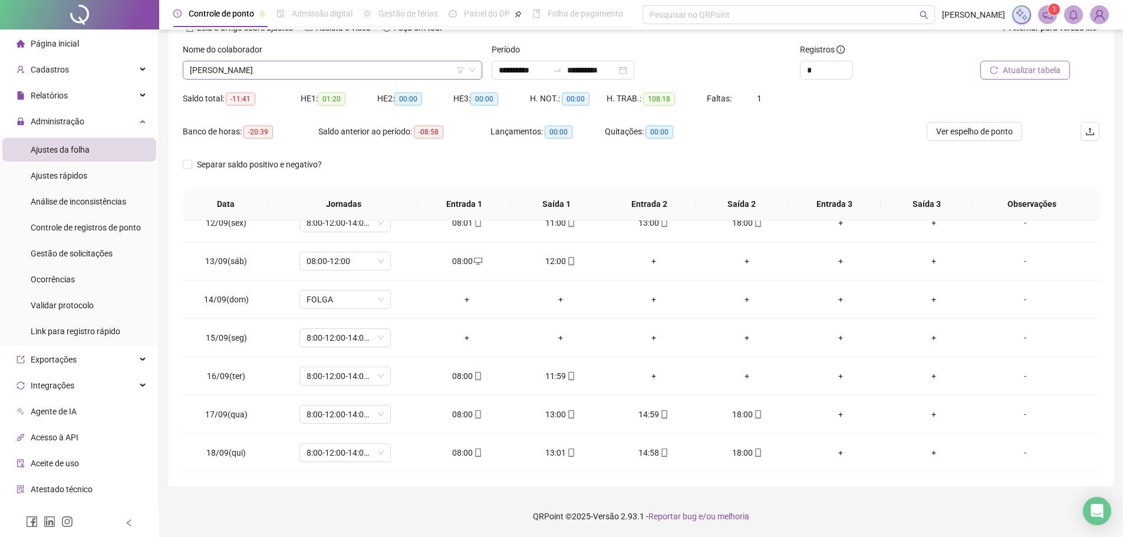
click at [325, 73] on span "[PERSON_NAME]" at bounding box center [332, 70] width 285 height 18
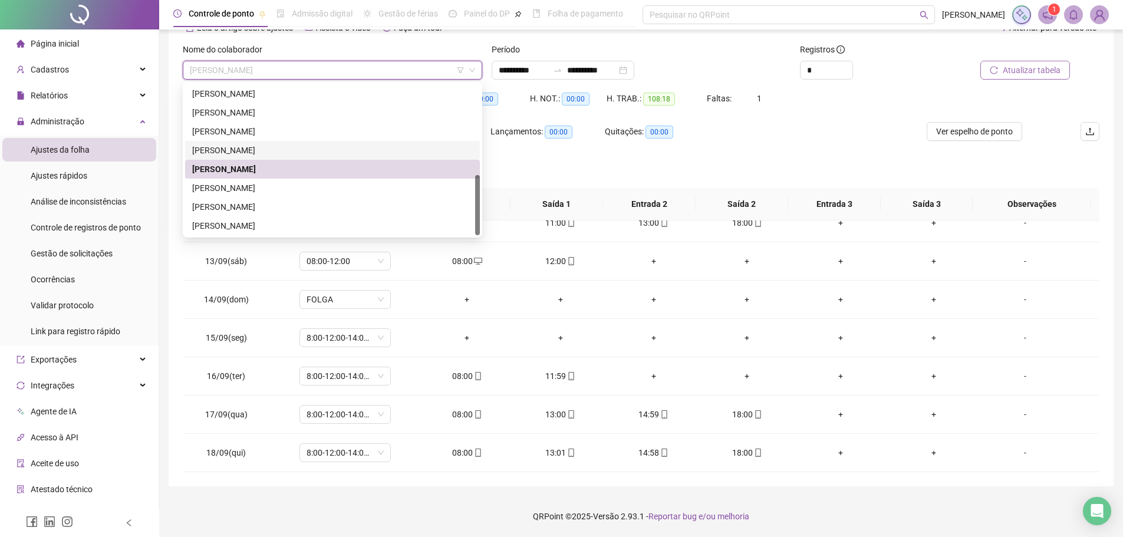
click at [295, 145] on div "[PERSON_NAME]" at bounding box center [332, 150] width 281 height 13
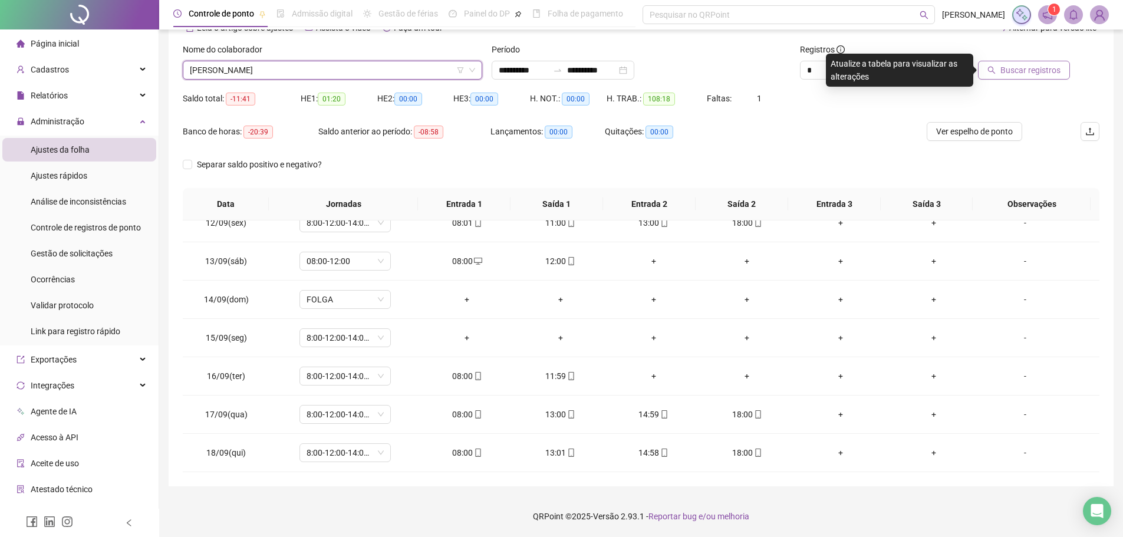
click at [1011, 70] on span "Buscar registros" at bounding box center [1030, 70] width 60 height 13
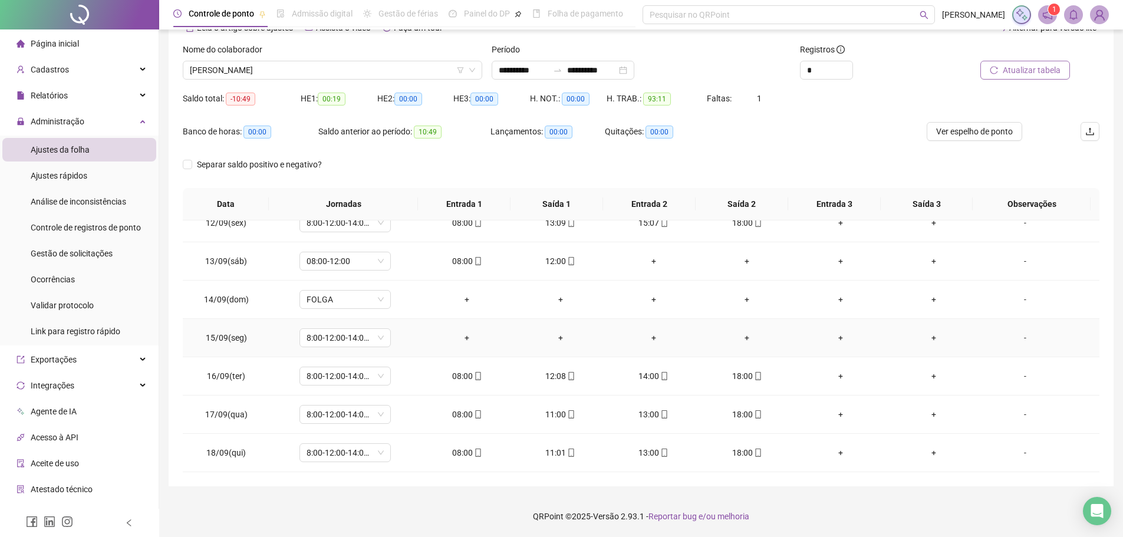
click at [223, 336] on span "15/09(seg)" at bounding box center [226, 337] width 41 height 9
click at [96, 117] on div "Administração" at bounding box center [79, 122] width 154 height 24
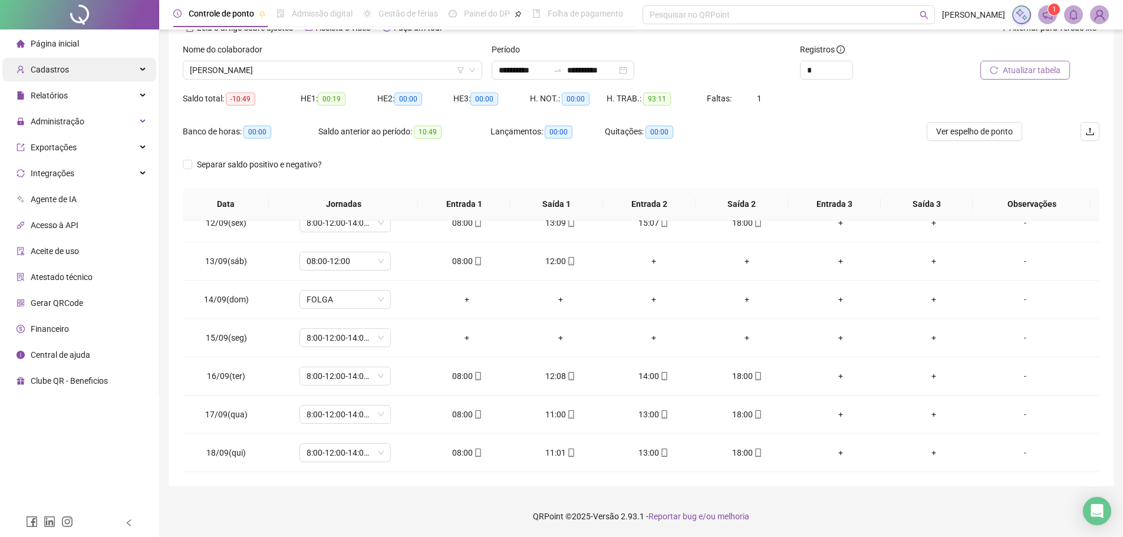
click at [108, 65] on div "Cadastros" at bounding box center [79, 70] width 154 height 24
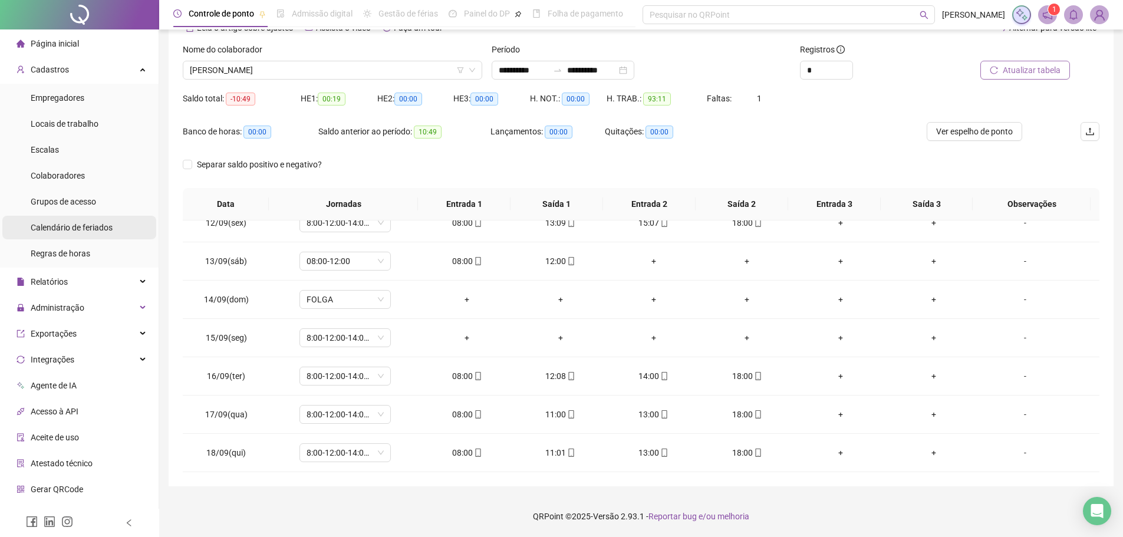
click at [108, 220] on div "Calendário de feriados" at bounding box center [72, 228] width 82 height 24
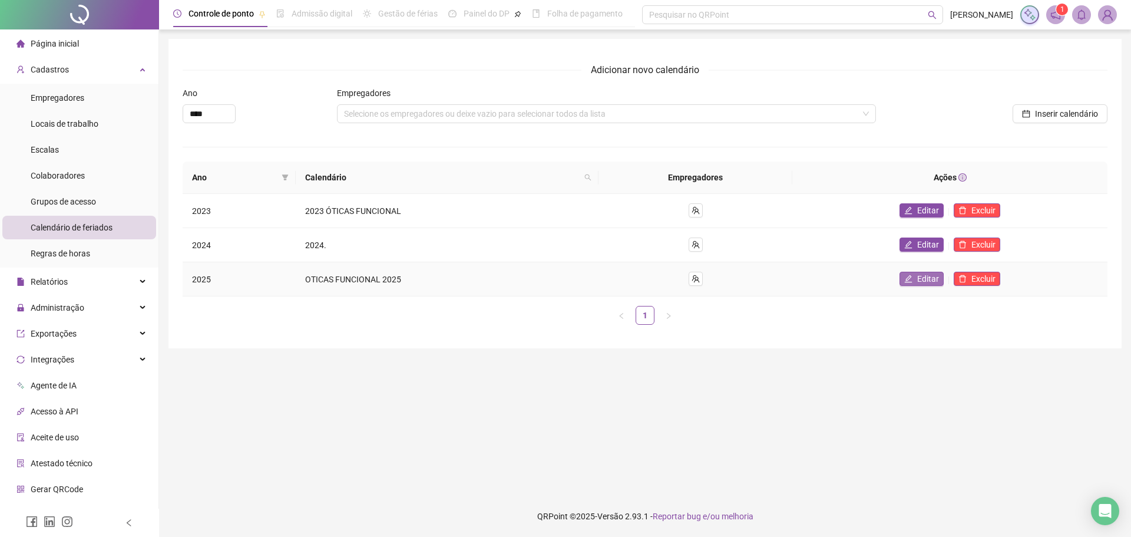
click at [913, 279] on icon "edit" at bounding box center [909, 279] width 8 height 8
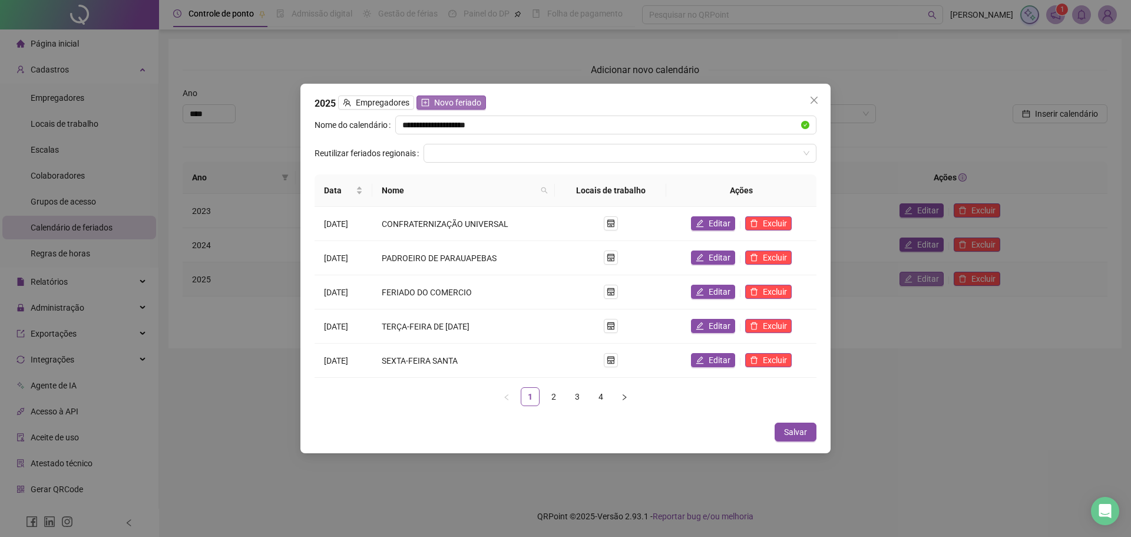
click at [437, 105] on span "Novo feriado" at bounding box center [457, 102] width 47 height 13
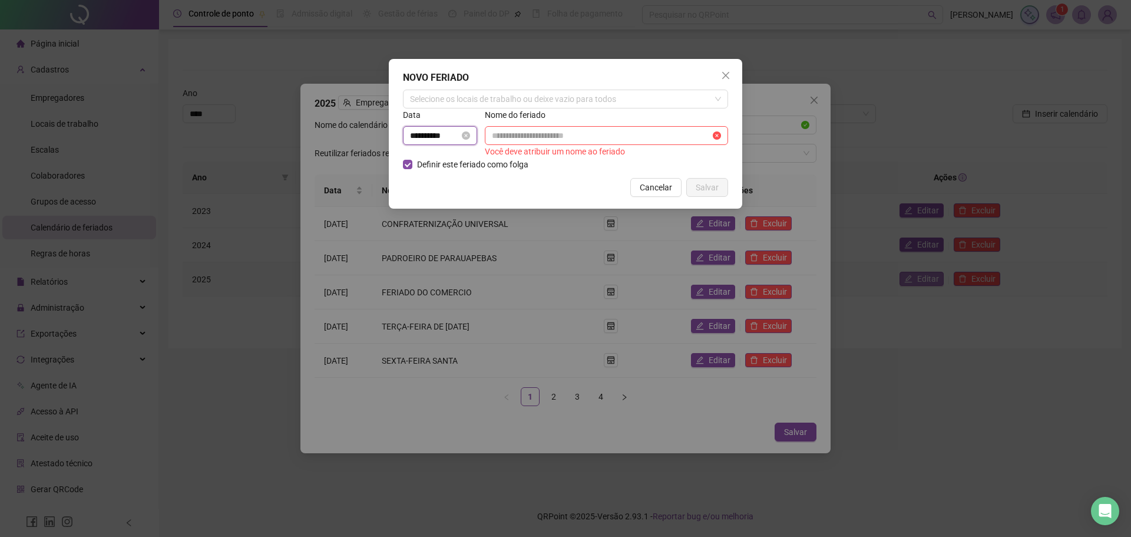
click at [429, 132] on input "**********" at bounding box center [435, 135] width 50 height 13
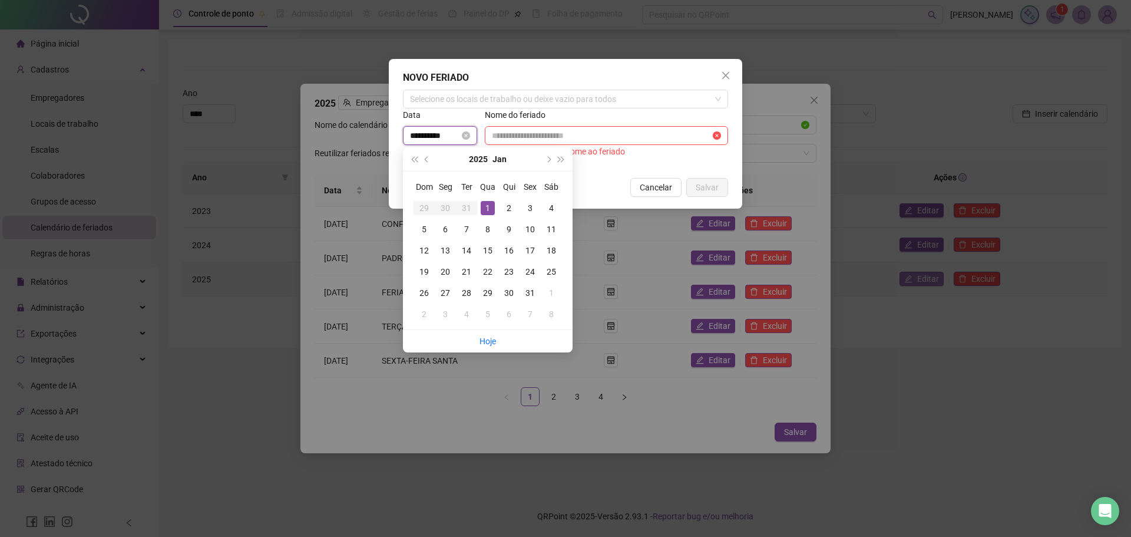
click at [411, 137] on input "**********" at bounding box center [435, 135] width 50 height 13
type input "**********"
click at [551, 134] on input "text" at bounding box center [601, 135] width 219 height 13
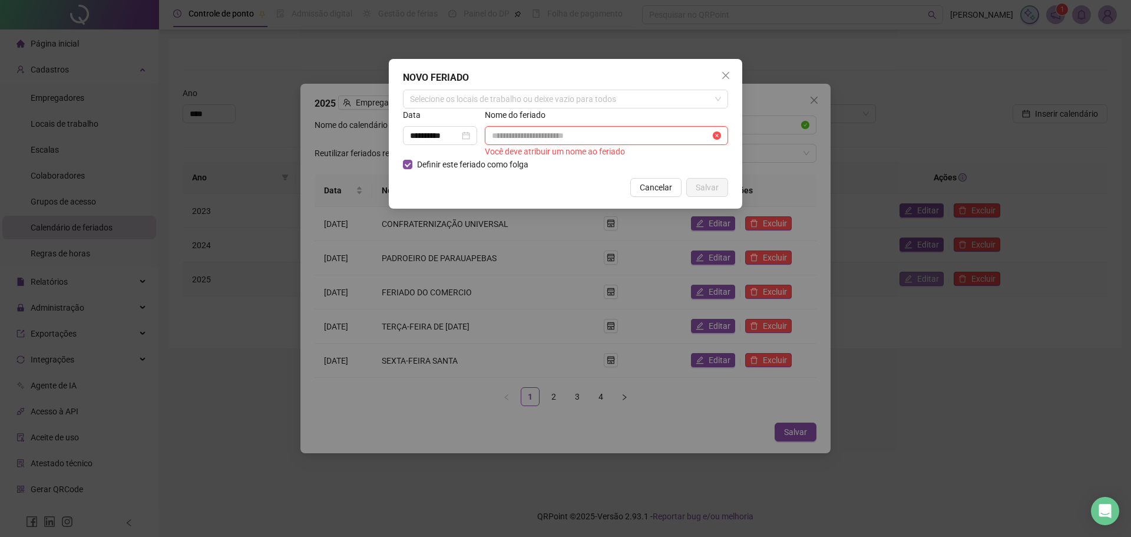
paste input "**********"
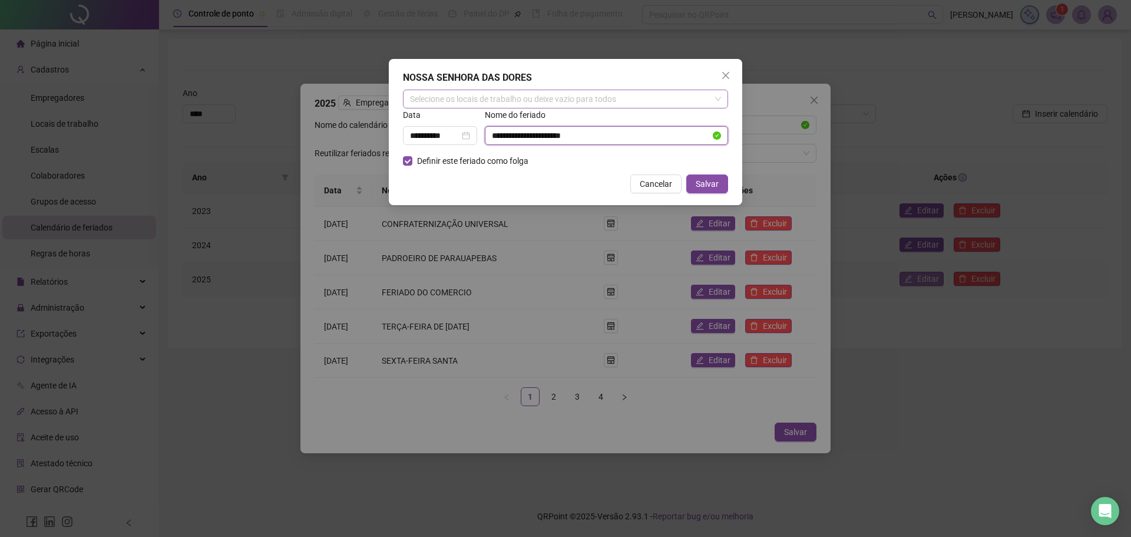
click at [552, 96] on div "Selecione os locais de trabalho ou deixe vazio para todos" at bounding box center [565, 99] width 325 height 19
type input "**********"
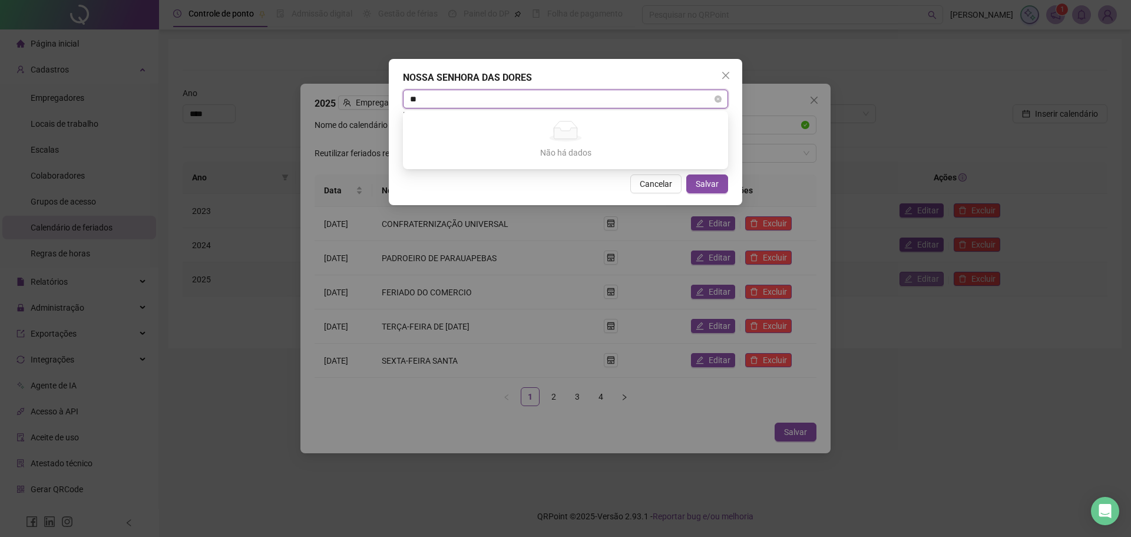
type input "*"
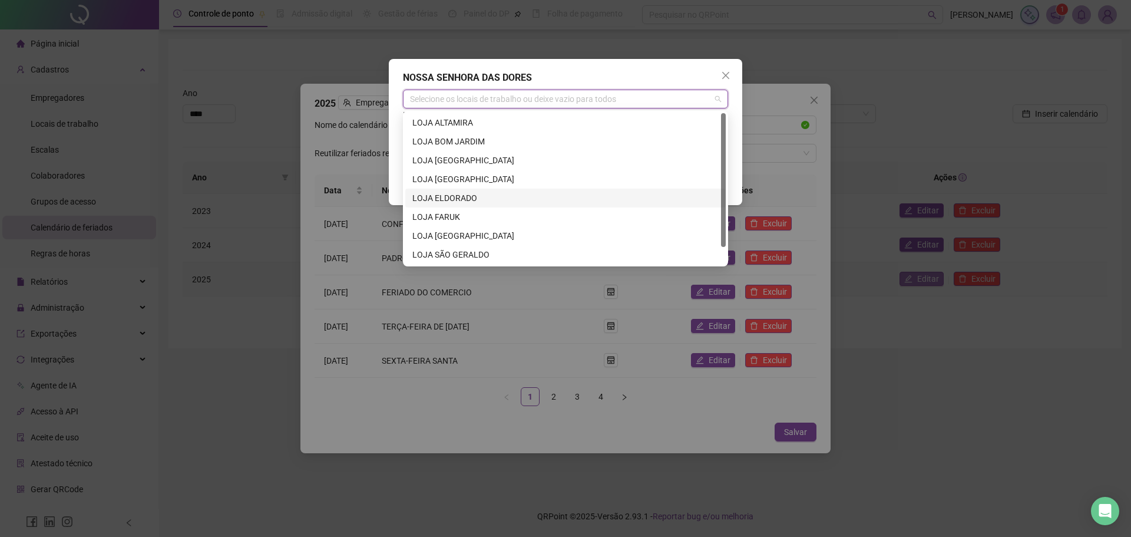
click at [468, 194] on div "LOJA ELDORADO" at bounding box center [566, 198] width 306 height 13
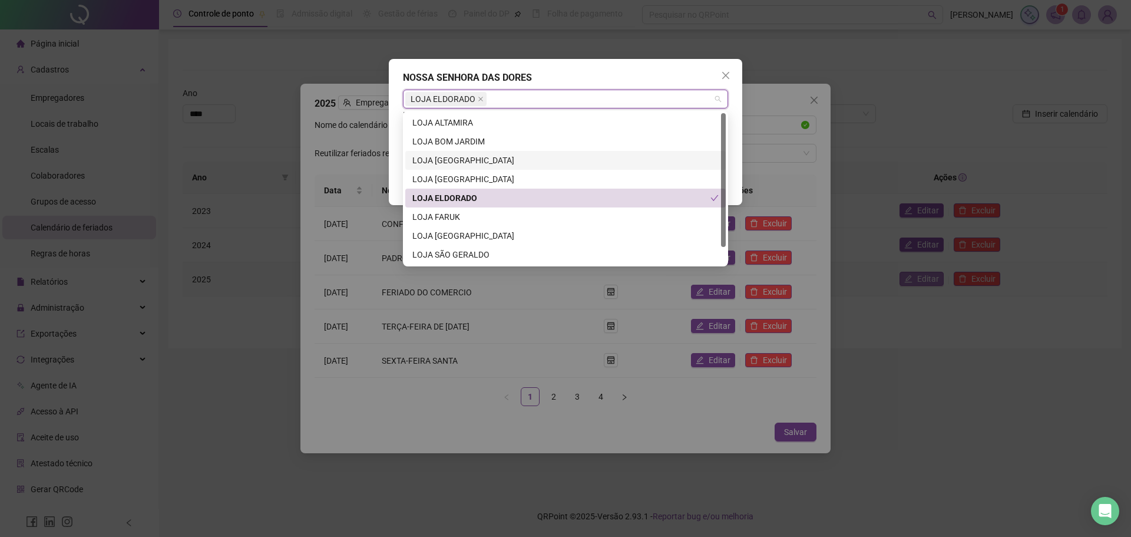
click at [664, 73] on div "NOSSA SENHORA DAS DORES" at bounding box center [565, 78] width 325 height 14
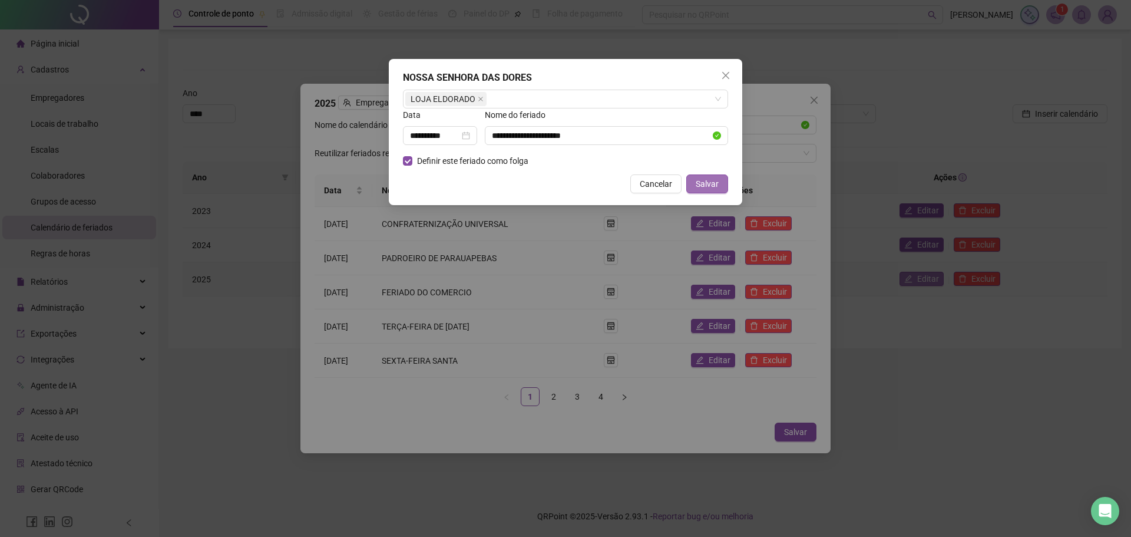
click at [711, 186] on span "Salvar" at bounding box center [707, 183] width 23 height 13
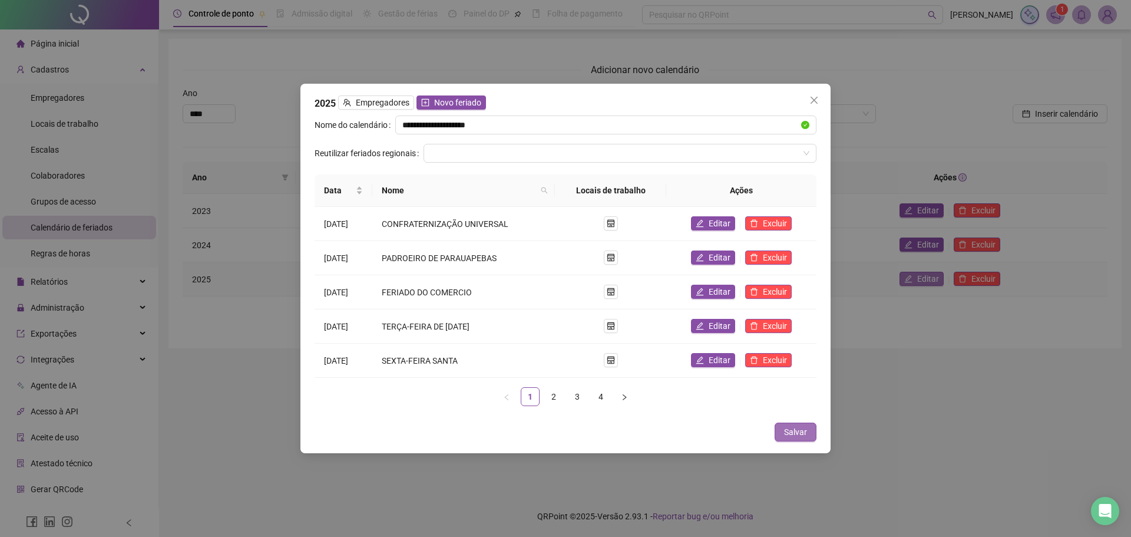
click at [813, 431] on button "Salvar" at bounding box center [796, 432] width 42 height 19
click at [788, 429] on span "Salvar" at bounding box center [795, 431] width 23 height 13
click at [813, 102] on icon "close" at bounding box center [814, 100] width 7 height 7
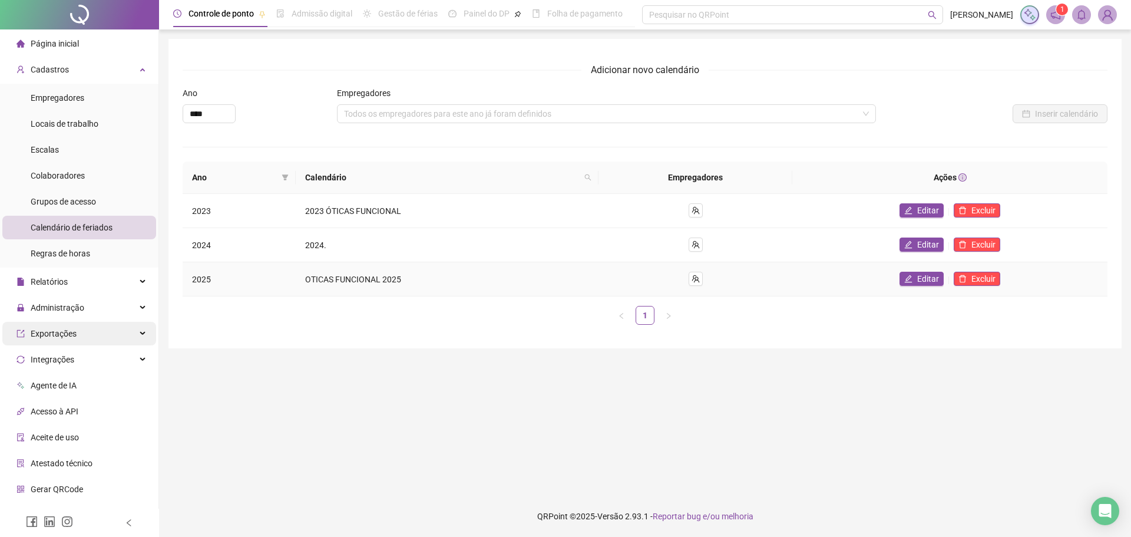
click at [96, 323] on div "Exportações" at bounding box center [79, 334] width 154 height 24
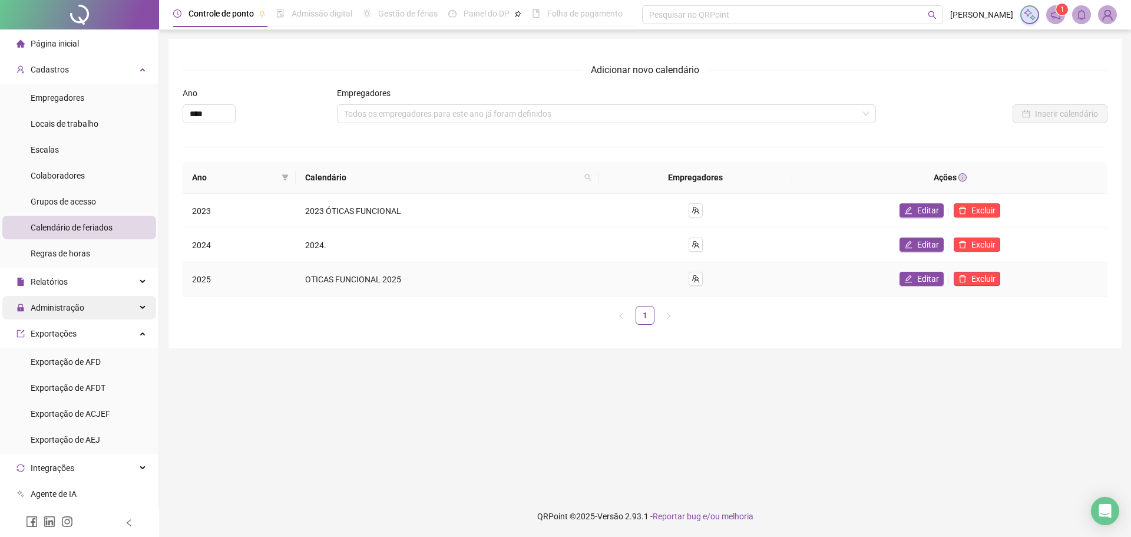
click at [97, 303] on div "Administração" at bounding box center [79, 308] width 154 height 24
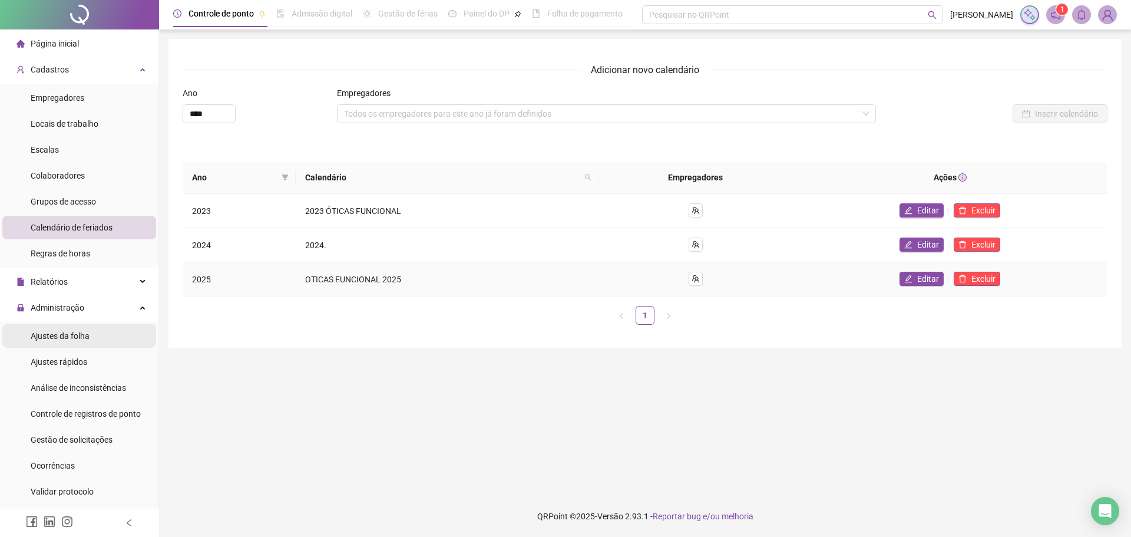
click at [98, 334] on li "Ajustes da folha" at bounding box center [79, 336] width 154 height 24
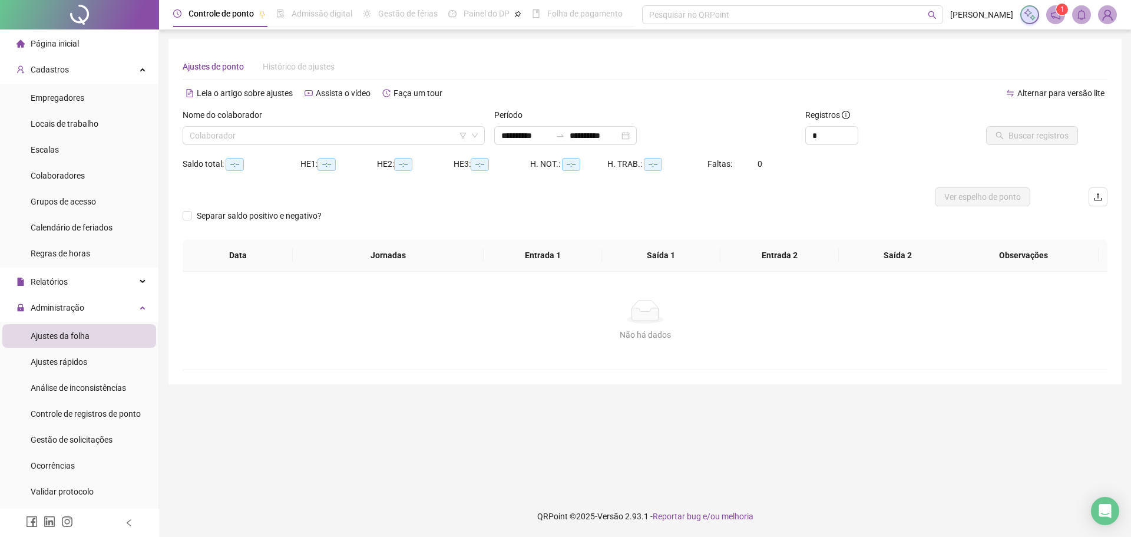
type input "**********"
click at [447, 146] on div "Nome do colaborador Colaborador" at bounding box center [334, 131] width 312 height 46
click at [447, 139] on input "search" at bounding box center [329, 136] width 278 height 18
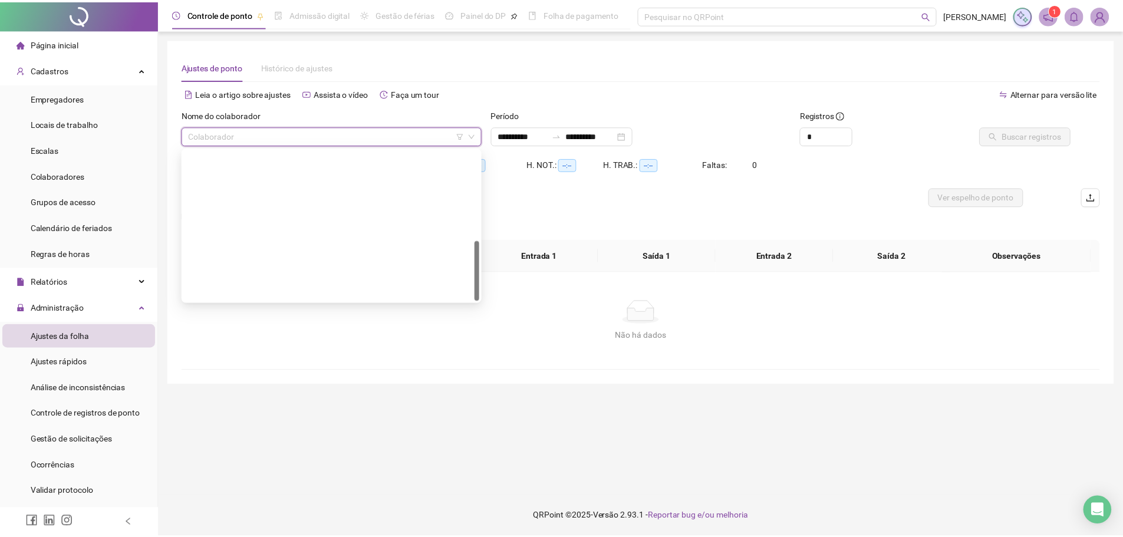
scroll to position [226, 0]
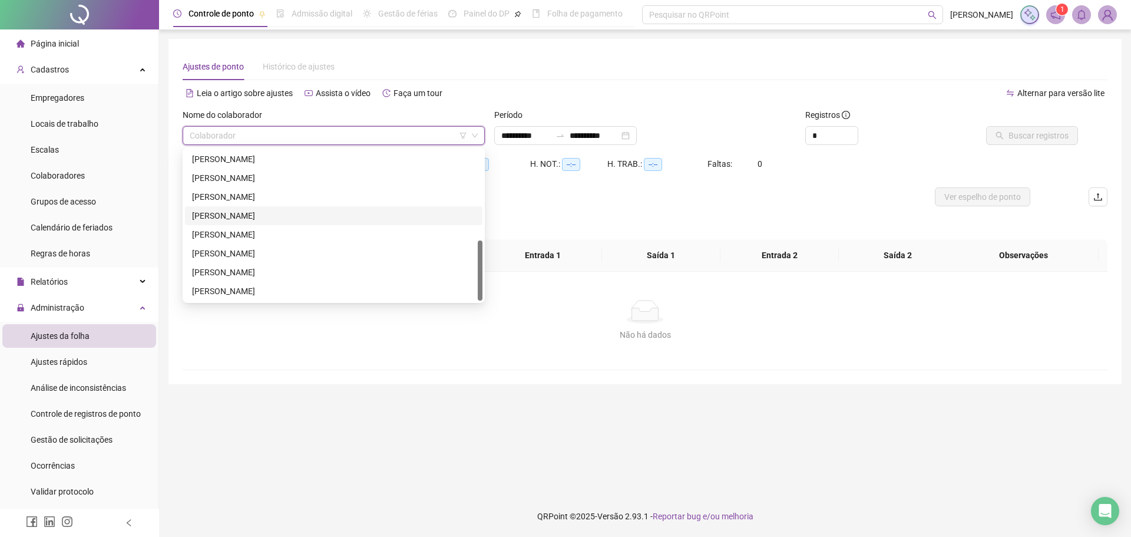
click at [285, 215] on div "[PERSON_NAME]" at bounding box center [333, 215] width 283 height 13
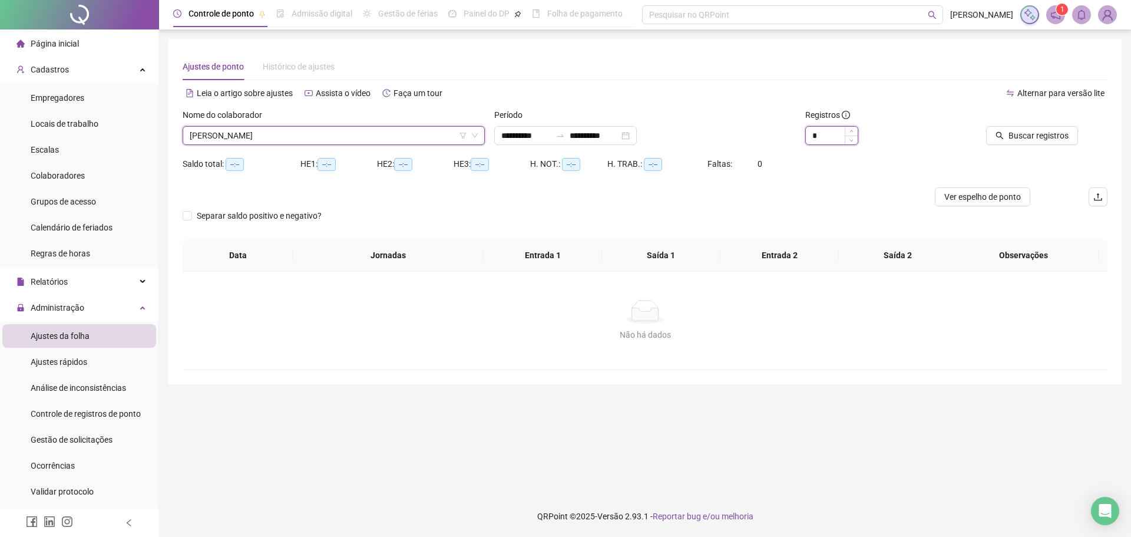
type input "*"
click at [850, 128] on span "Increase Value" at bounding box center [851, 131] width 13 height 9
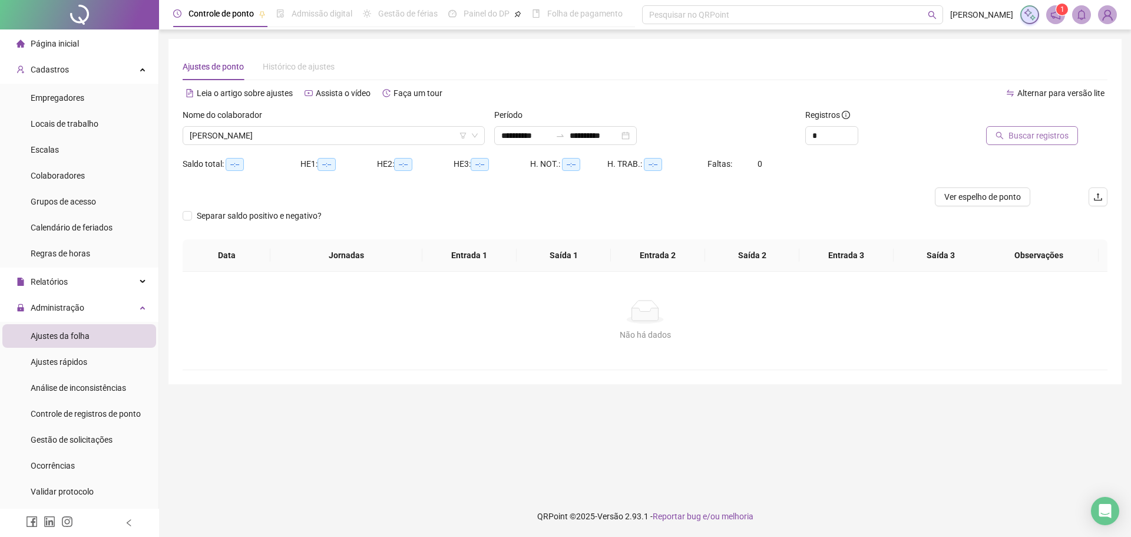
click at [1024, 131] on span "Buscar registros" at bounding box center [1039, 135] width 60 height 13
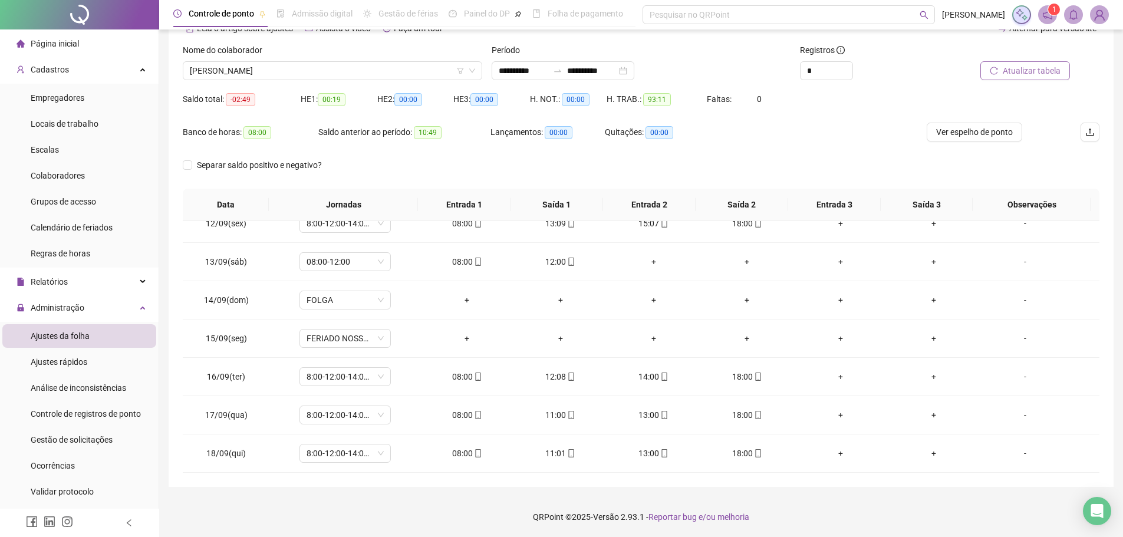
scroll to position [65, 0]
click at [368, 73] on span "[PERSON_NAME]" at bounding box center [332, 70] width 285 height 18
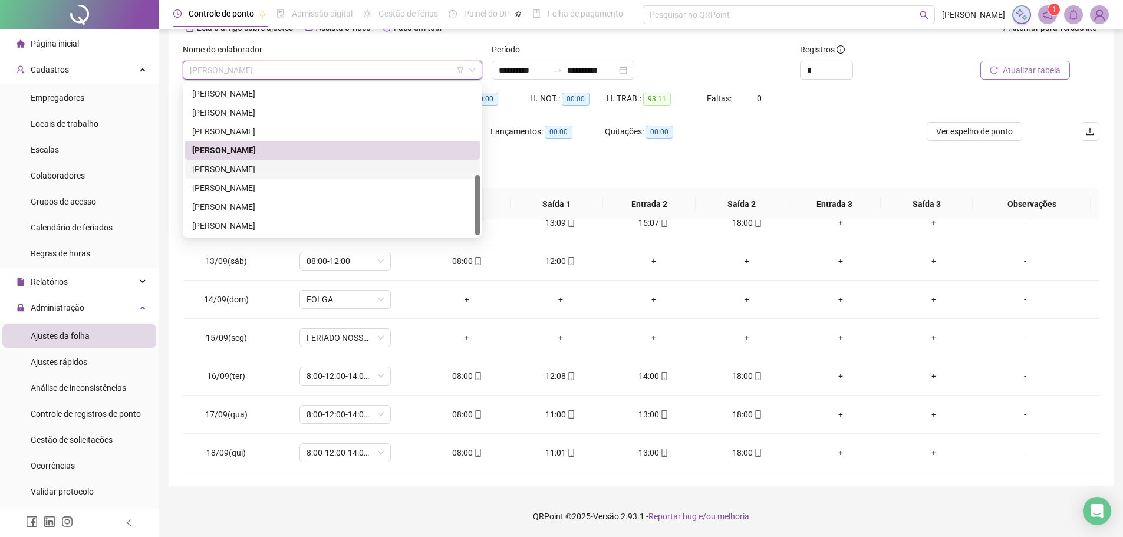
click at [336, 167] on div "[PERSON_NAME]" at bounding box center [332, 169] width 281 height 13
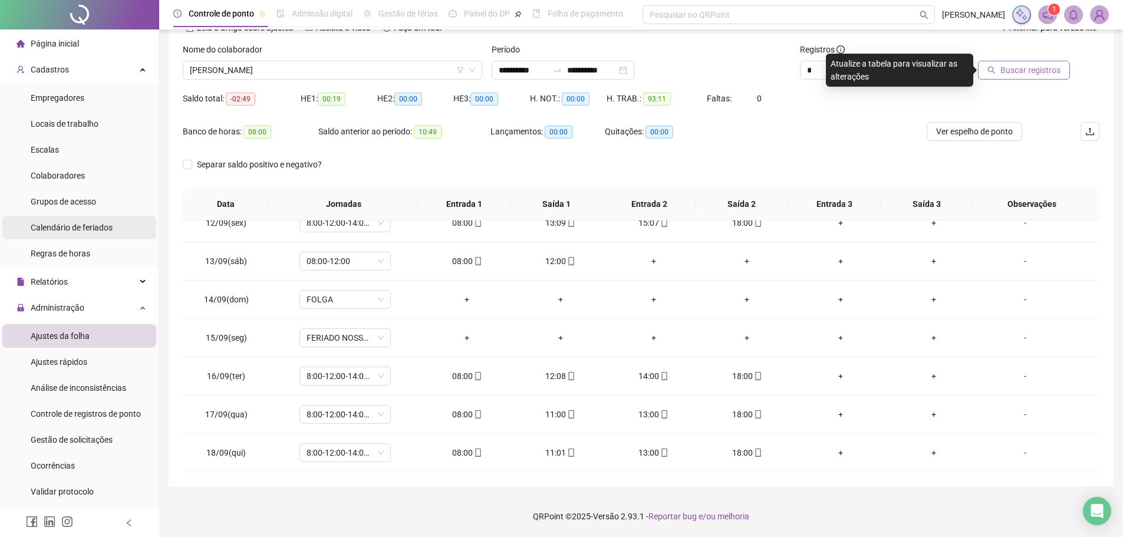
click at [95, 230] on span "Calendário de feriados" at bounding box center [72, 227] width 82 height 9
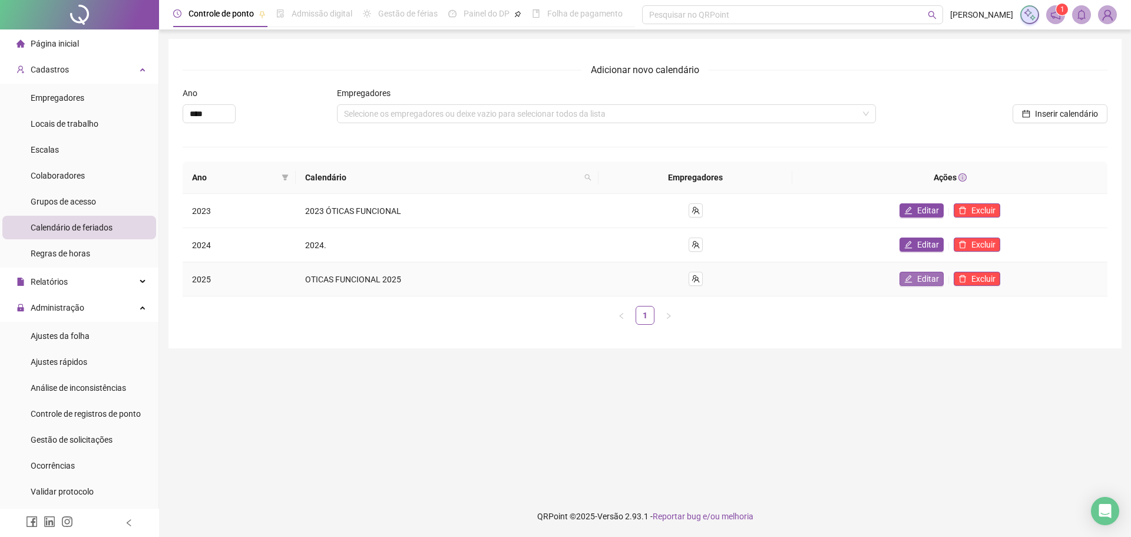
click at [928, 278] on span "Editar" at bounding box center [929, 278] width 22 height 13
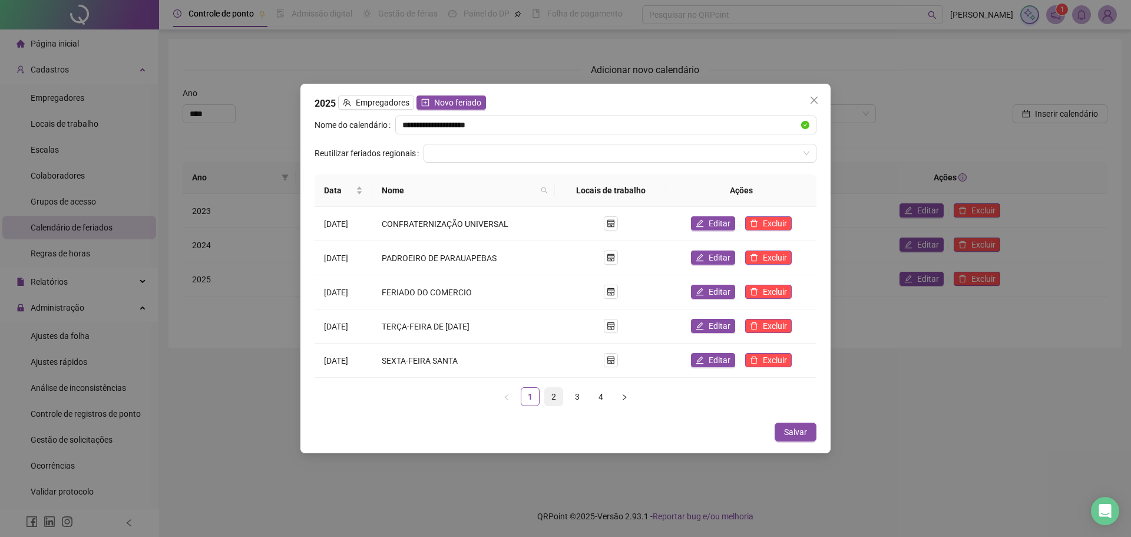
click at [560, 395] on link "2" at bounding box center [554, 397] width 18 height 18
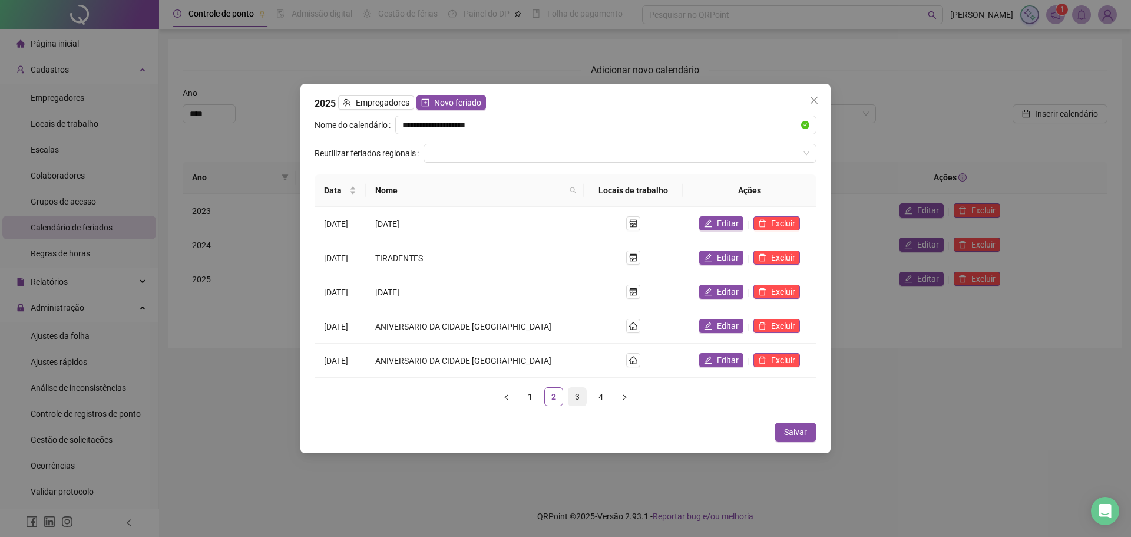
click at [582, 395] on link "3" at bounding box center [578, 397] width 18 height 18
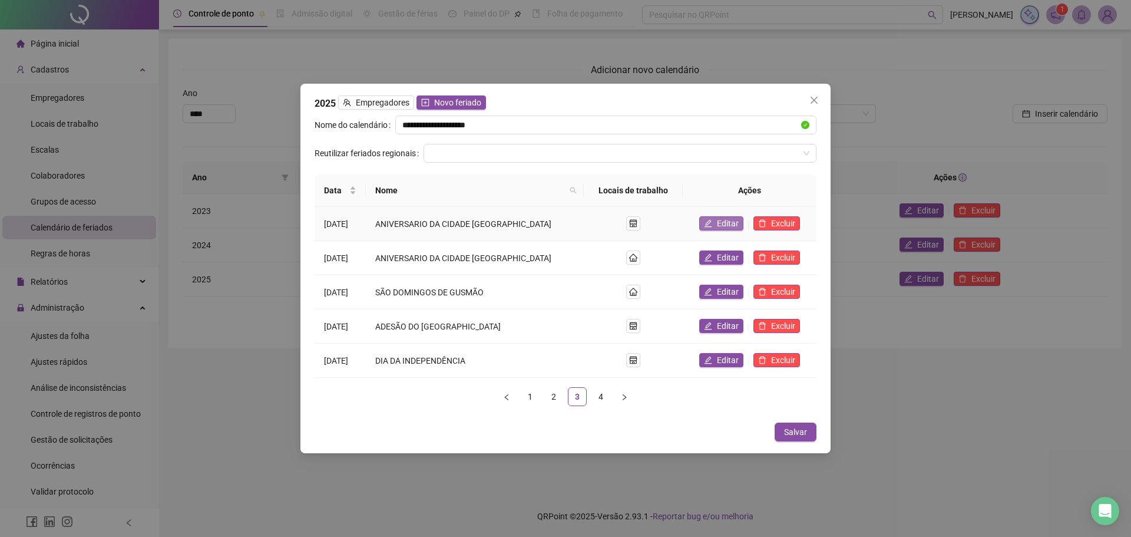
click at [722, 219] on span "Editar" at bounding box center [728, 223] width 22 height 13
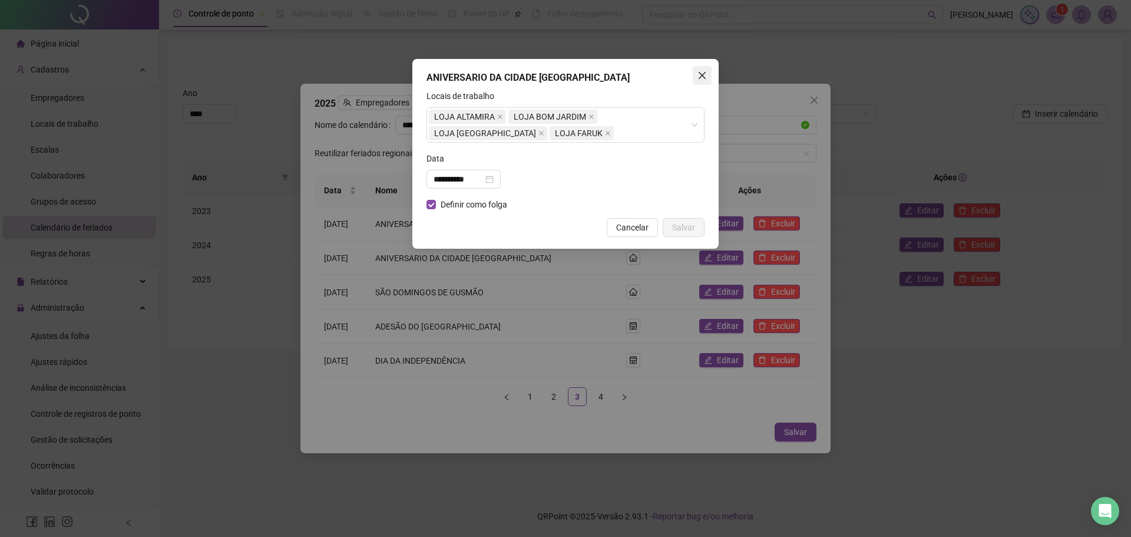
click at [704, 71] on icon "close" at bounding box center [702, 75] width 9 height 9
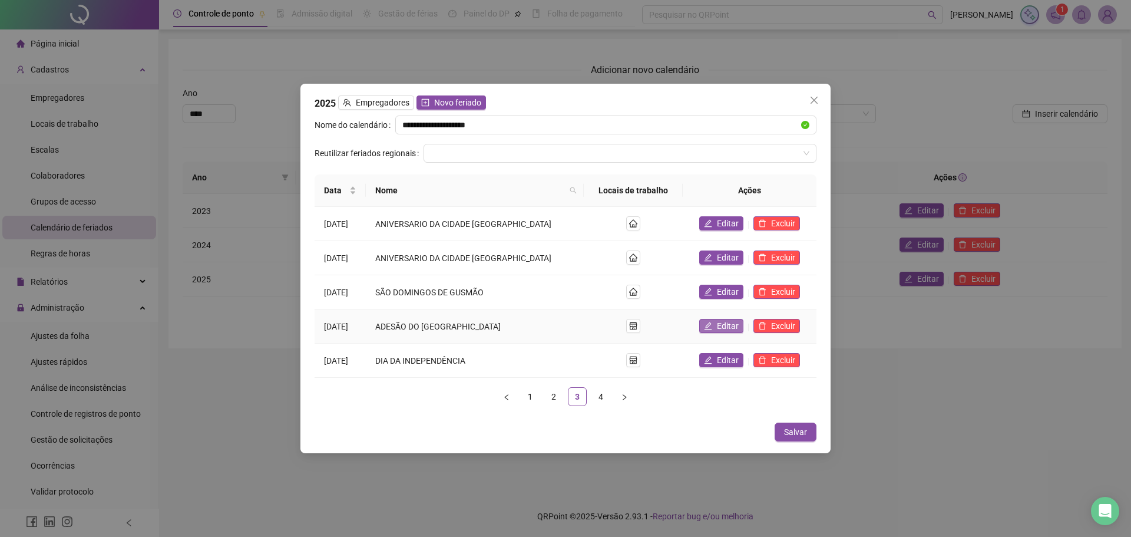
click at [710, 328] on icon "edit" at bounding box center [708, 326] width 8 height 8
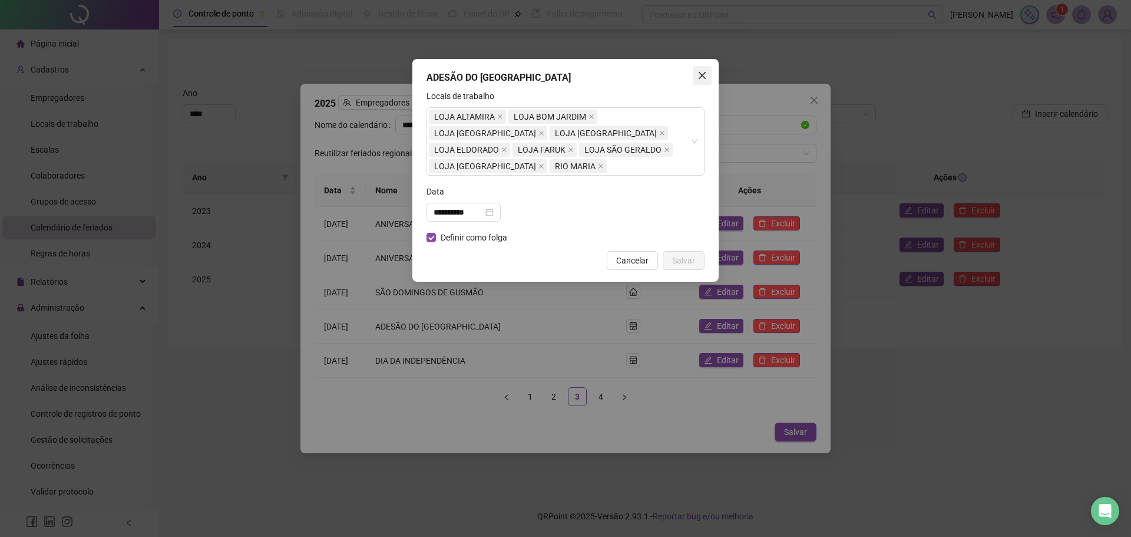
click at [702, 77] on icon "close" at bounding box center [702, 75] width 9 height 9
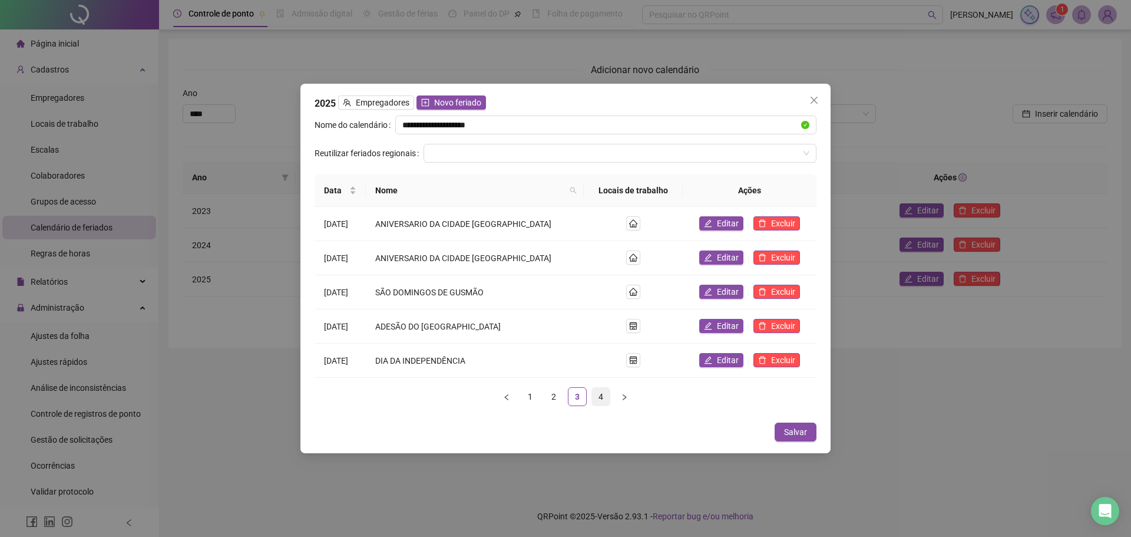
click at [601, 399] on link "4" at bounding box center [601, 397] width 18 height 18
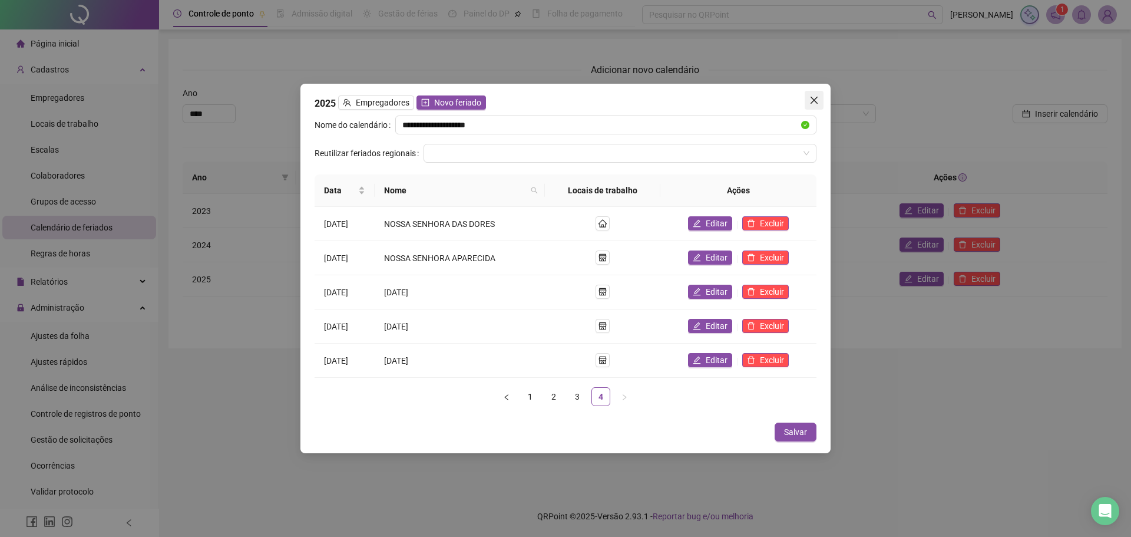
click at [810, 100] on icon "close" at bounding box center [814, 99] width 9 height 9
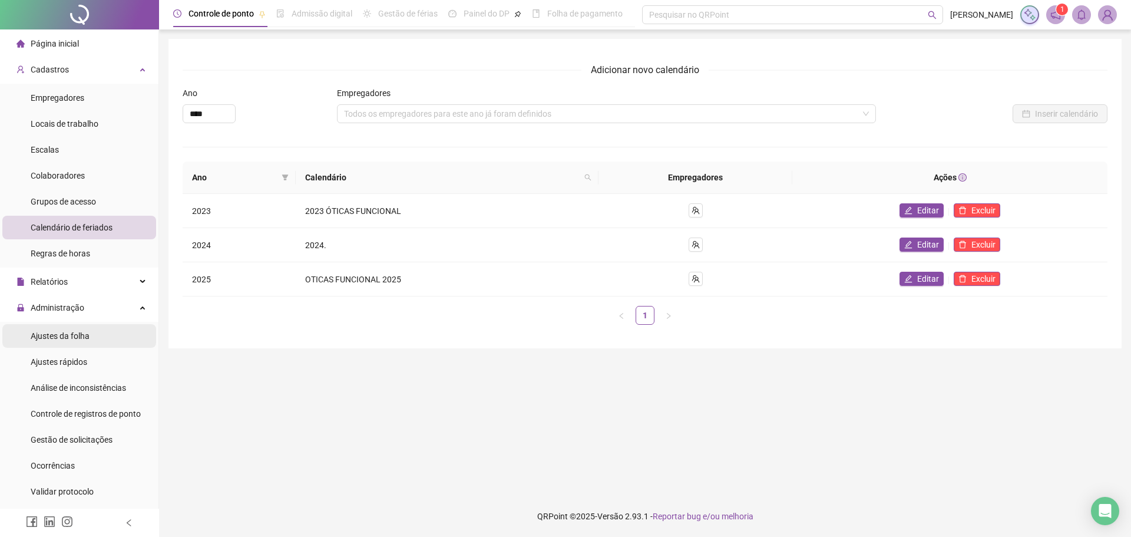
click at [55, 341] on span "Ajustes da folha" at bounding box center [60, 335] width 59 height 9
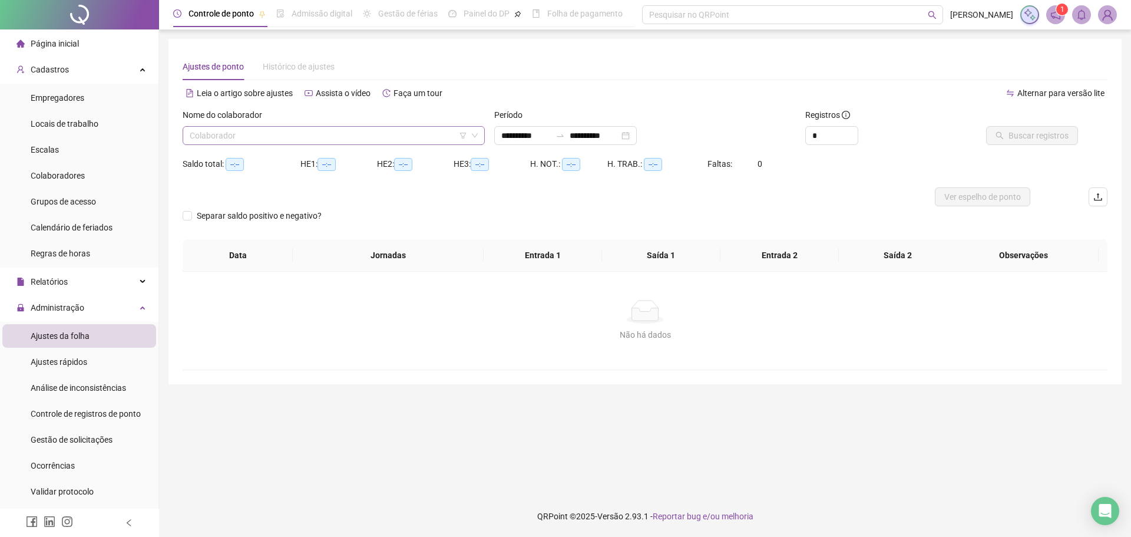
click at [390, 141] on input "search" at bounding box center [329, 136] width 278 height 18
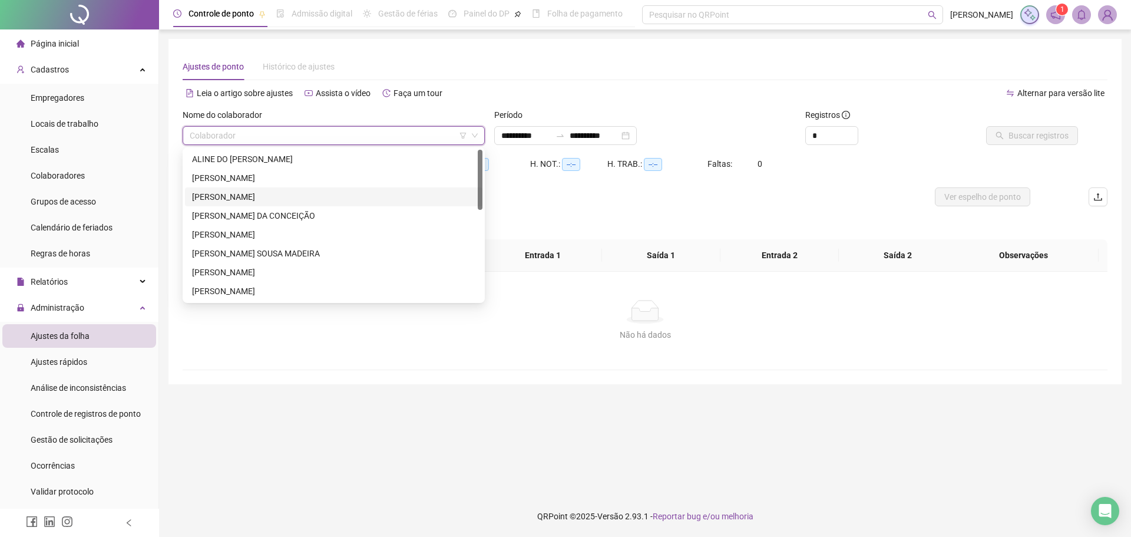
type input "**********"
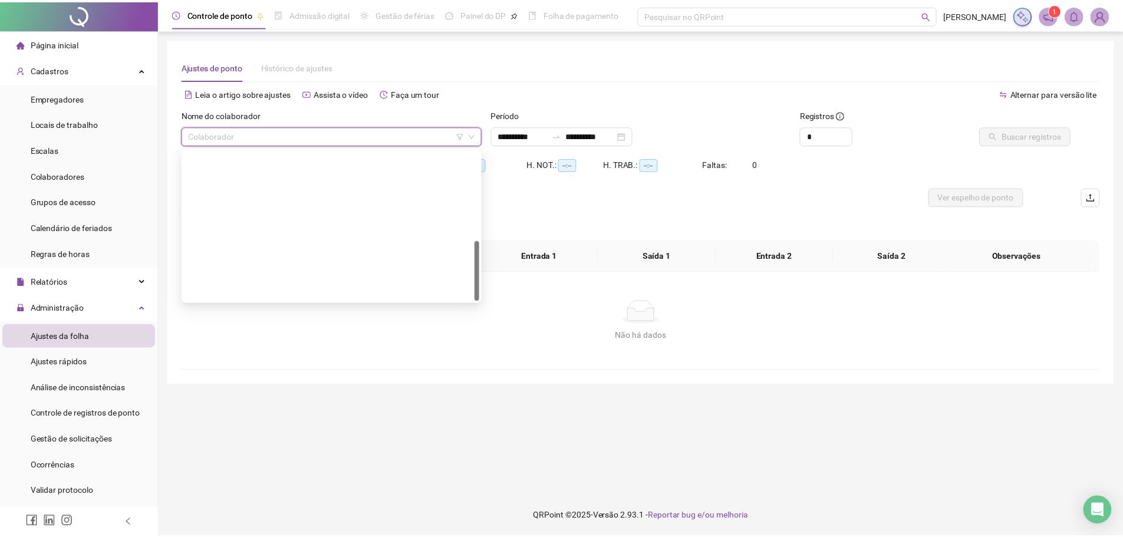
scroll to position [226, 0]
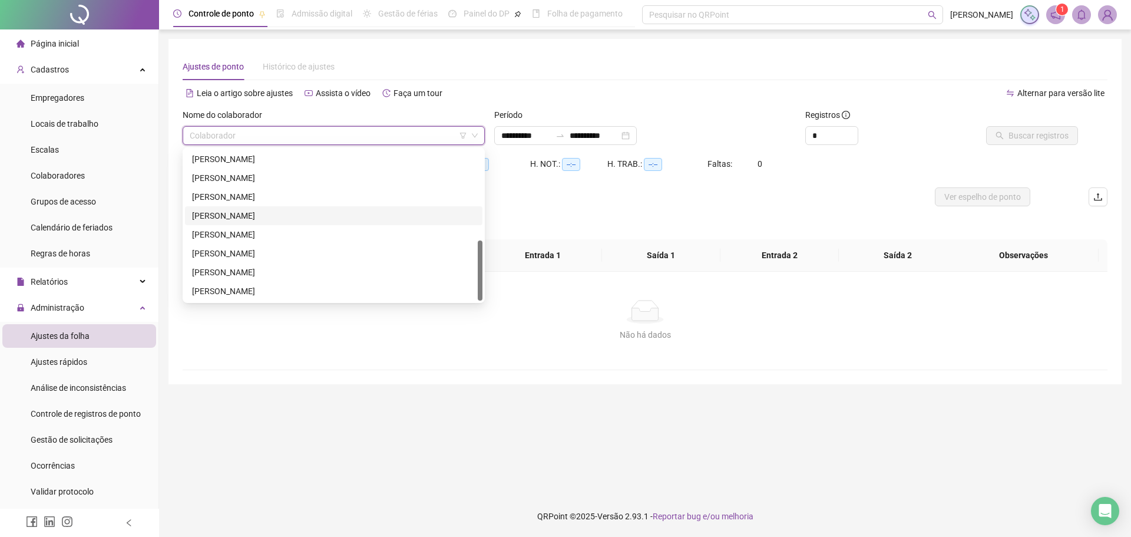
click at [275, 215] on div "[PERSON_NAME]" at bounding box center [333, 215] width 283 height 13
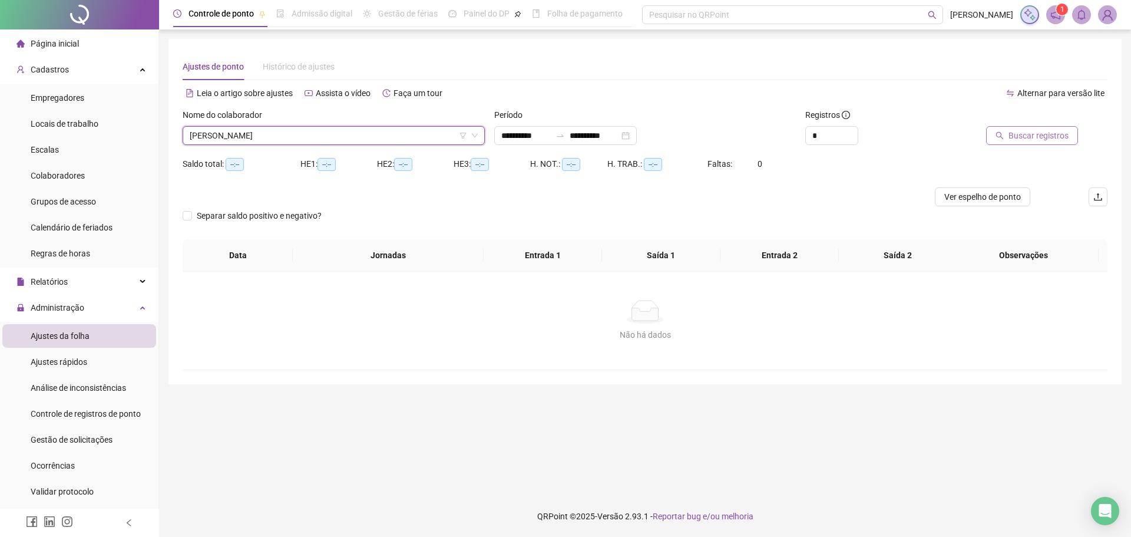
click at [1031, 138] on span "Buscar registros" at bounding box center [1039, 135] width 60 height 13
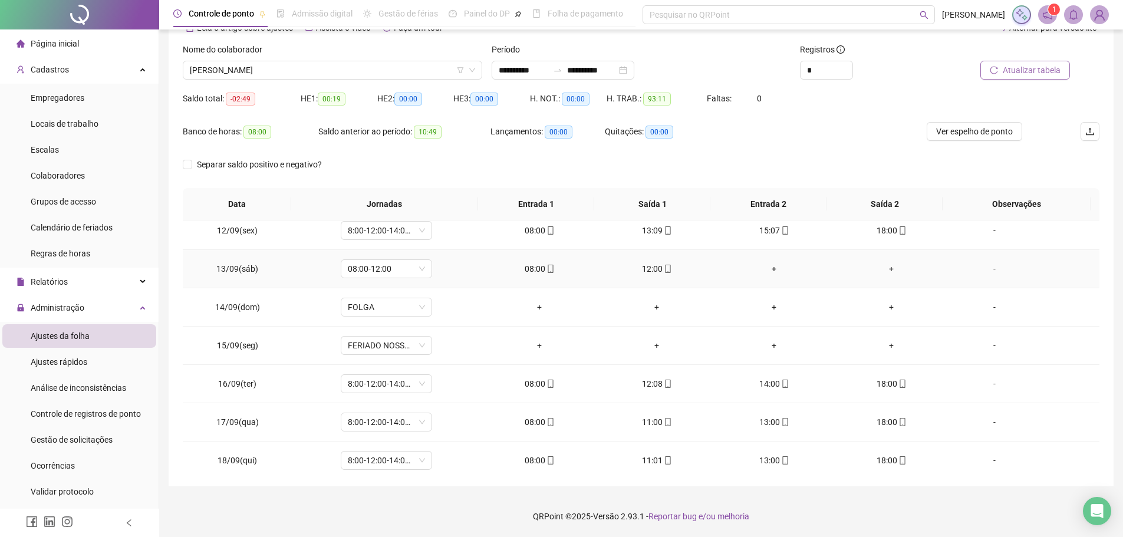
scroll to position [438, 0]
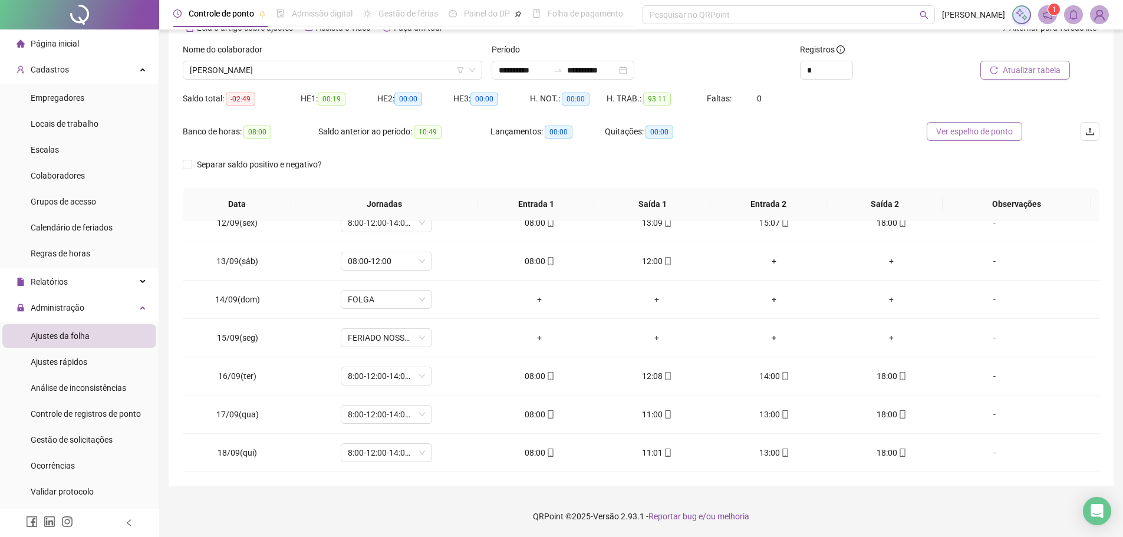
click at [961, 137] on span "Ver espelho de ponto" at bounding box center [974, 131] width 77 height 13
click at [421, 72] on span "[PERSON_NAME]" at bounding box center [332, 70] width 285 height 18
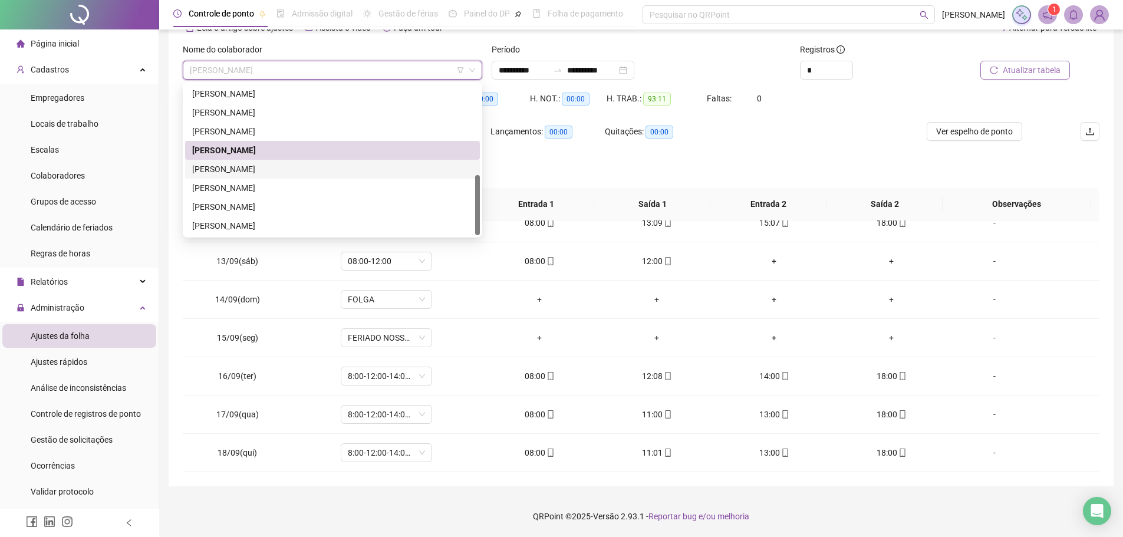
click at [341, 169] on div "[PERSON_NAME]" at bounding box center [332, 169] width 281 height 13
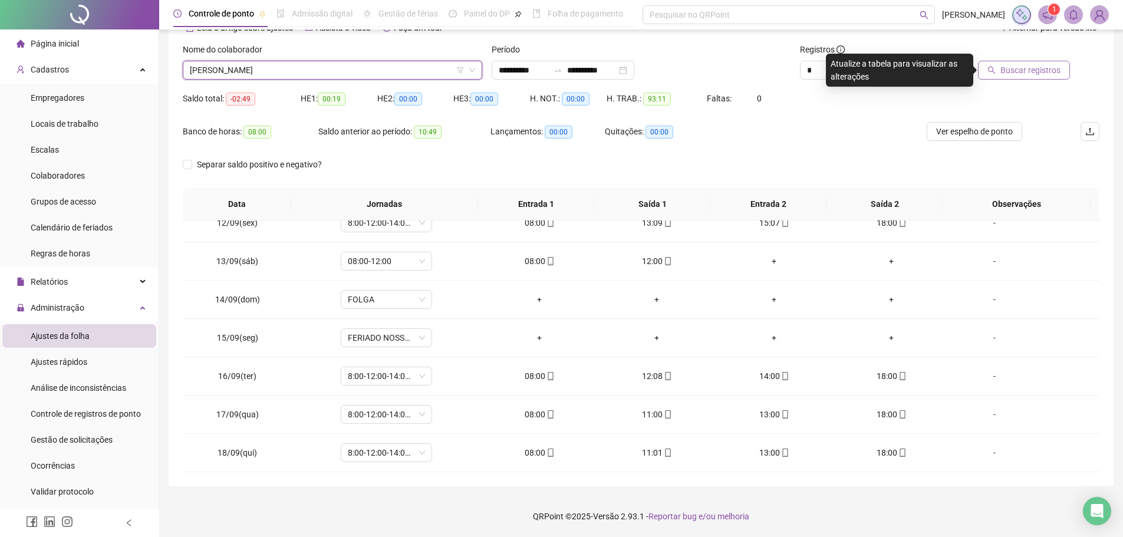
click at [1018, 72] on span "Buscar registros" at bounding box center [1030, 70] width 60 height 13
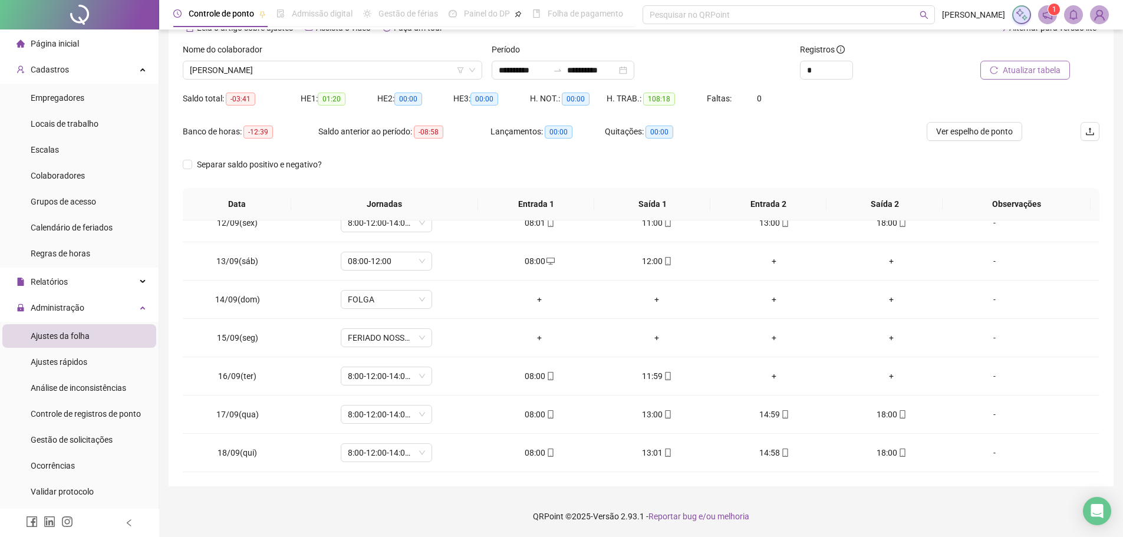
click at [354, 81] on div "Nome do colaborador [PERSON_NAME]" at bounding box center [332, 66] width 309 height 46
click at [372, 75] on span "[PERSON_NAME]" at bounding box center [332, 70] width 285 height 18
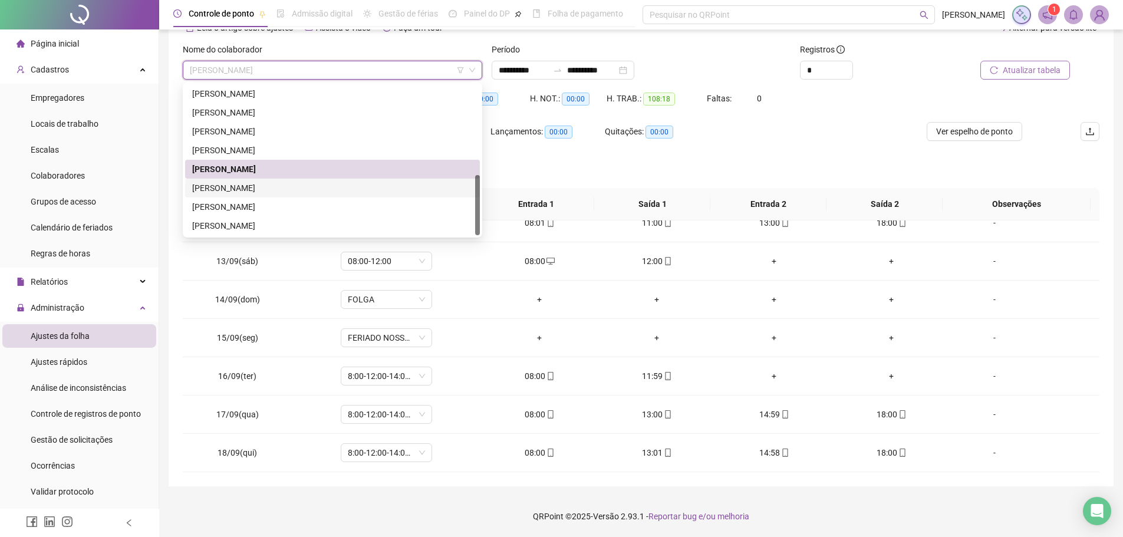
click at [317, 189] on div "[PERSON_NAME]" at bounding box center [332, 188] width 281 height 13
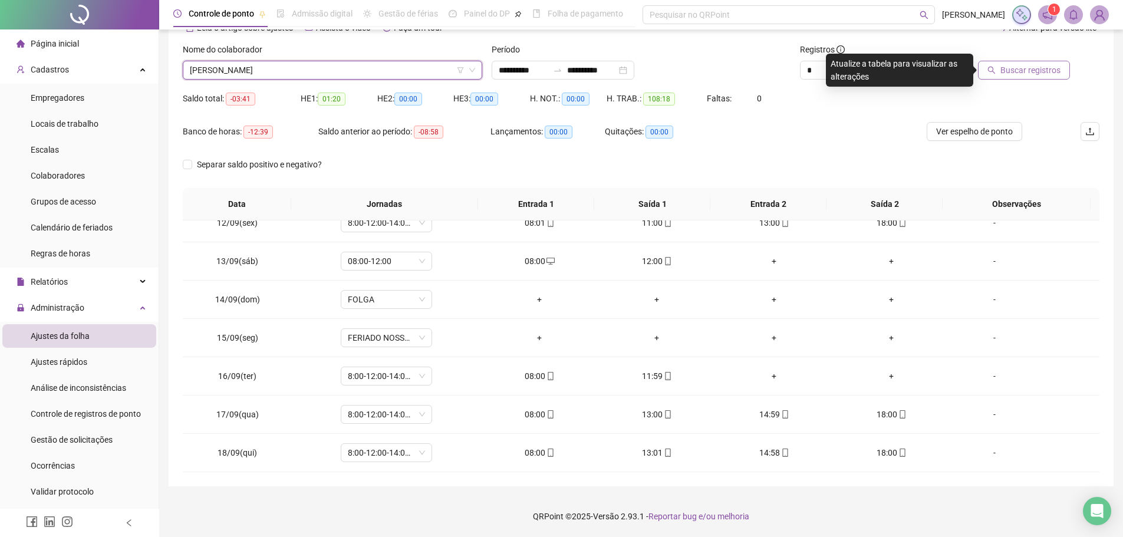
click at [1027, 67] on span "Buscar registros" at bounding box center [1030, 70] width 60 height 13
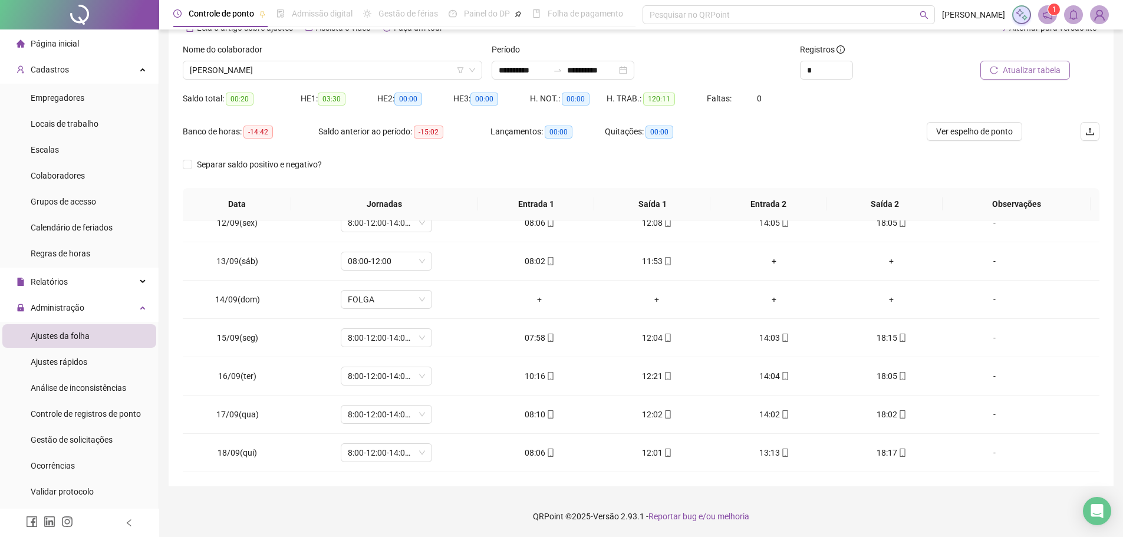
click at [776, 138] on div "Banco de horas: -14:42 Saldo anterior ao período: -15:02 Lançamentos: 00:00 Qui…" at bounding box center [526, 138] width 687 height 33
click at [547, 380] on icon "mobile" at bounding box center [549, 376] width 5 height 8
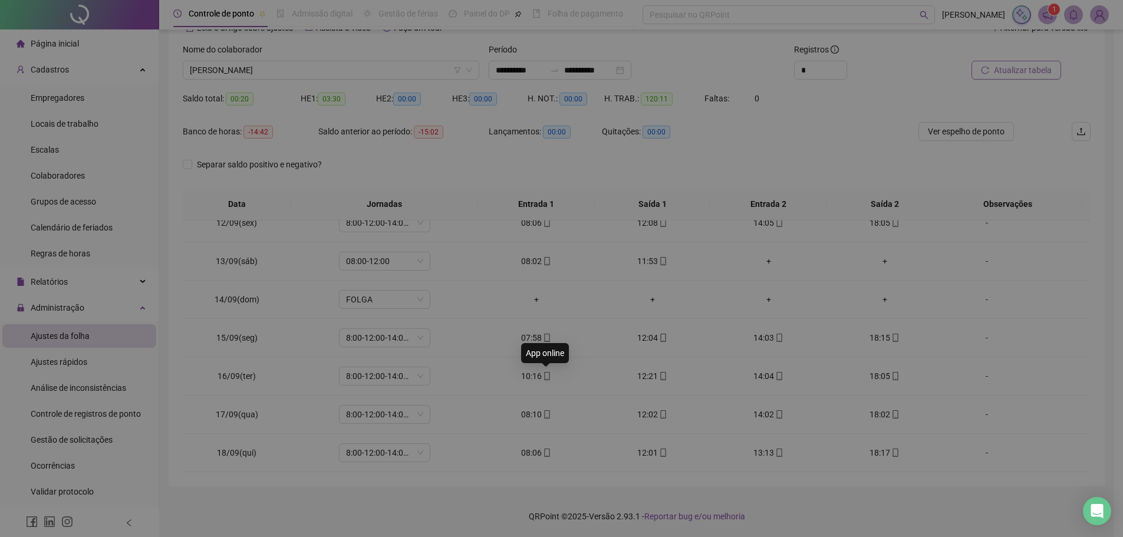
type input "**********"
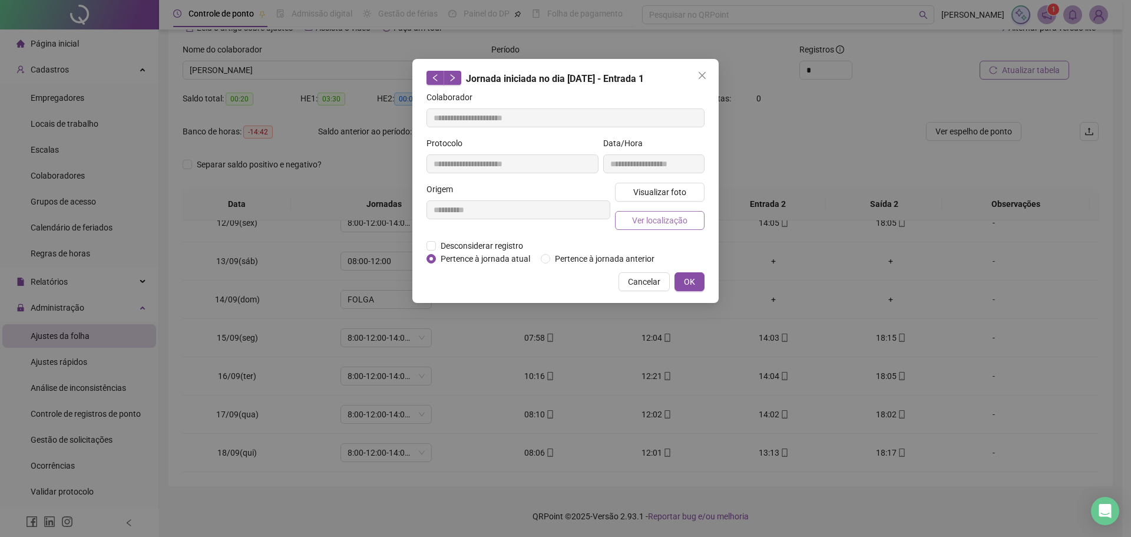
click at [665, 222] on span "Ver localização" at bounding box center [659, 220] width 55 height 13
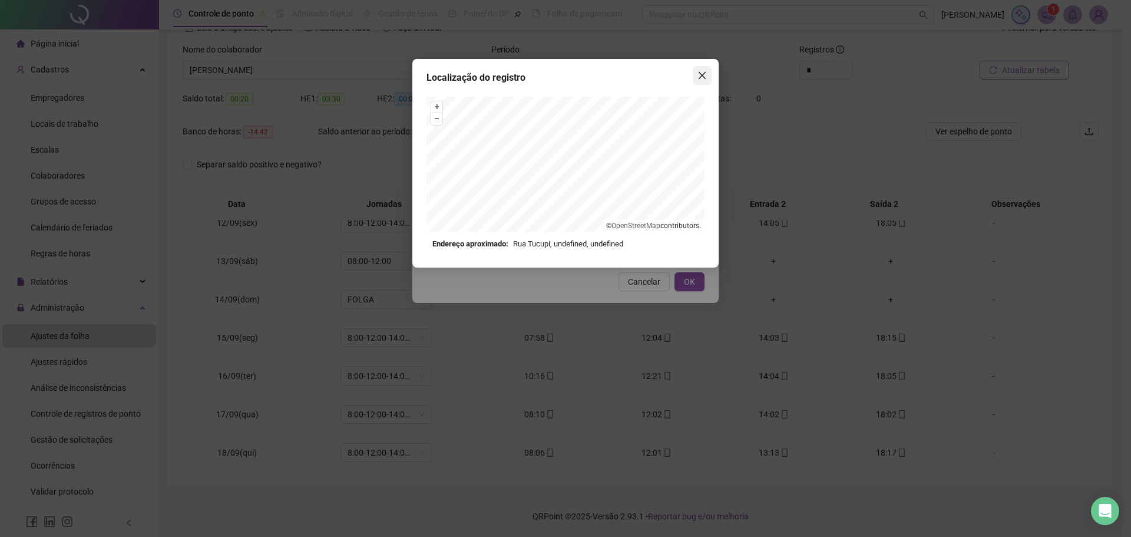
click at [701, 77] on icon "close" at bounding box center [702, 75] width 7 height 7
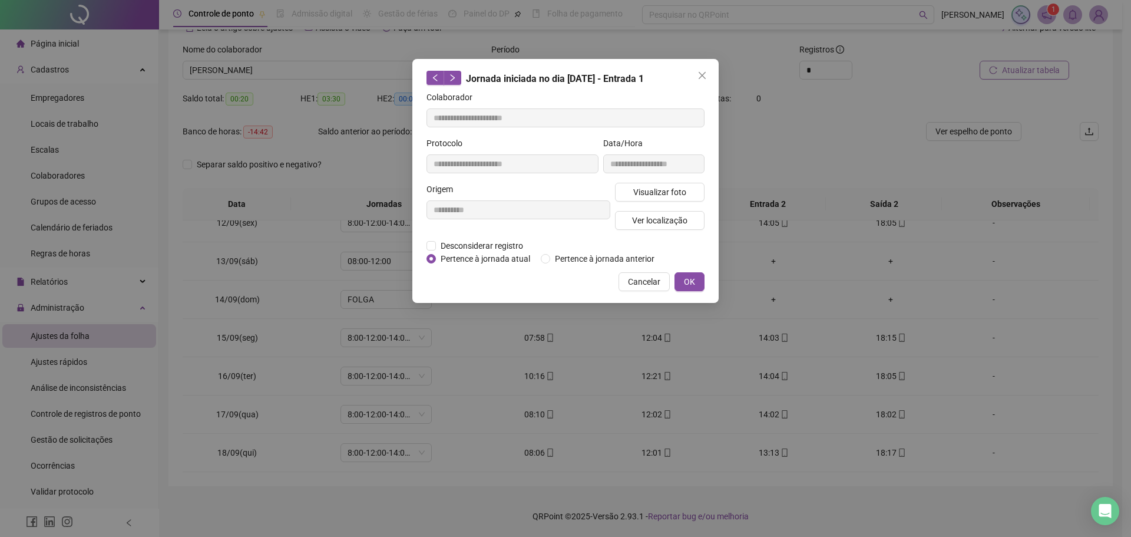
click at [701, 77] on icon "close" at bounding box center [702, 75] width 7 height 7
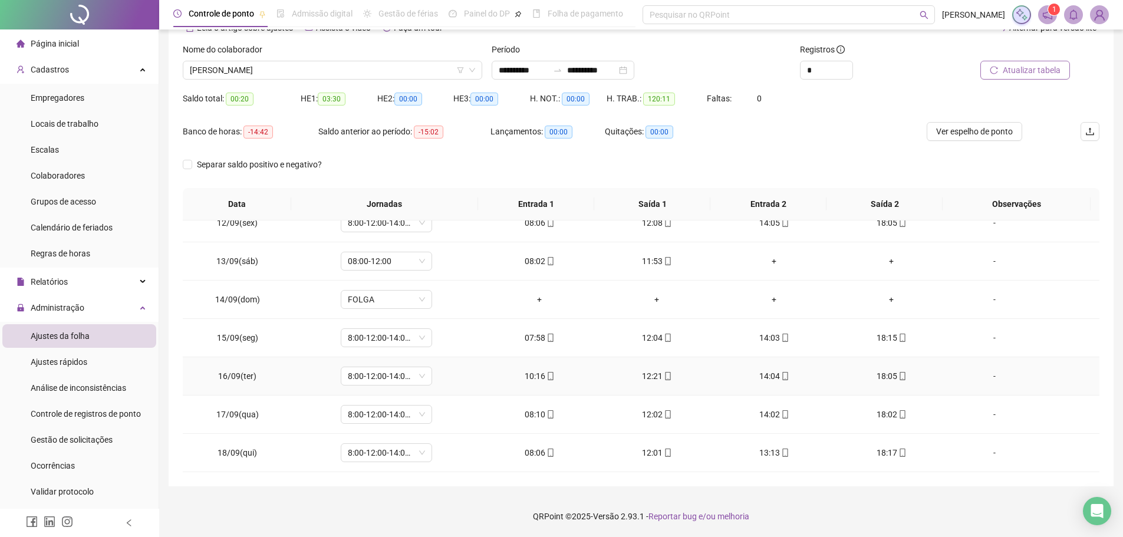
click at [664, 375] on icon "mobile" at bounding box center [668, 376] width 8 height 8
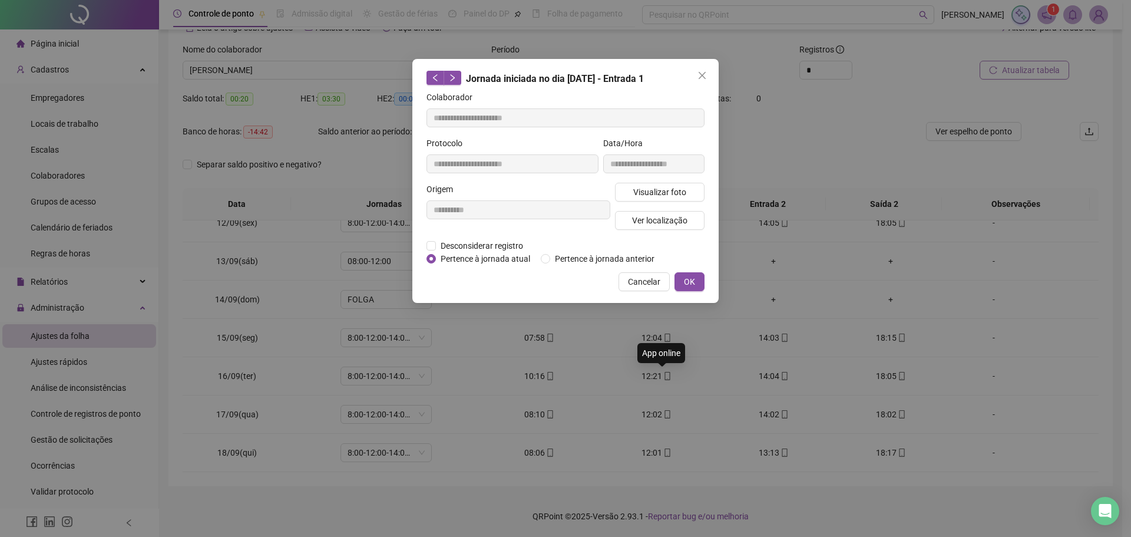
type input "**********"
click at [681, 221] on span "Ver localização" at bounding box center [659, 220] width 55 height 13
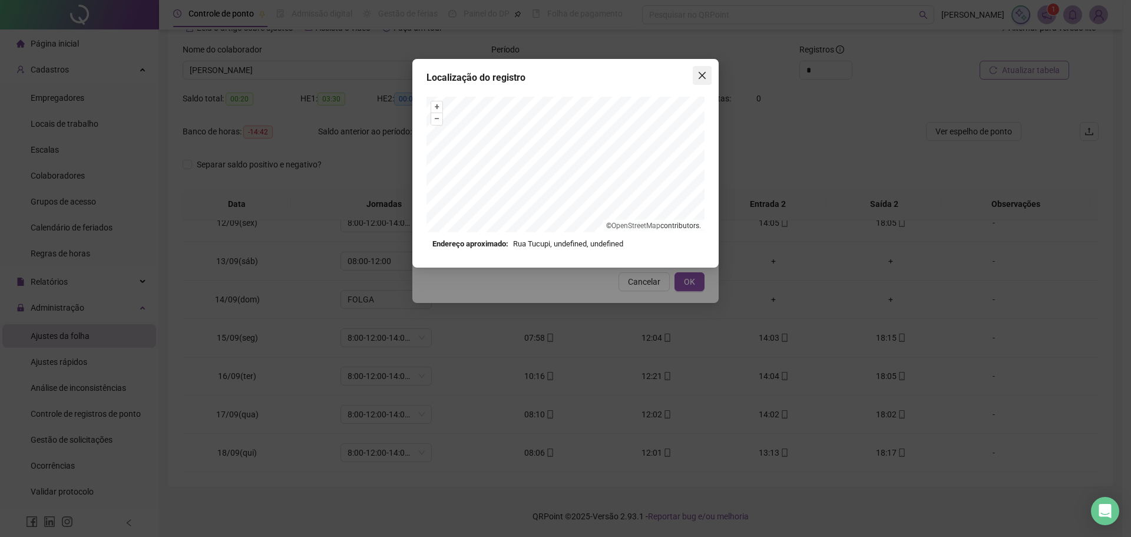
click at [698, 72] on icon "close" at bounding box center [702, 75] width 9 height 9
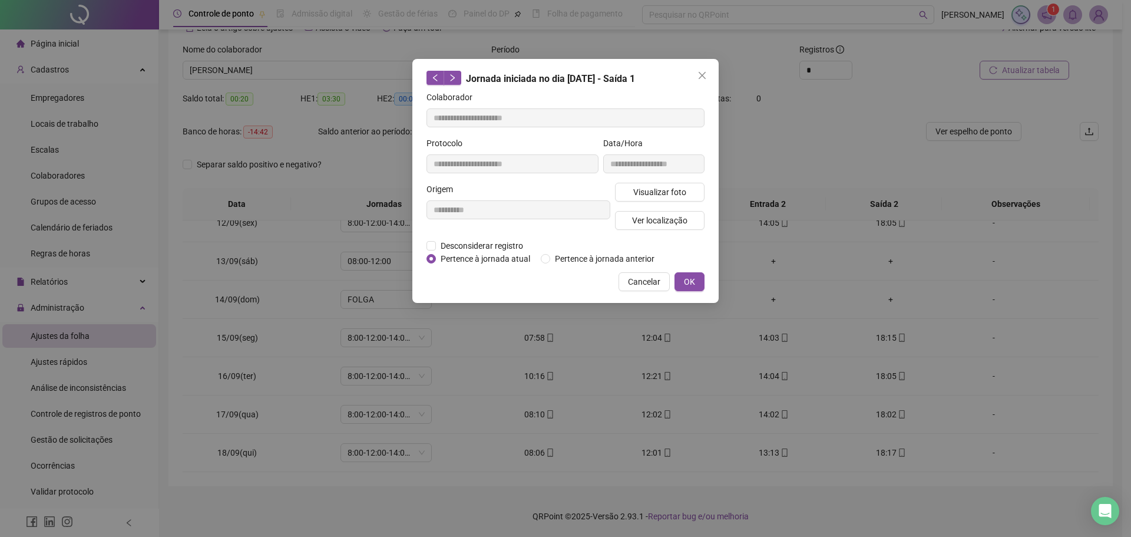
click at [704, 75] on icon "close" at bounding box center [702, 75] width 9 height 9
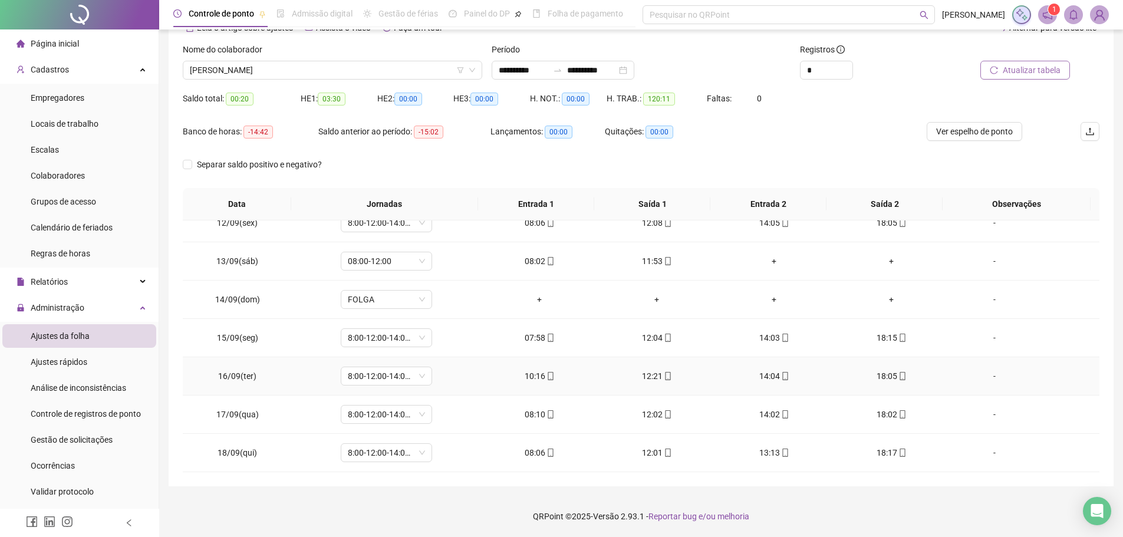
click at [229, 377] on span "16/09(ter)" at bounding box center [237, 375] width 38 height 9
copy span "16/09(ter)"
click at [398, 68] on span "[PERSON_NAME]" at bounding box center [332, 70] width 285 height 18
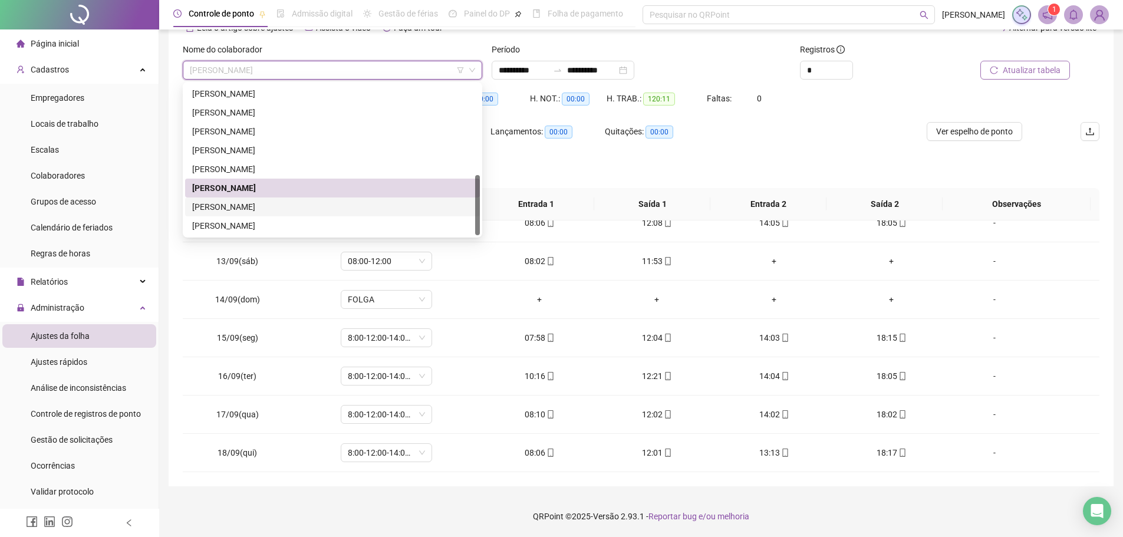
click at [385, 204] on div "[PERSON_NAME]" at bounding box center [332, 206] width 281 height 13
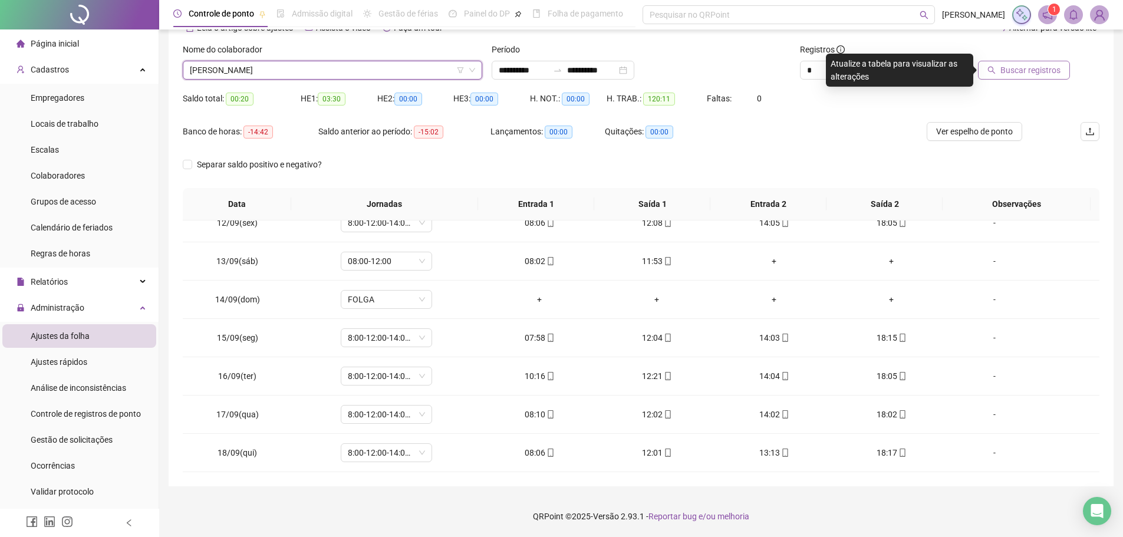
click at [1025, 70] on span "Buscar registros" at bounding box center [1030, 70] width 60 height 13
click at [280, 76] on span "[PERSON_NAME]" at bounding box center [332, 70] width 285 height 18
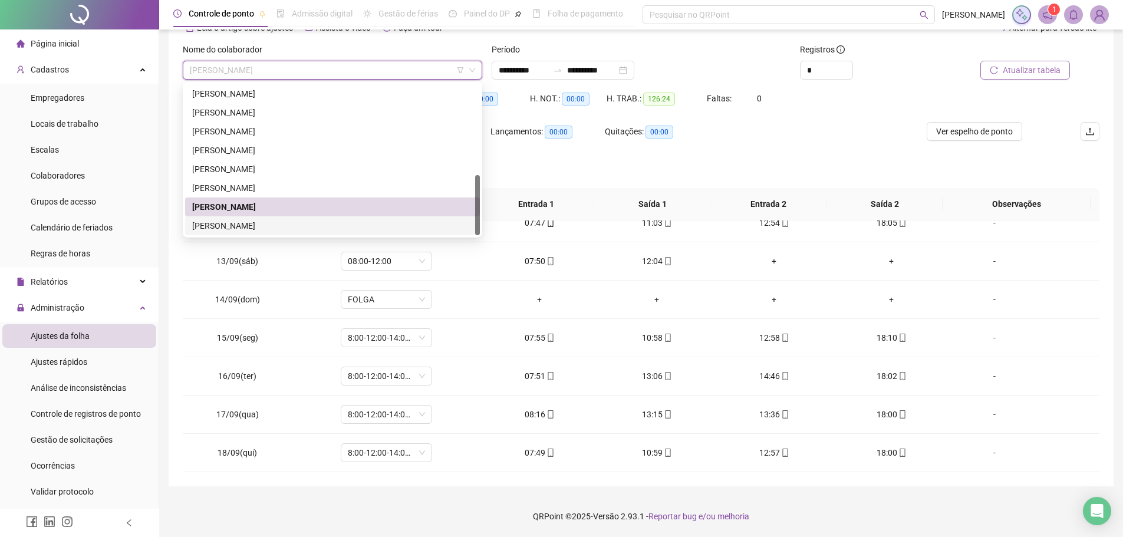
click at [318, 223] on div "[PERSON_NAME]" at bounding box center [332, 225] width 281 height 13
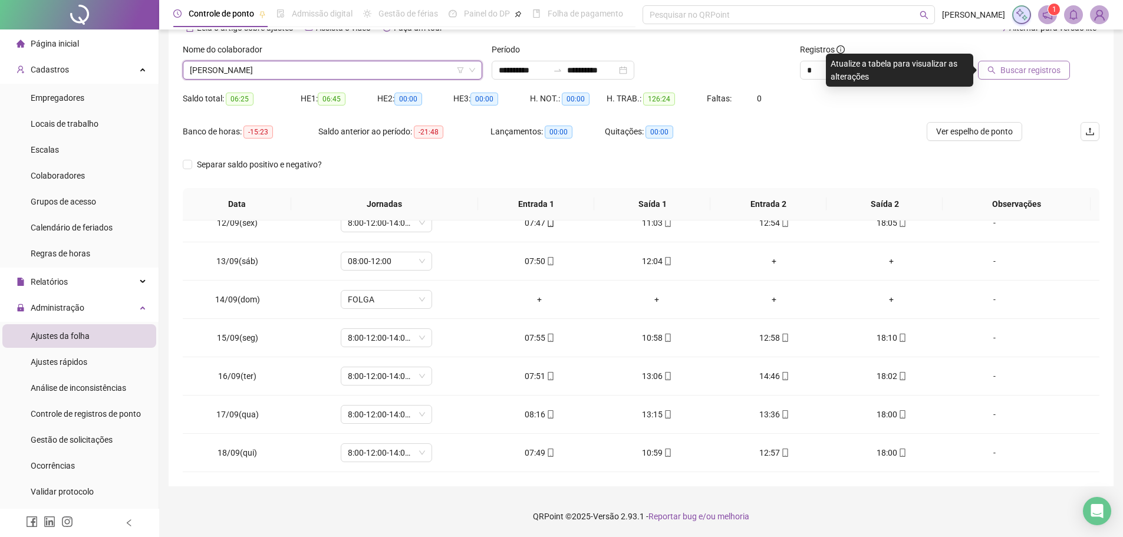
click at [1006, 67] on span "Buscar registros" at bounding box center [1030, 70] width 60 height 13
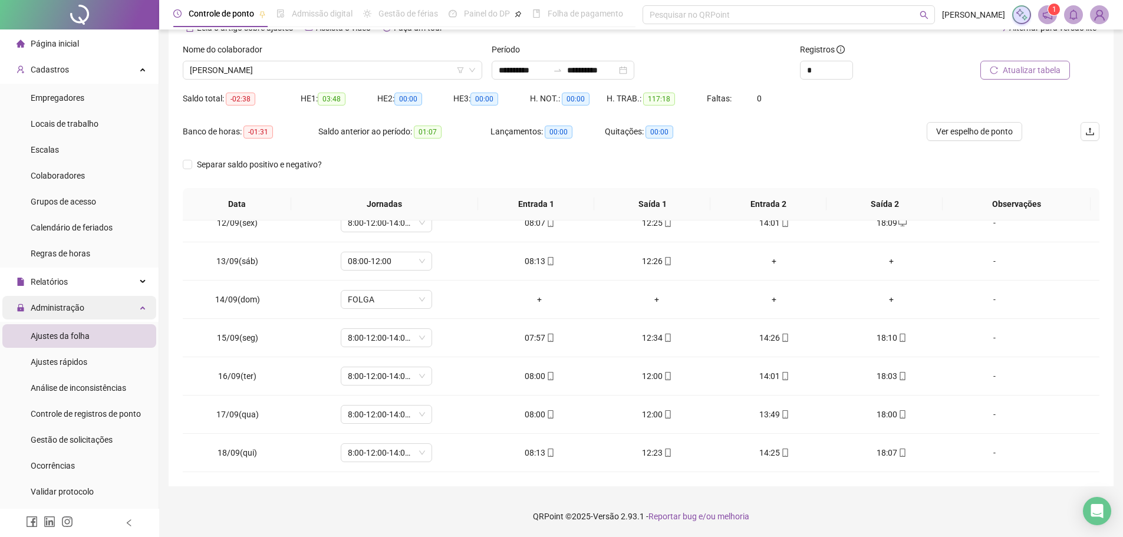
click at [110, 305] on div "Administração" at bounding box center [79, 308] width 154 height 24
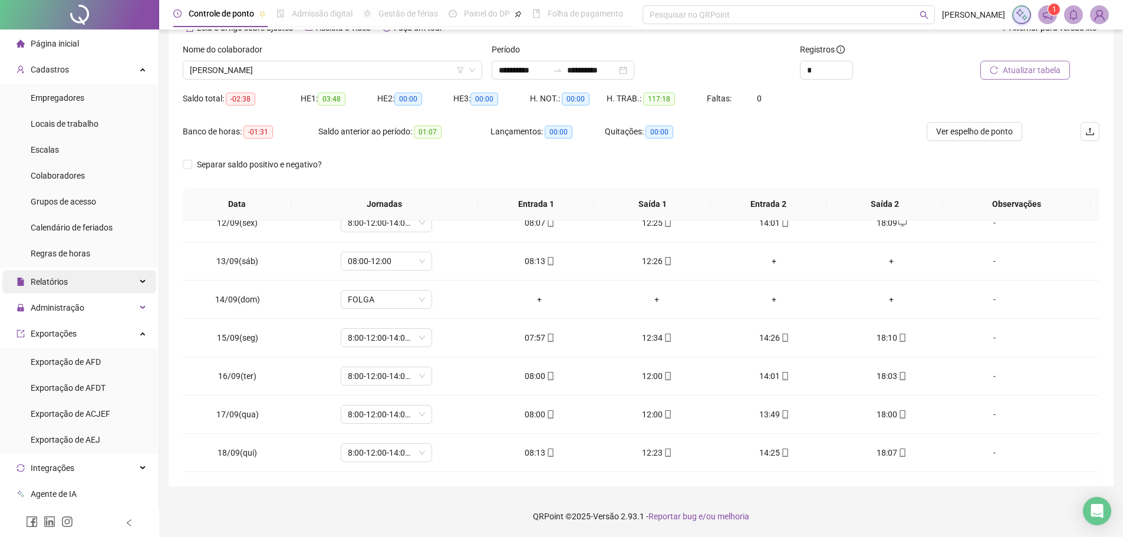
click at [119, 289] on div "Relatórios" at bounding box center [79, 282] width 154 height 24
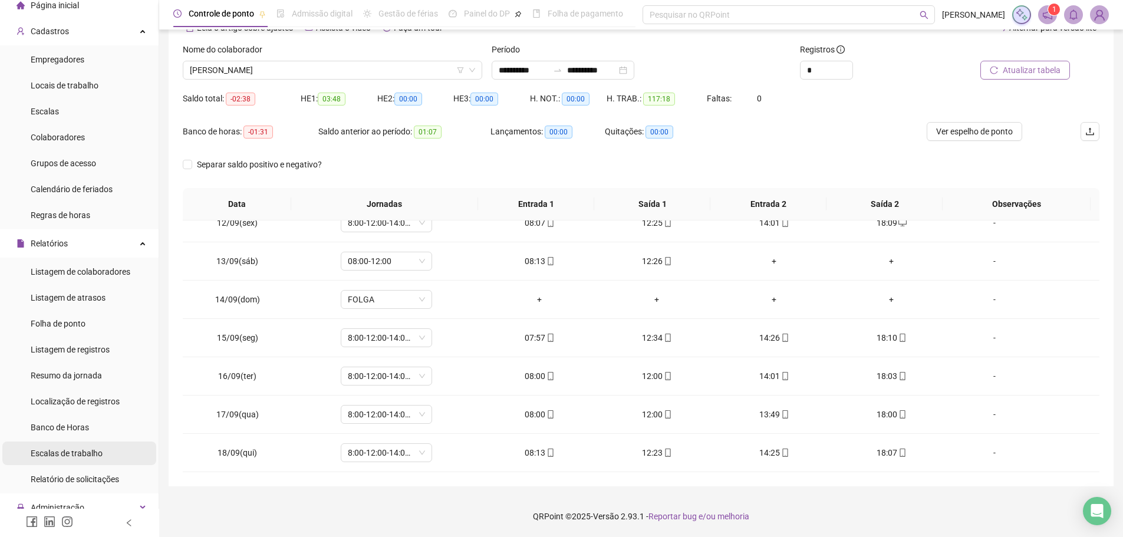
scroll to position [59, 0]
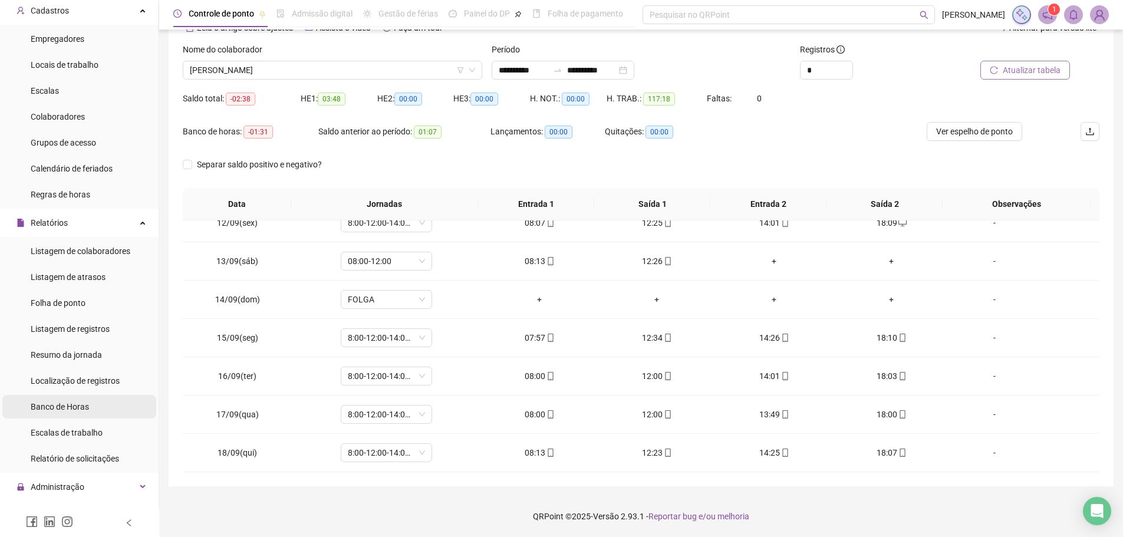
click at [87, 405] on span "Banco de Horas" at bounding box center [60, 406] width 58 height 9
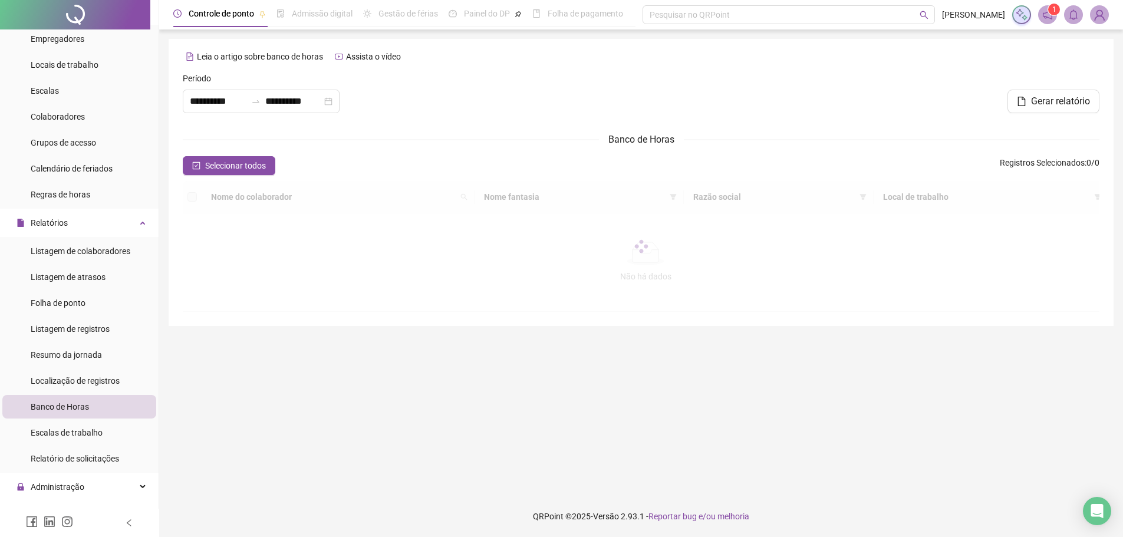
type input "**********"
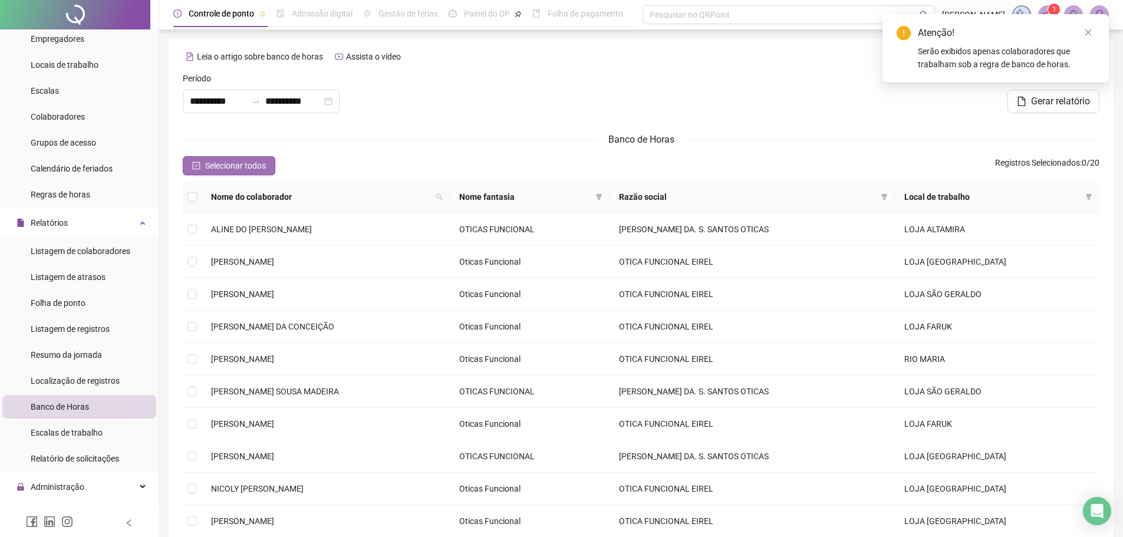
click at [193, 167] on icon "check-square" at bounding box center [197, 166] width 8 height 8
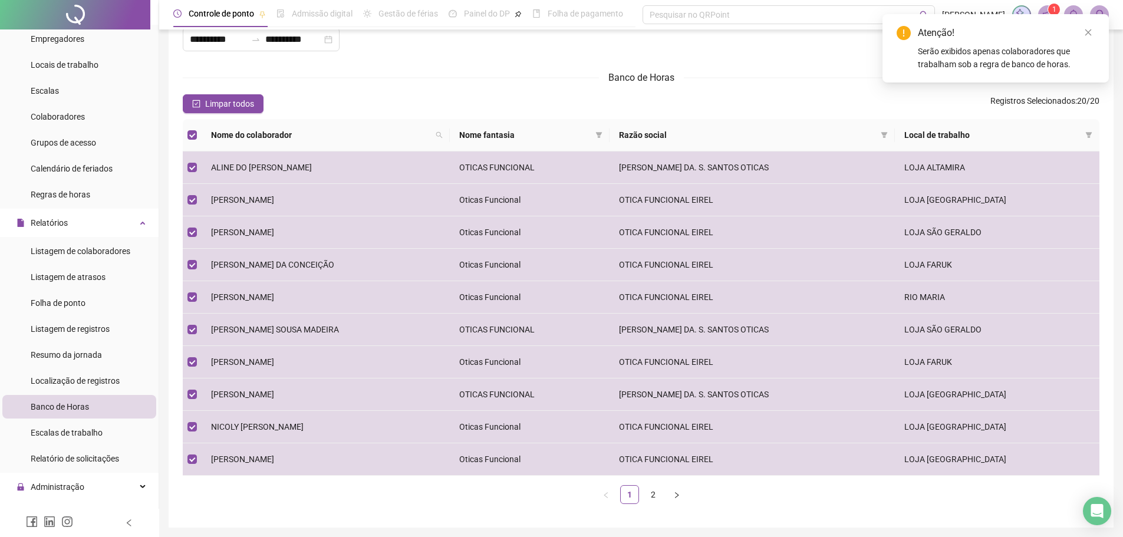
scroll to position [103, 0]
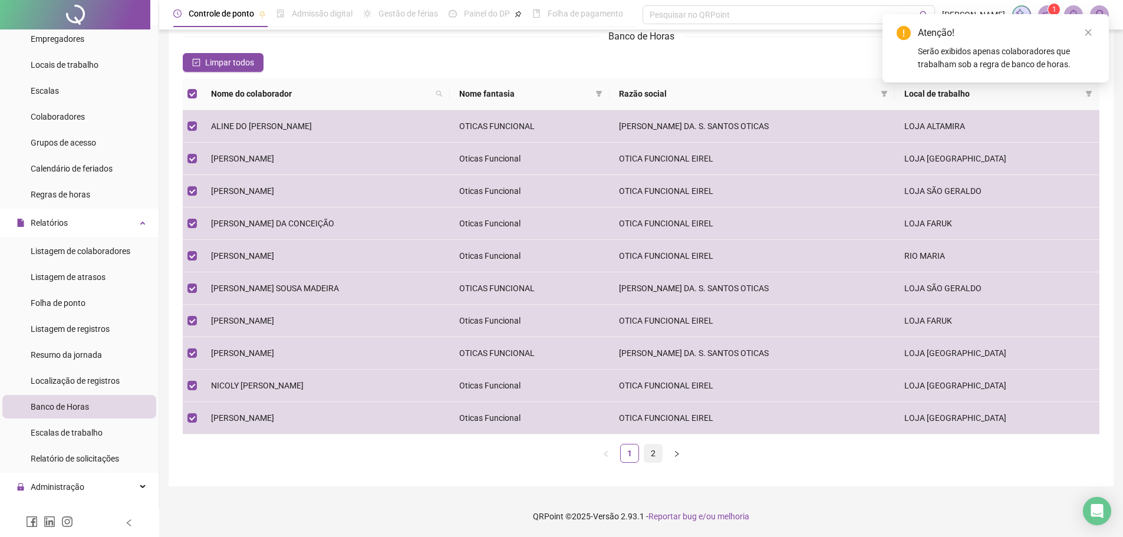
click at [651, 444] on link "2" at bounding box center [653, 453] width 18 height 18
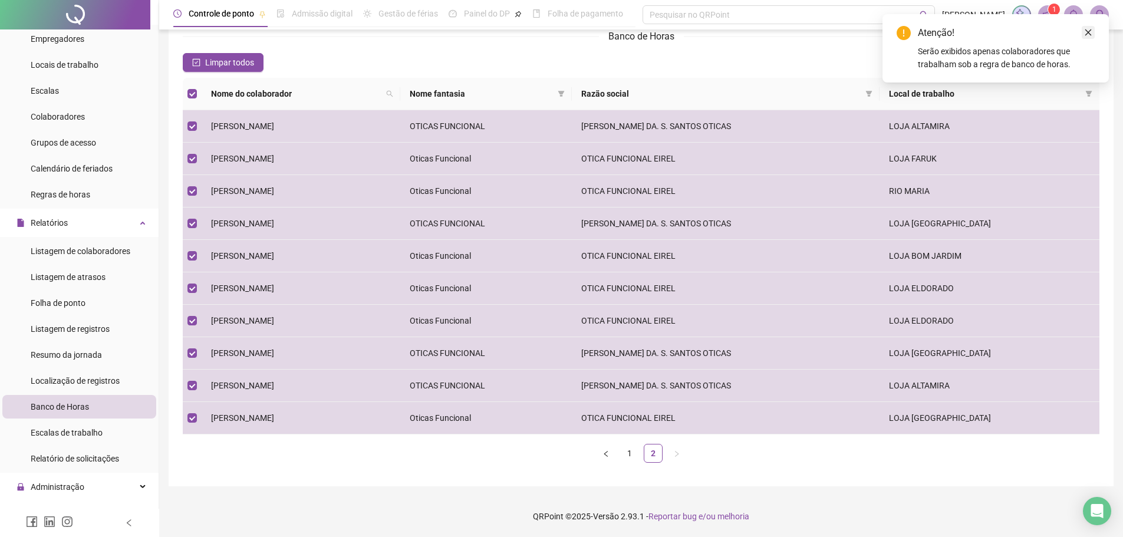
click at [1091, 37] on link "Close" at bounding box center [1087, 32] width 13 height 13
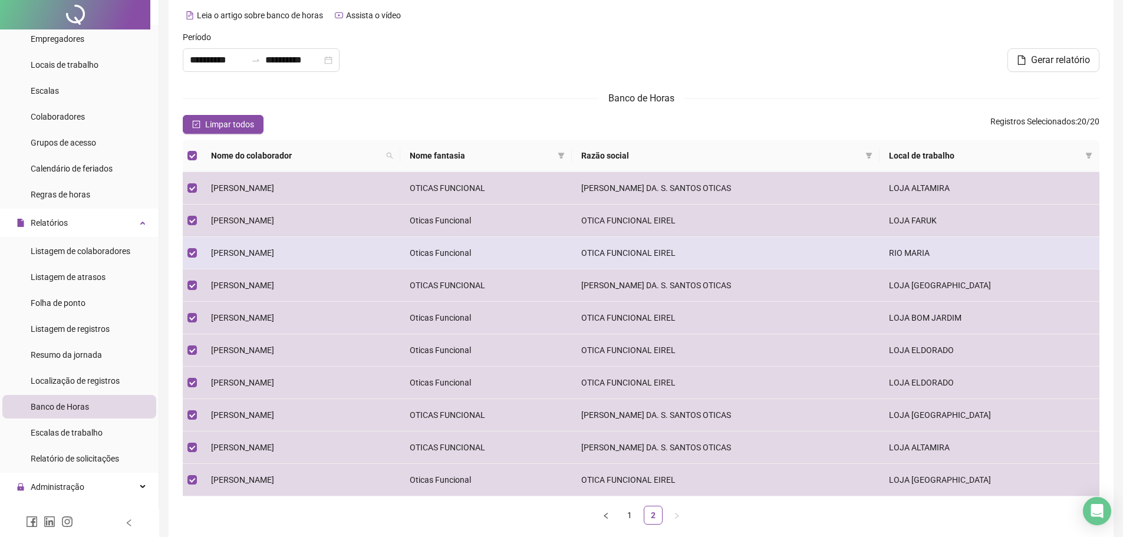
scroll to position [0, 0]
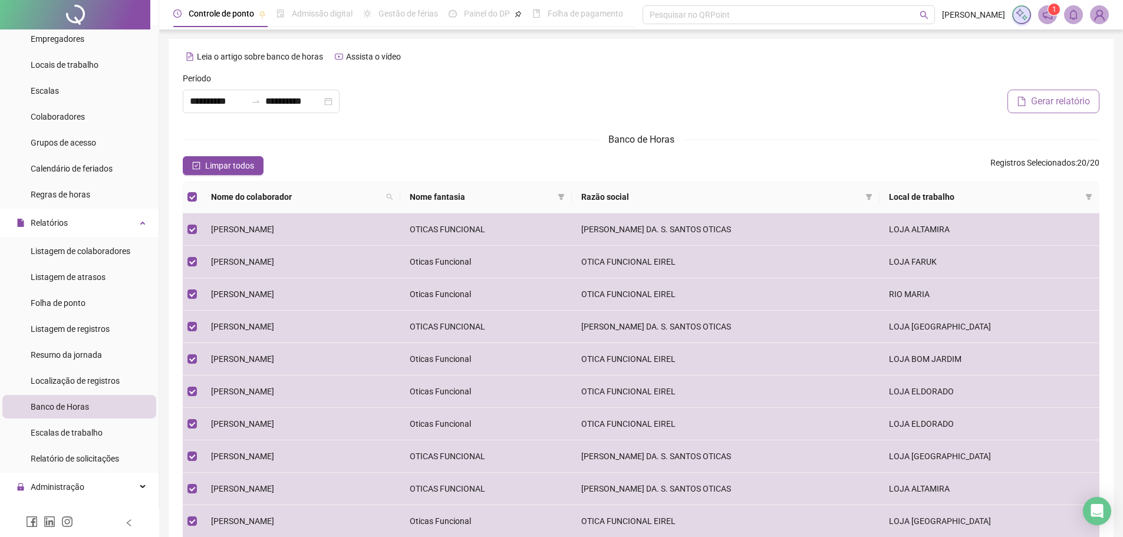
click at [1034, 98] on span "Gerar relatório" at bounding box center [1060, 101] width 59 height 14
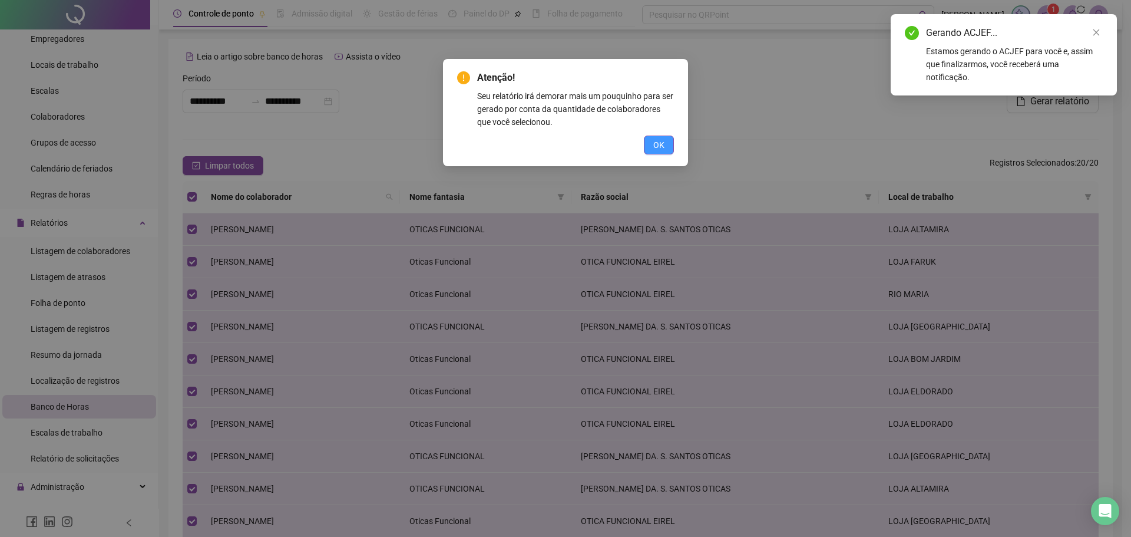
click at [659, 143] on span "OK" at bounding box center [659, 144] width 11 height 13
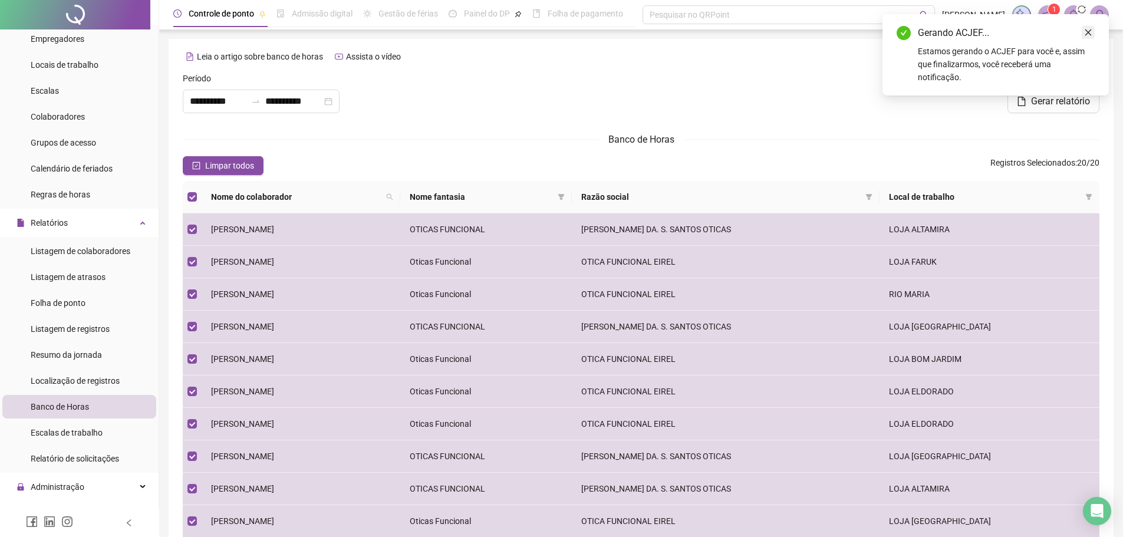
click at [1092, 29] on link "Close" at bounding box center [1087, 32] width 13 height 13
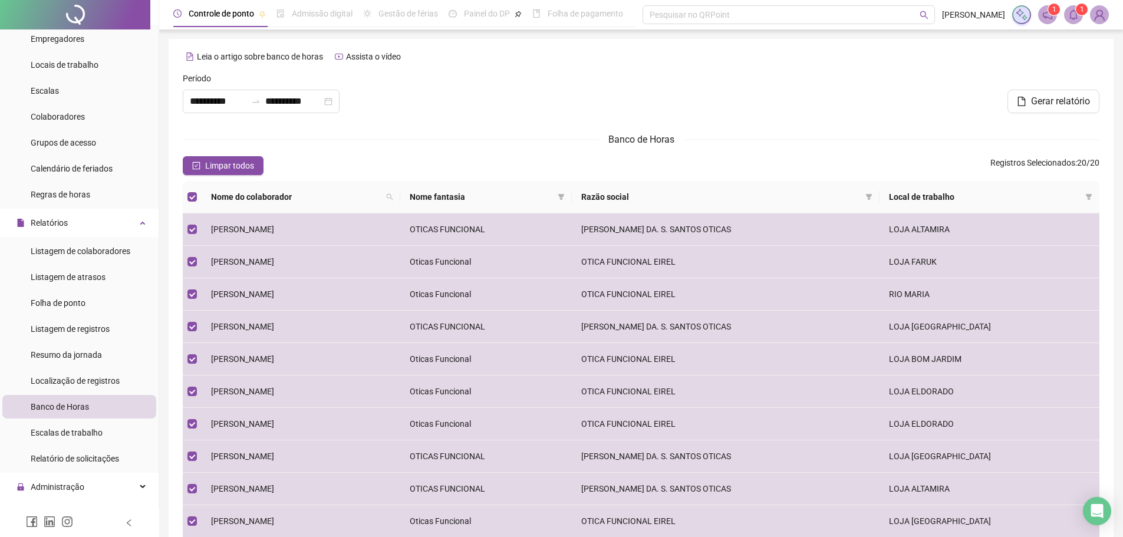
click at [1074, 15] on icon "bell" at bounding box center [1073, 14] width 11 height 11
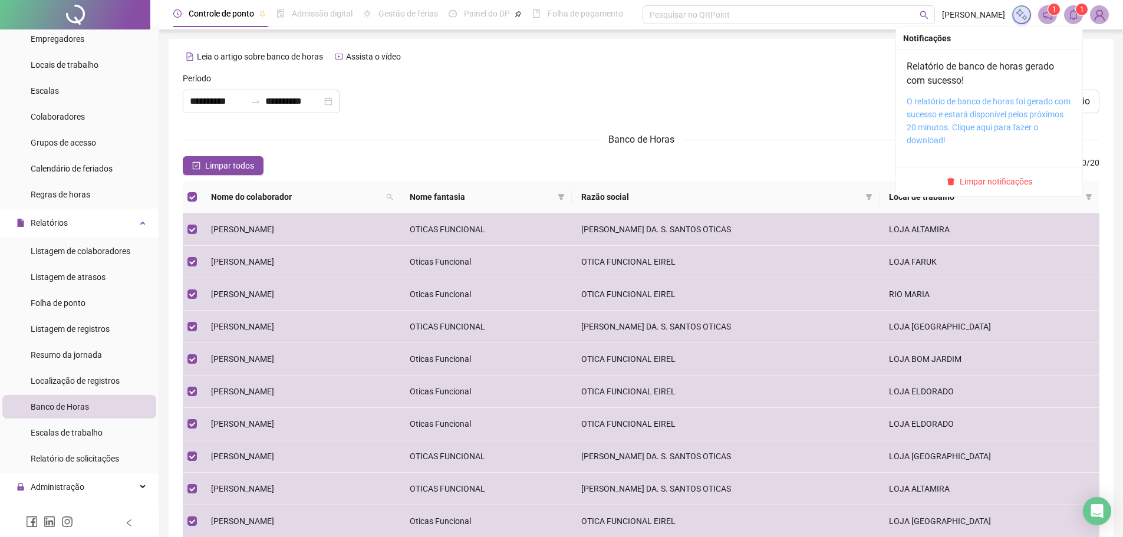
click at [946, 118] on link "O relatório de banco de horas foi gerado com sucesso e estará disponível pelos …" at bounding box center [988, 121] width 164 height 48
